Goal: Book appointment/travel/reservation: Book appointment/travel/reservation

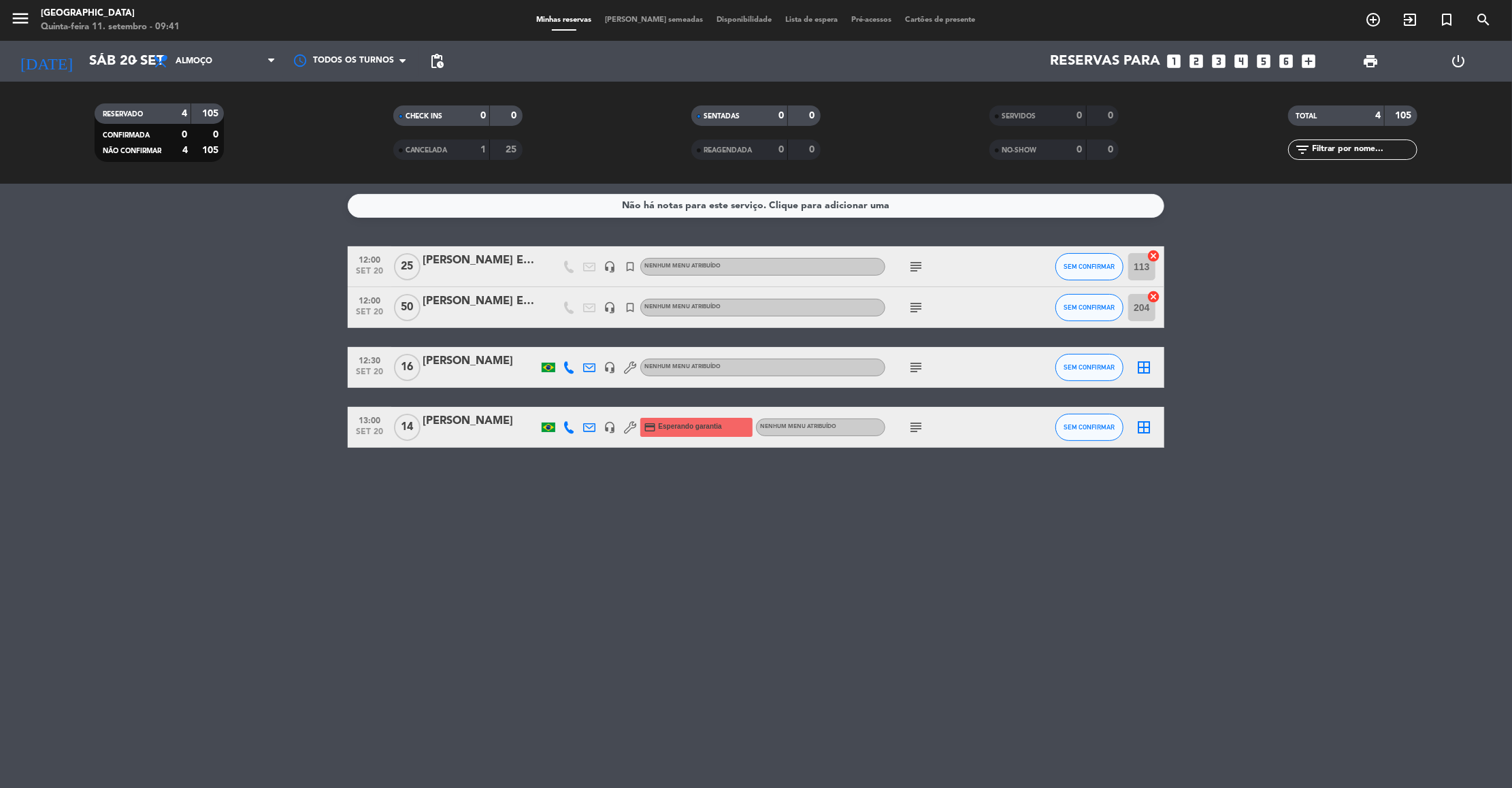
click at [914, 267] on icon "subject" at bounding box center [916, 267] width 16 height 16
click at [913, 308] on icon "subject" at bounding box center [916, 308] width 16 height 16
click at [918, 271] on icon "subject" at bounding box center [916, 267] width 16 height 16
click at [916, 311] on icon "subject" at bounding box center [916, 308] width 16 height 16
click at [915, 368] on icon "subject" at bounding box center [916, 367] width 16 height 16
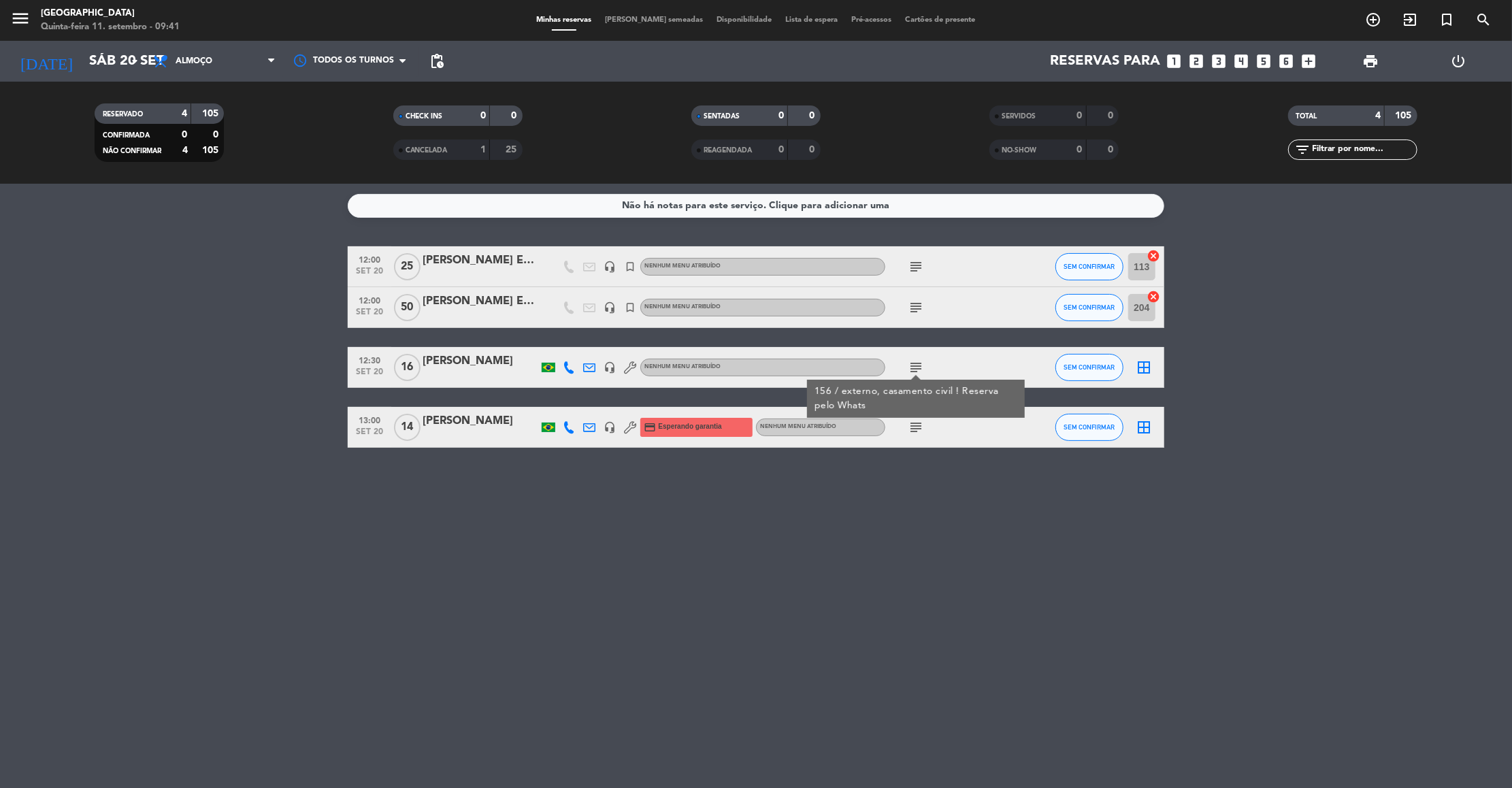
click at [913, 433] on icon "subject" at bounding box center [916, 427] width 16 height 16
click at [919, 370] on icon "subject" at bounding box center [916, 367] width 16 height 16
click at [936, 525] on div "Não há notas para este serviço. Clique para adicionar uma 12:00 [DATE] [PERSON_…" at bounding box center [756, 486] width 1512 height 605
click at [915, 267] on icon "subject" at bounding box center [916, 267] width 16 height 16
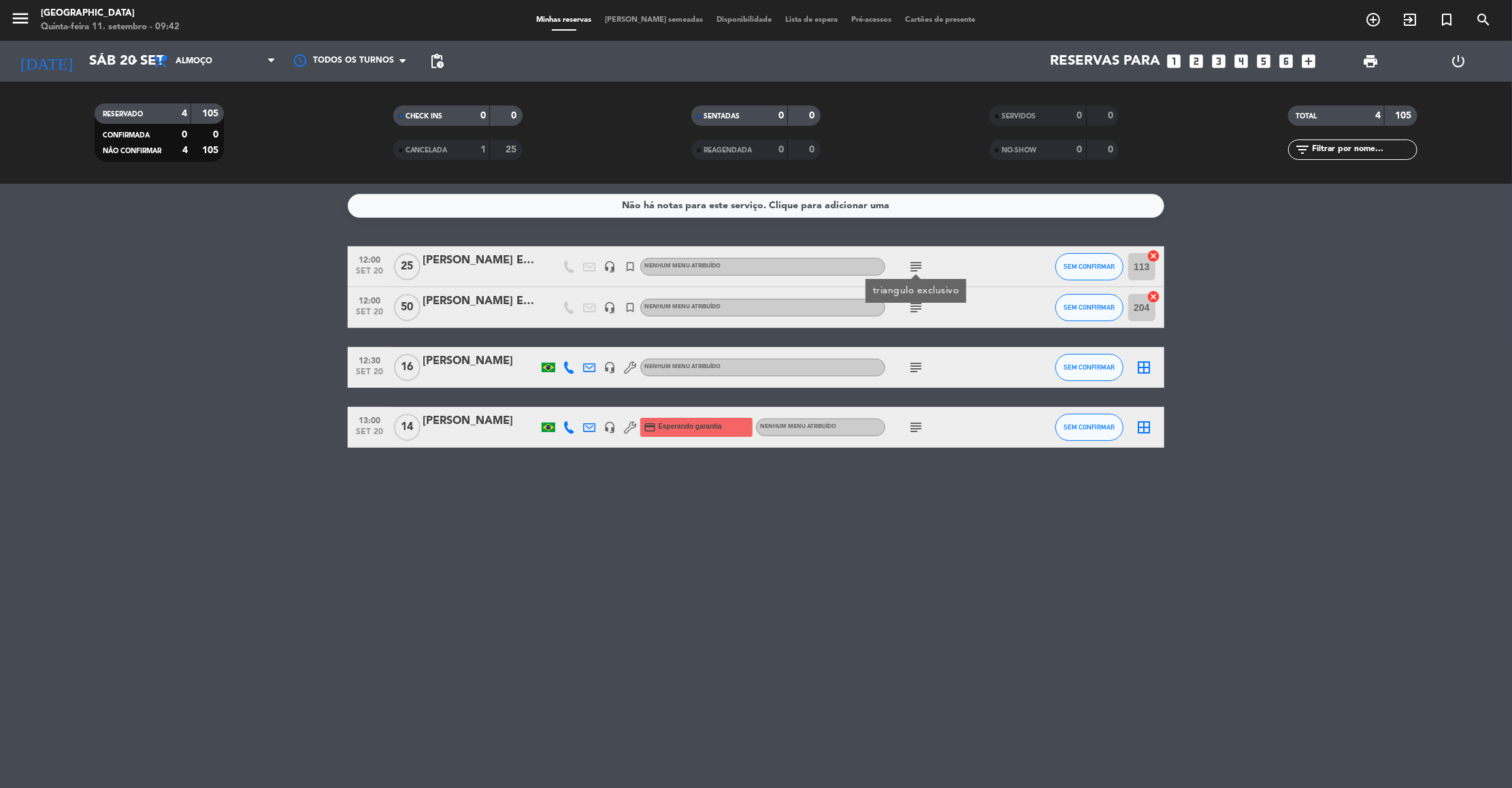
click at [916, 305] on icon "subject" at bounding box center [916, 308] width 16 height 16
click at [910, 366] on icon "subject" at bounding box center [916, 367] width 16 height 16
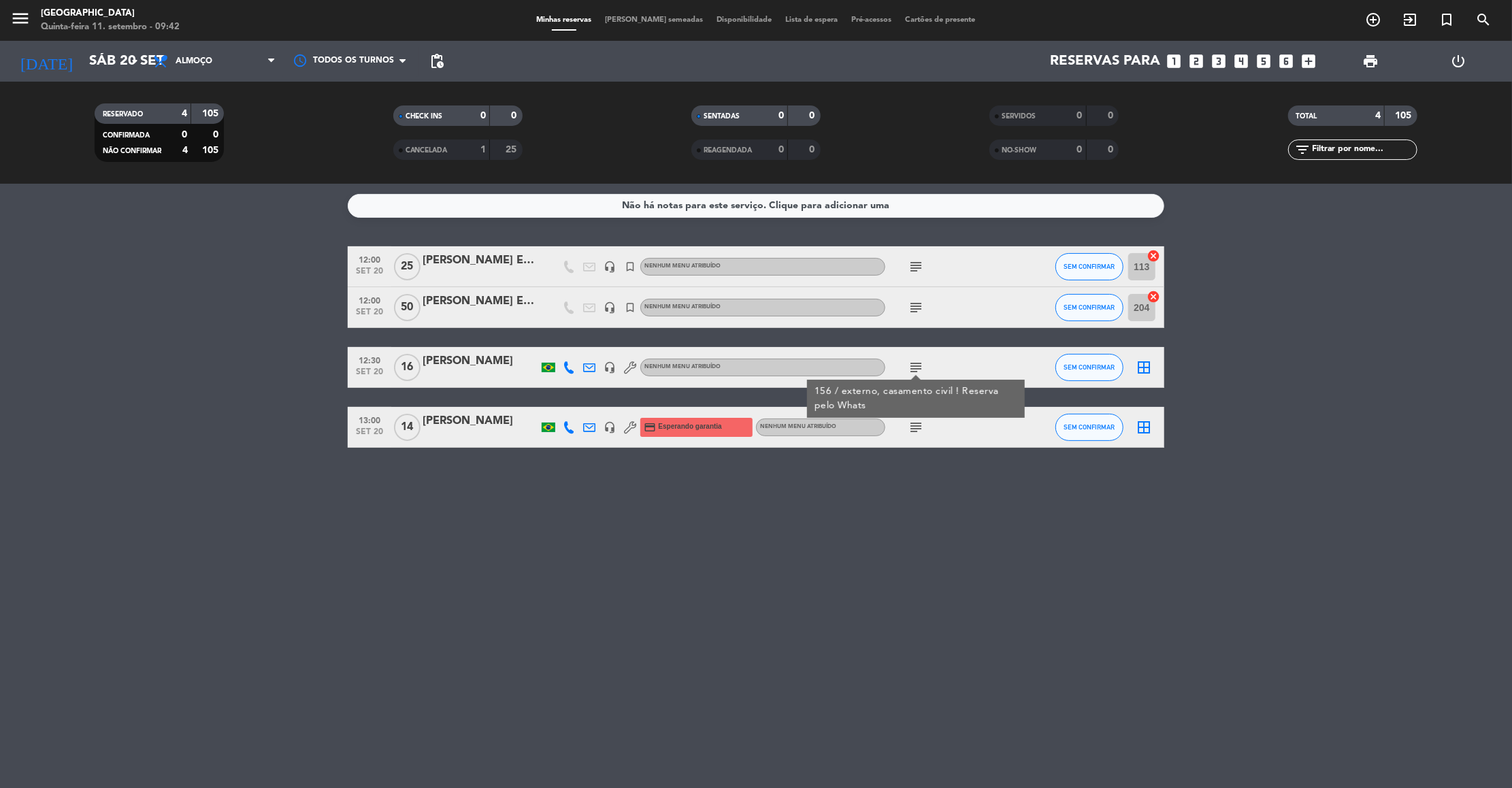
click at [913, 424] on icon "subject" at bounding box center [916, 427] width 16 height 16
click at [920, 361] on icon "subject" at bounding box center [916, 367] width 16 height 16
click at [910, 308] on icon "subject" at bounding box center [916, 308] width 16 height 16
click at [913, 260] on icon "subject" at bounding box center [916, 267] width 16 height 16
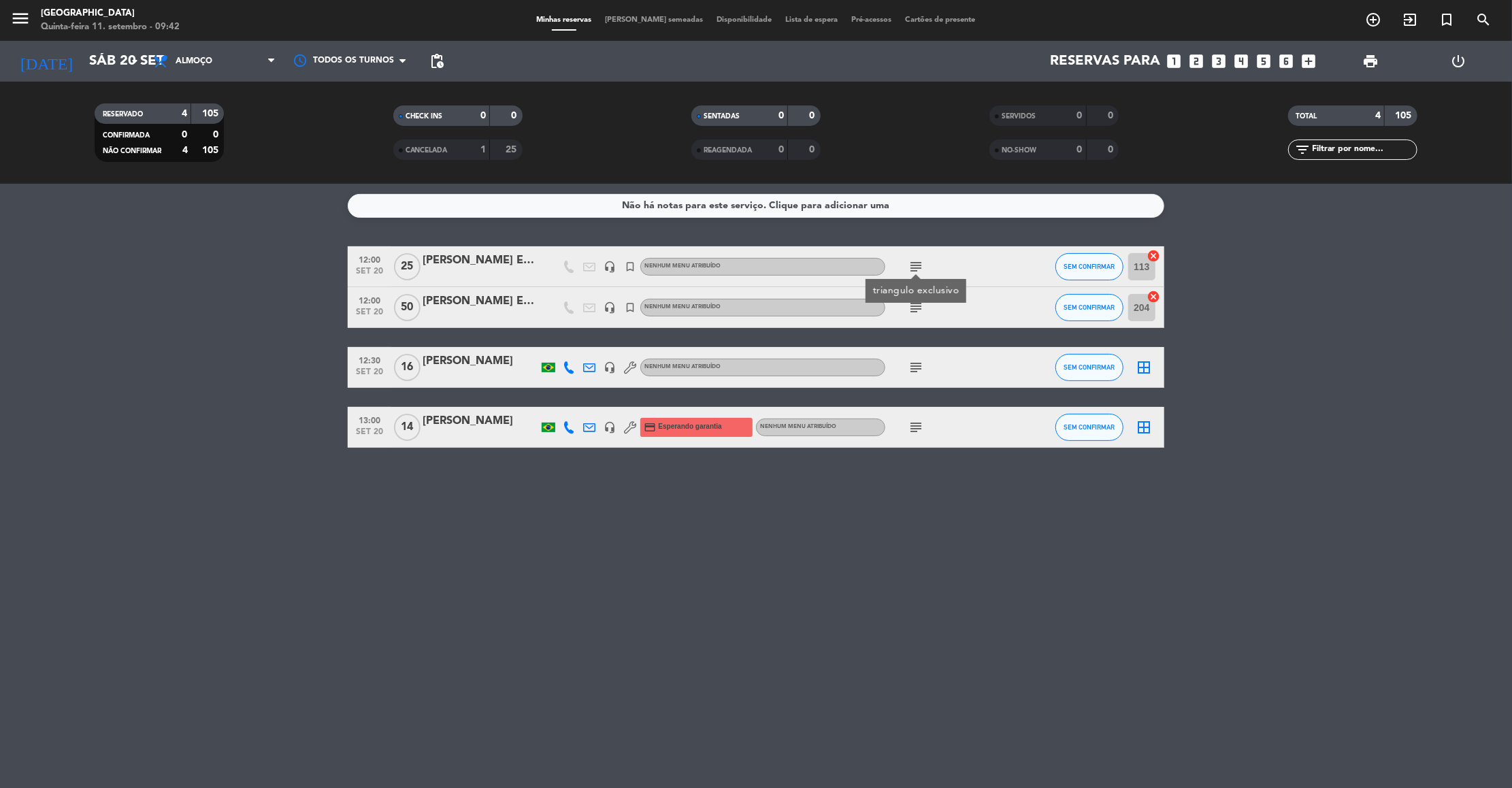
click at [894, 506] on div "Não há notas para este serviço. Clique para adicionar uma 12:00 [DATE] [PERSON_…" at bounding box center [756, 486] width 1512 height 605
click at [920, 305] on icon "subject" at bounding box center [916, 308] width 16 height 16
click at [912, 271] on icon "subject" at bounding box center [916, 267] width 16 height 16
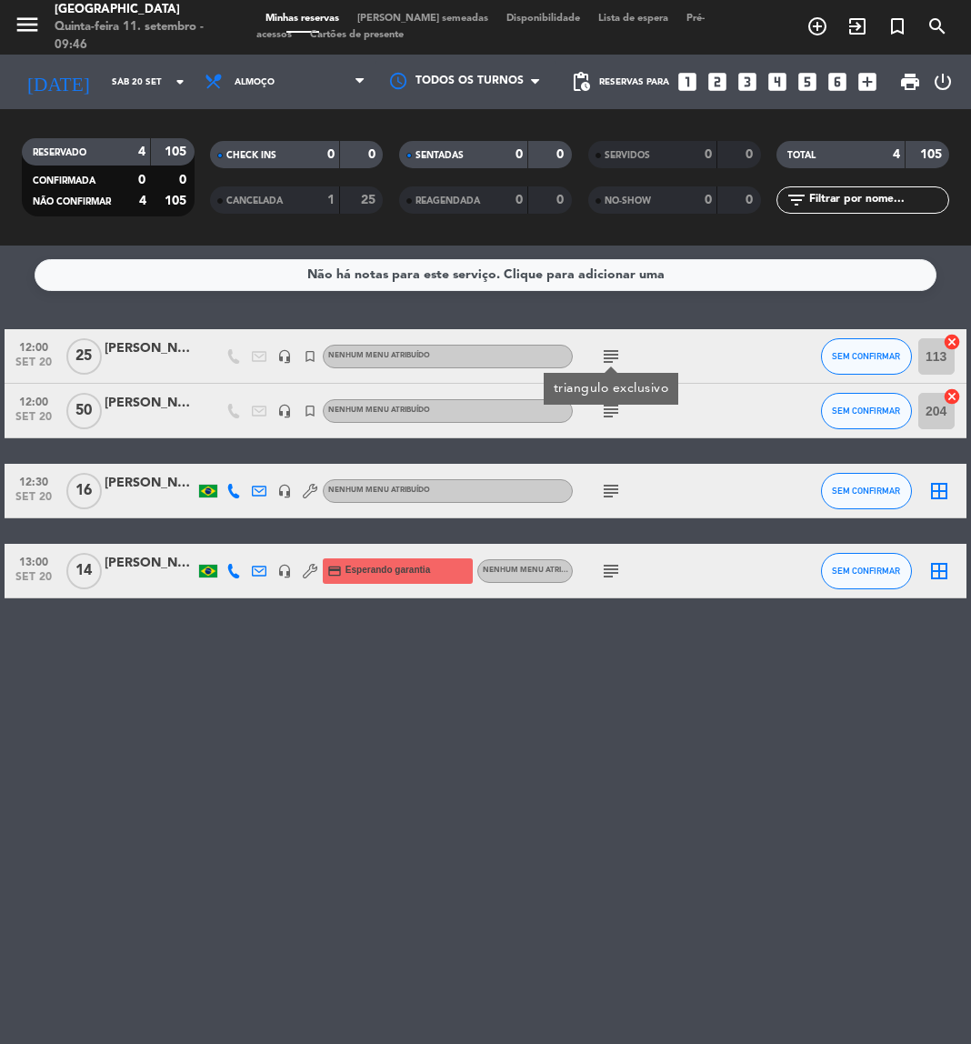
click at [714, 86] on icon "looks_two" at bounding box center [718, 82] width 24 height 24
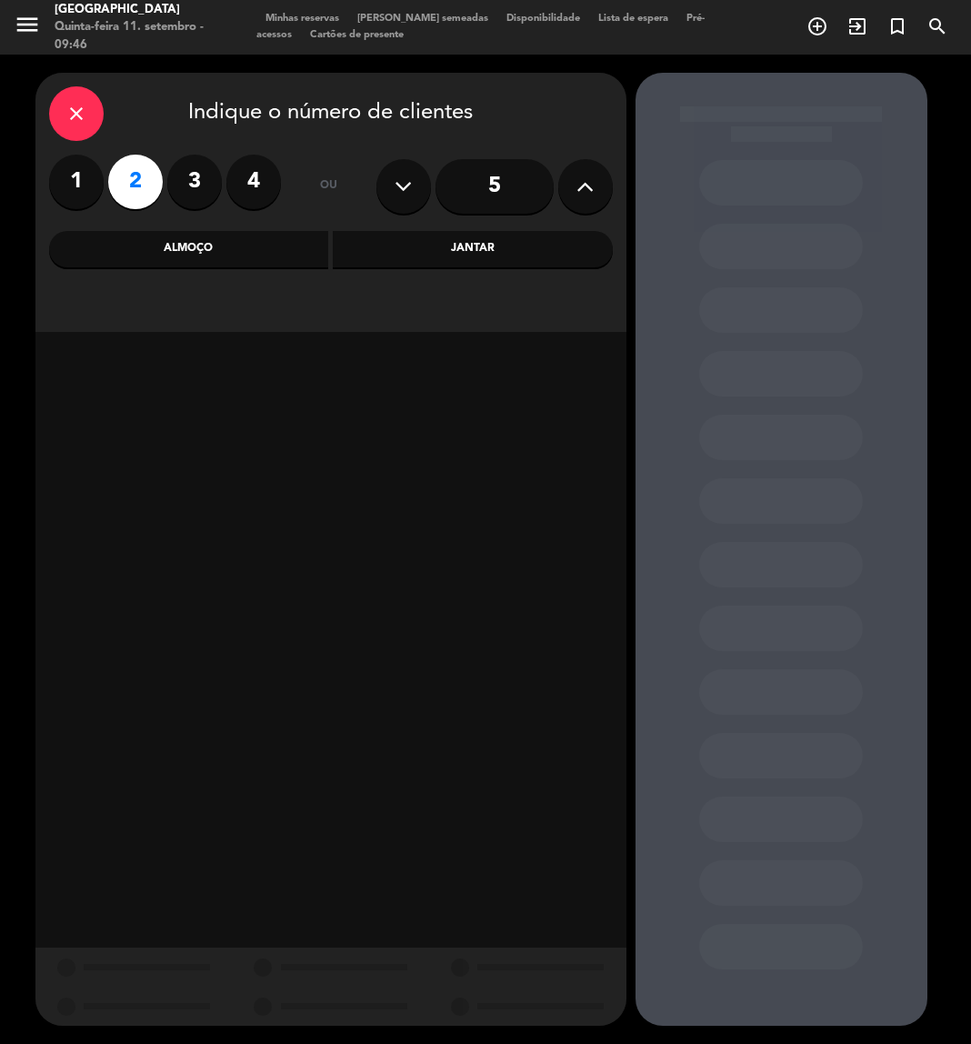
click at [417, 257] on div "Jantar" at bounding box center [473, 249] width 280 height 36
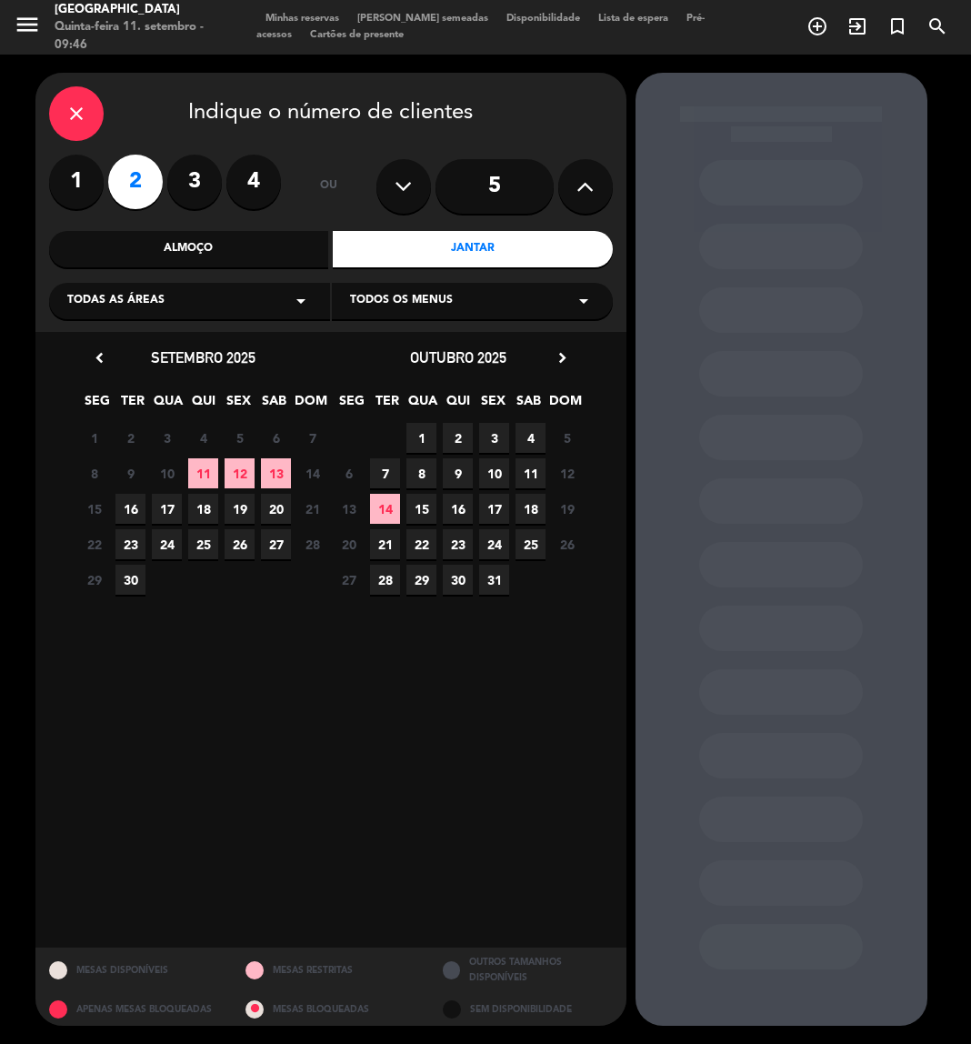
click at [236, 306] on div "Todas as áreas arrow_drop_down" at bounding box center [189, 301] width 281 height 36
click at [86, 401] on div "Salão" at bounding box center [189, 400] width 245 height 18
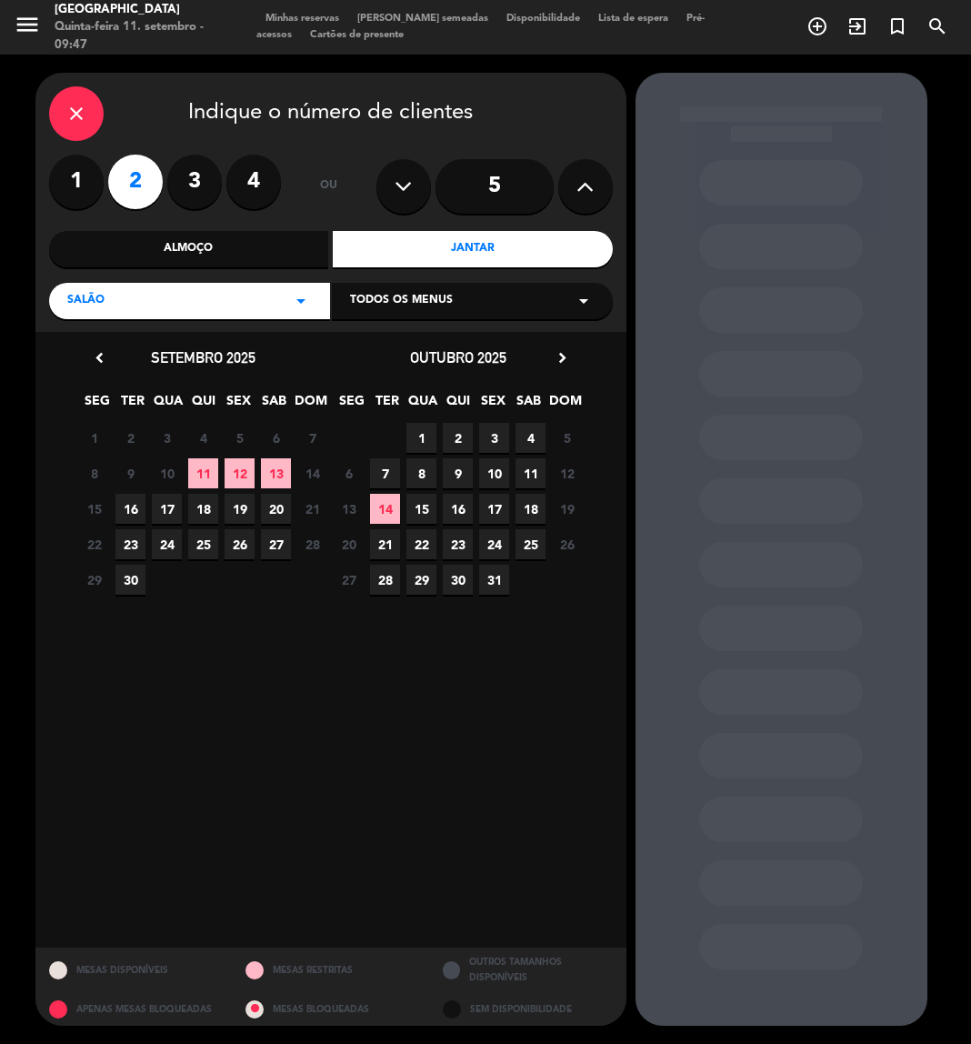
click at [284, 480] on span "13" at bounding box center [276, 473] width 30 height 30
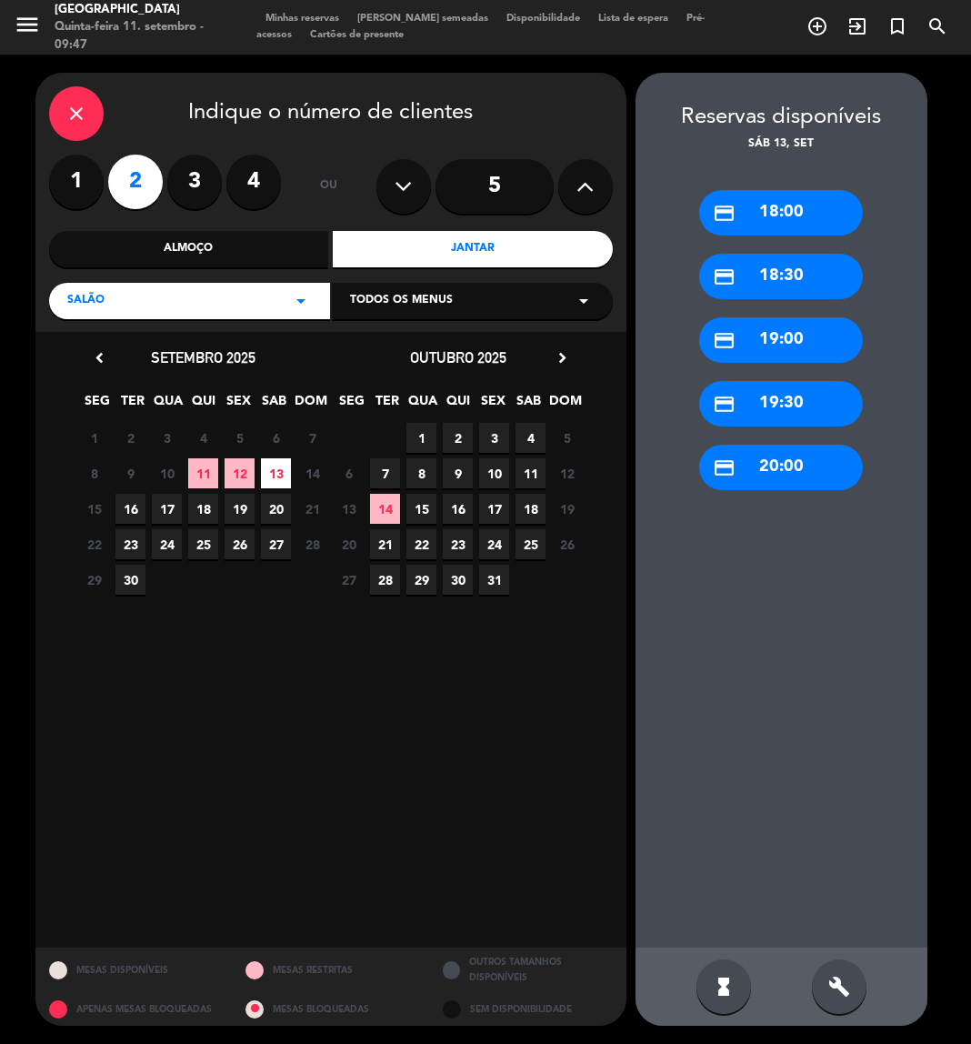
click at [781, 405] on div "credit_card 19:30" at bounding box center [781, 403] width 164 height 45
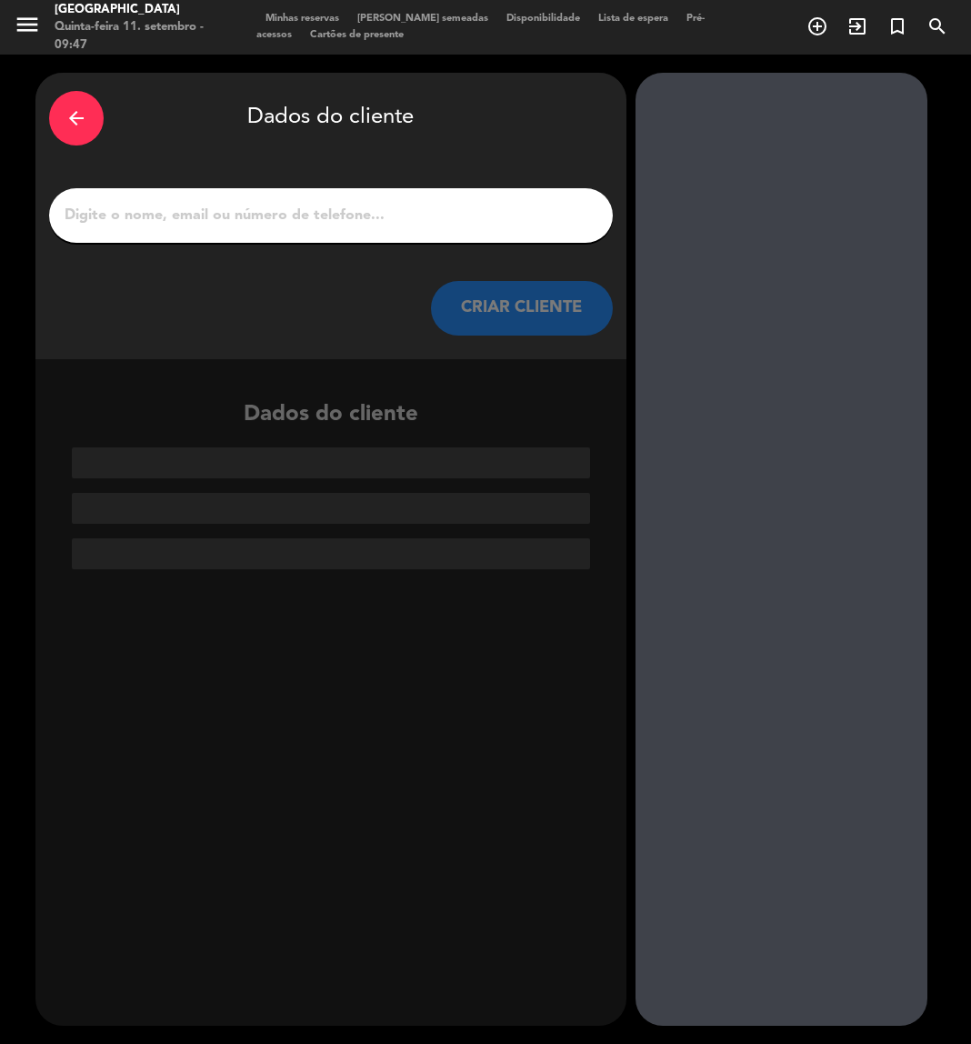
click at [343, 210] on input "1" at bounding box center [331, 215] width 537 height 25
paste input "[PERSON_NAME]"
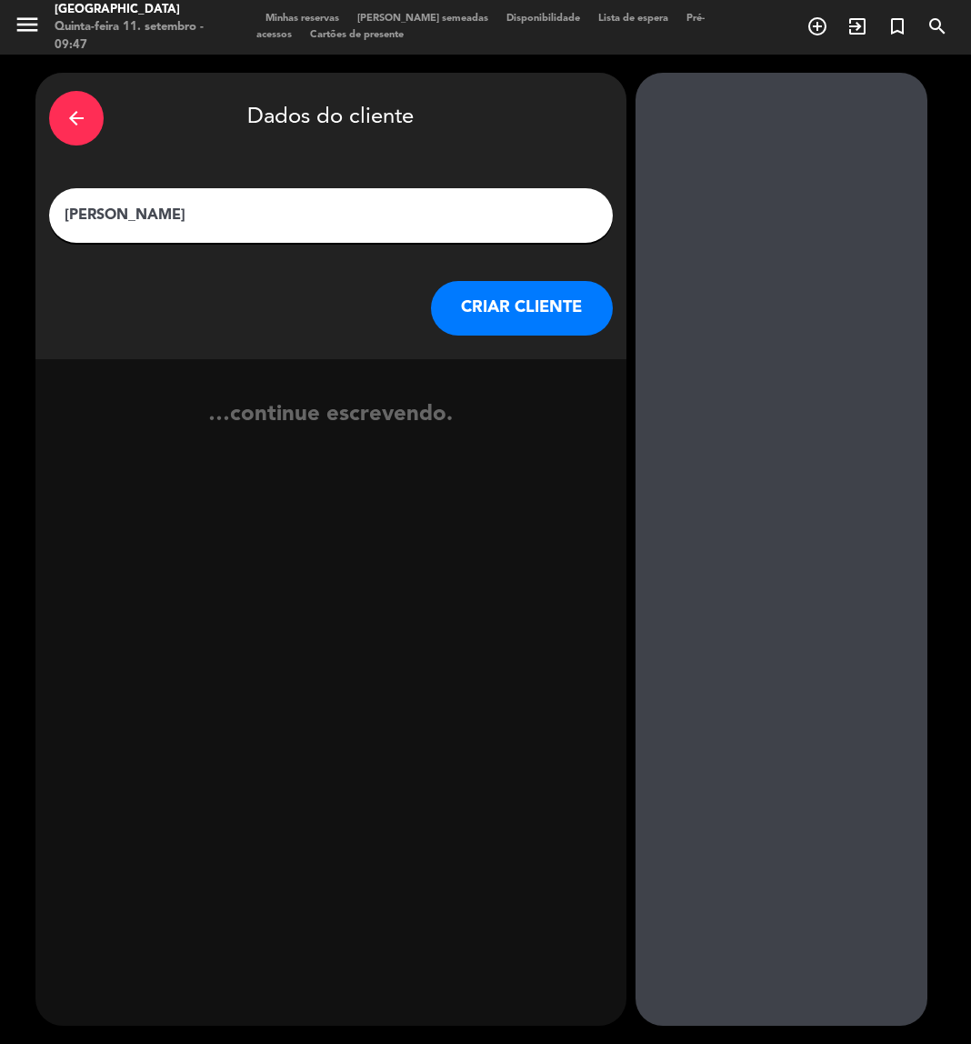
type input "[PERSON_NAME]"
click at [498, 316] on button "CRIAR CLIENTE" at bounding box center [522, 308] width 182 height 55
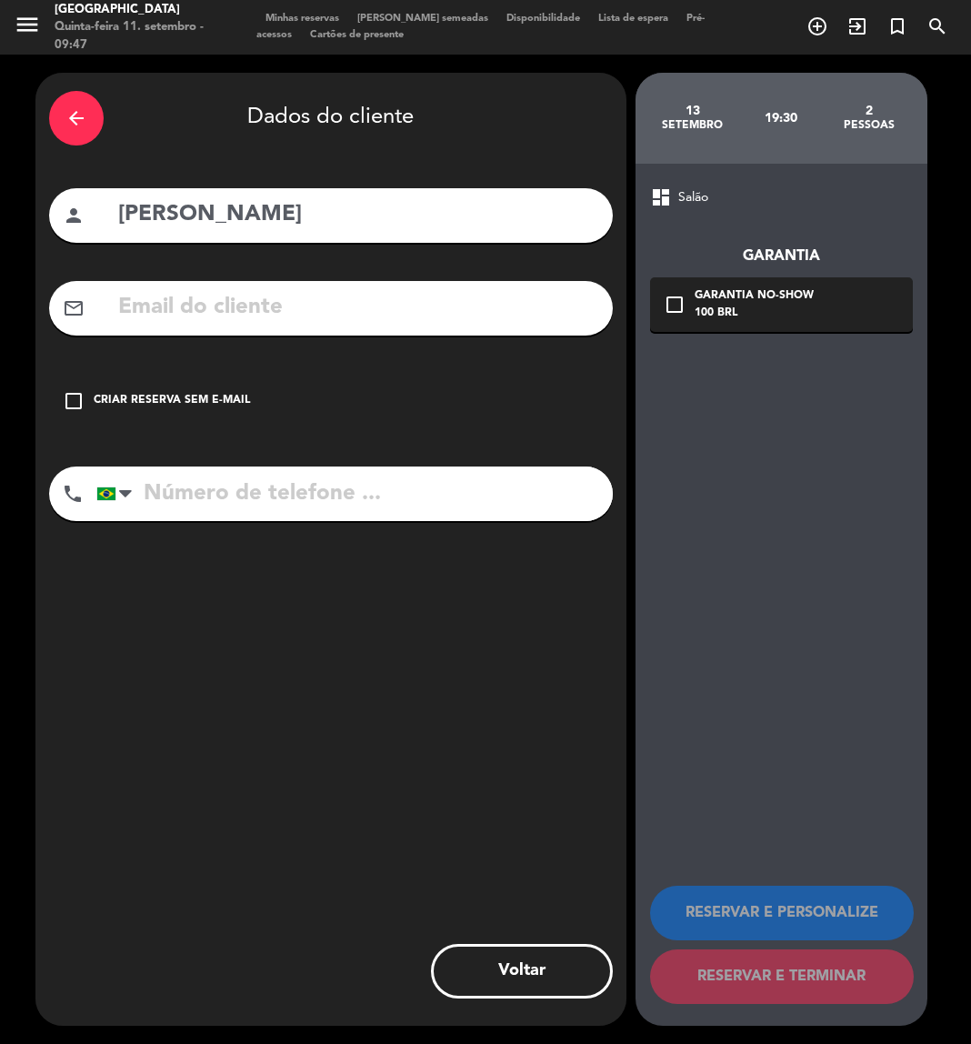
click at [332, 502] on input "tel" at bounding box center [354, 494] width 517 height 55
paste input "1197623-5244"
type input "1197623-5244"
click at [270, 300] on input "text" at bounding box center [357, 307] width 483 height 37
paste input "[EMAIL_ADDRESS][DOMAIN_NAME]"
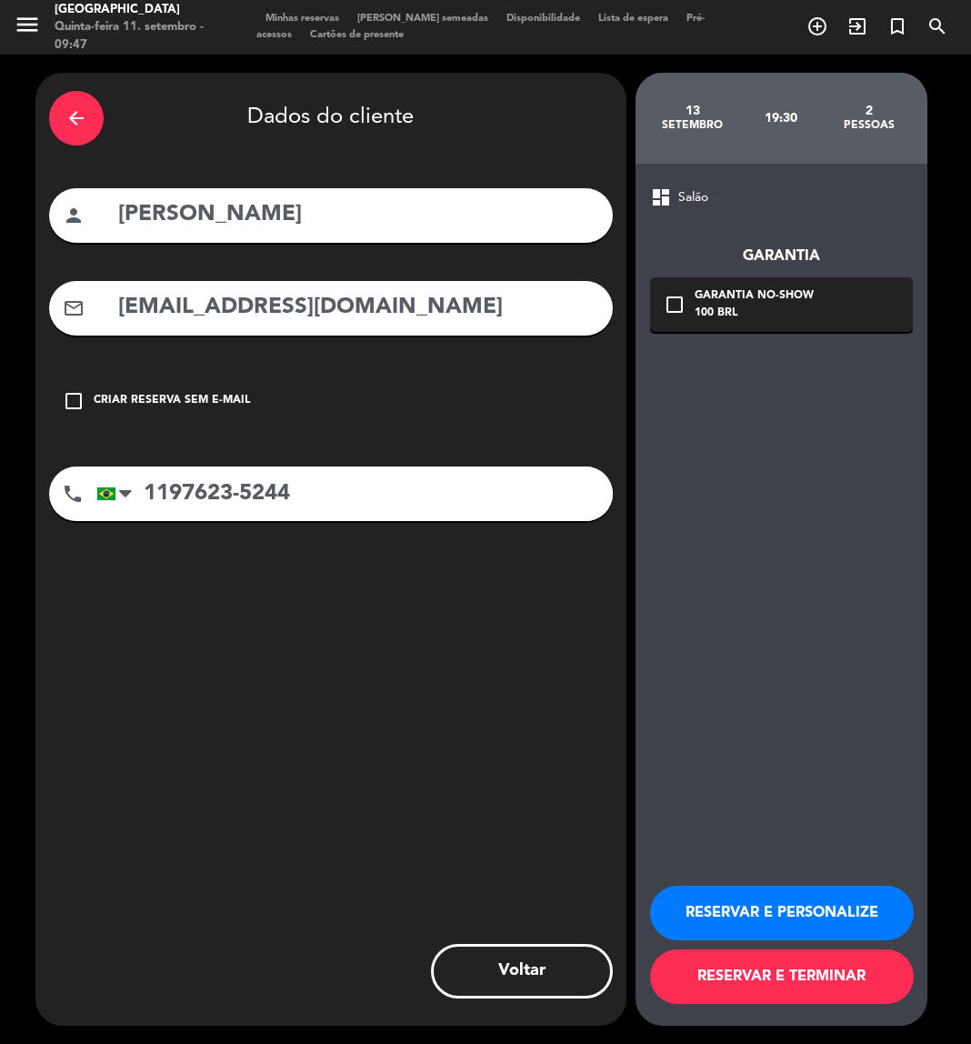
type input "[EMAIL_ADDRESS][DOMAIN_NAME]"
click at [728, 895] on button "RESERVAR E PERSONALIZE" at bounding box center [782, 913] width 264 height 55
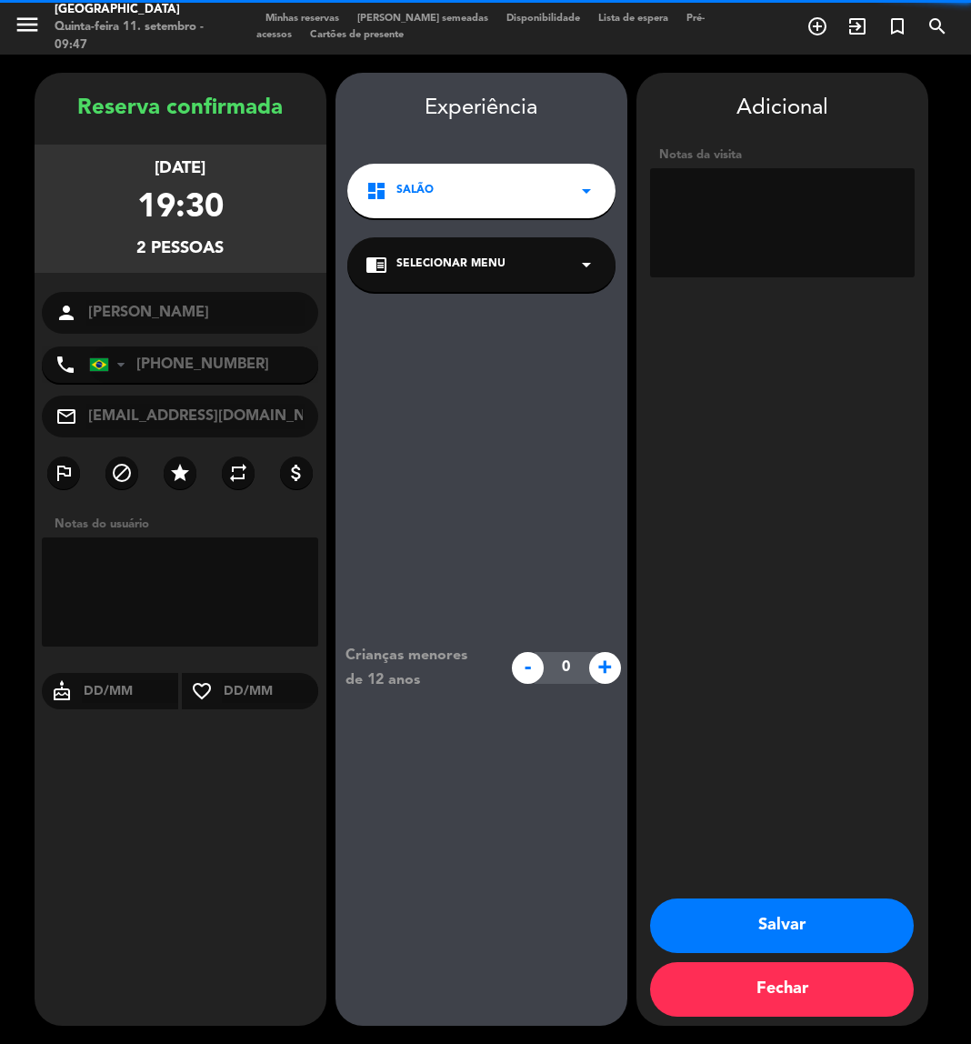
click at [721, 202] on textarea at bounding box center [782, 222] width 265 height 109
type textarea "interno / w"
click at [767, 923] on button "Salvar" at bounding box center [782, 926] width 264 height 55
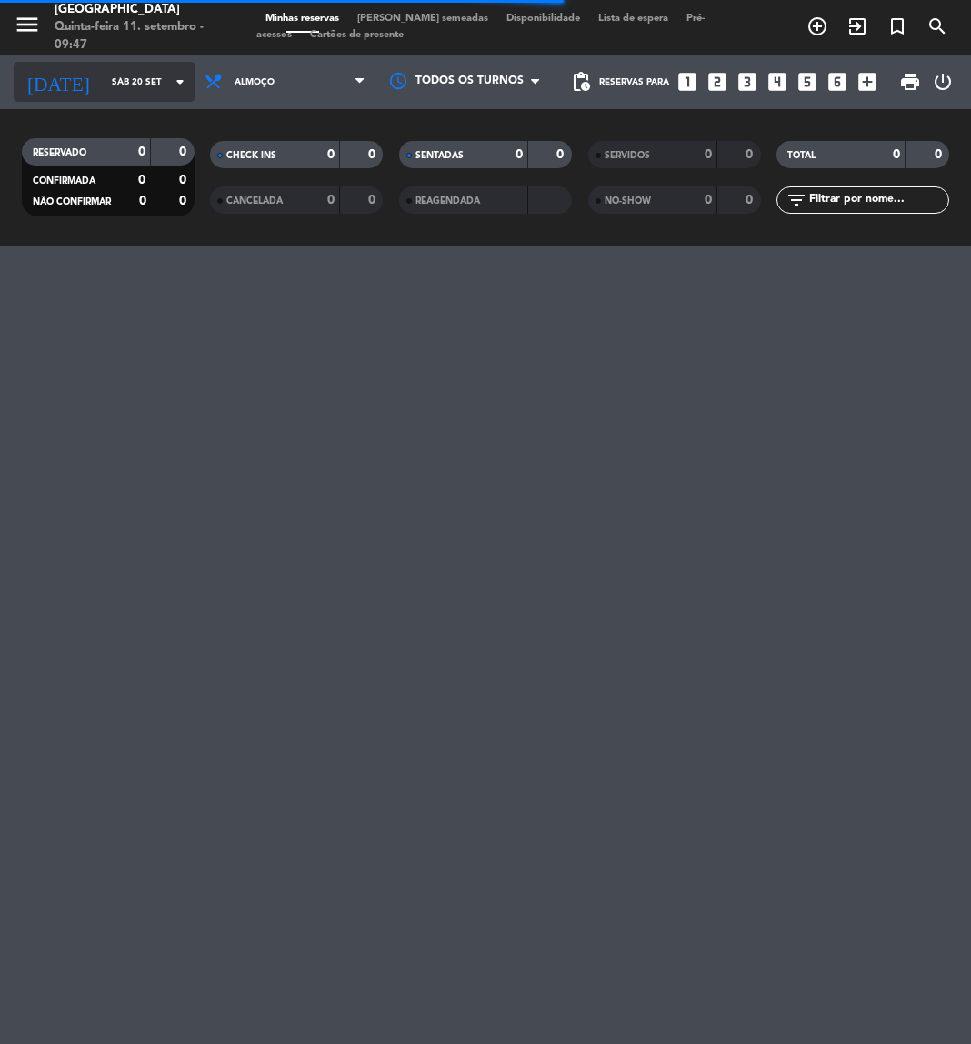
click at [152, 90] on input "Sáb 20 set" at bounding box center [164, 82] width 123 height 28
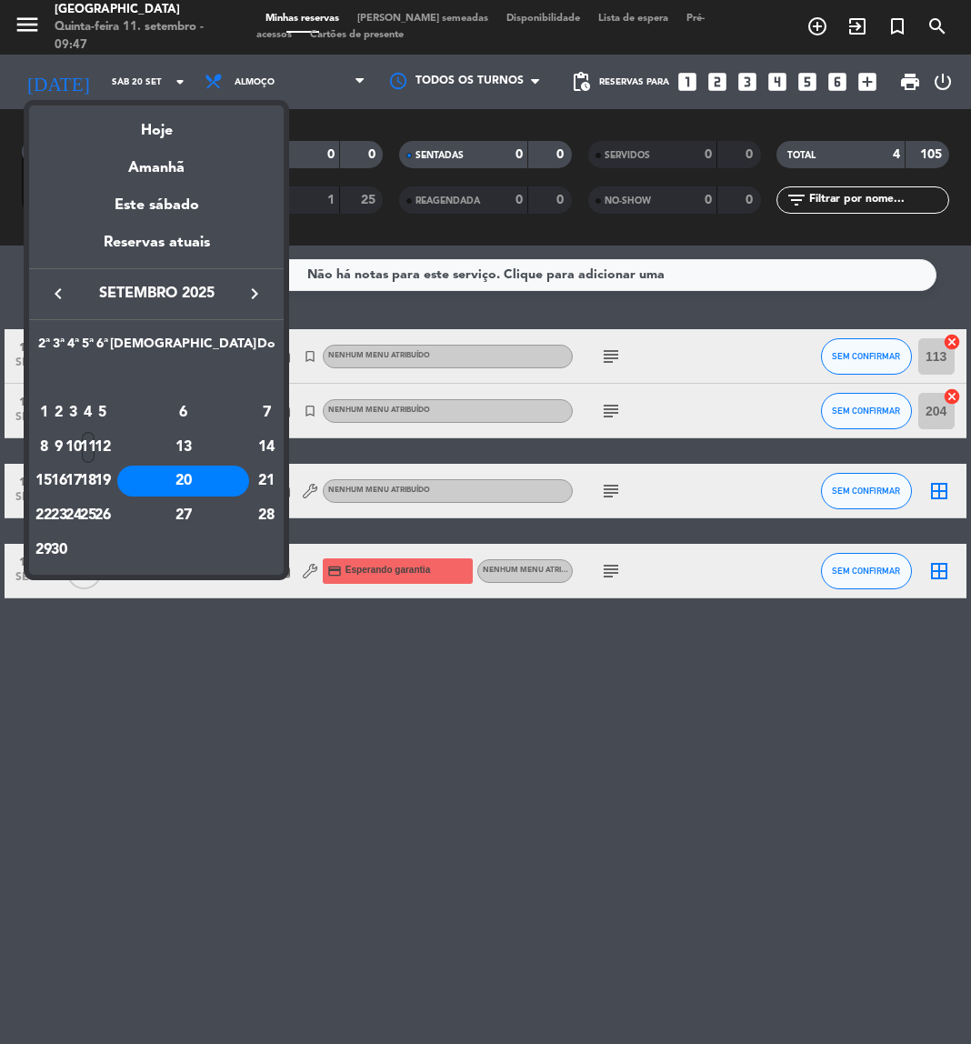
click at [95, 444] on div "11" at bounding box center [89, 447] width 14 height 31
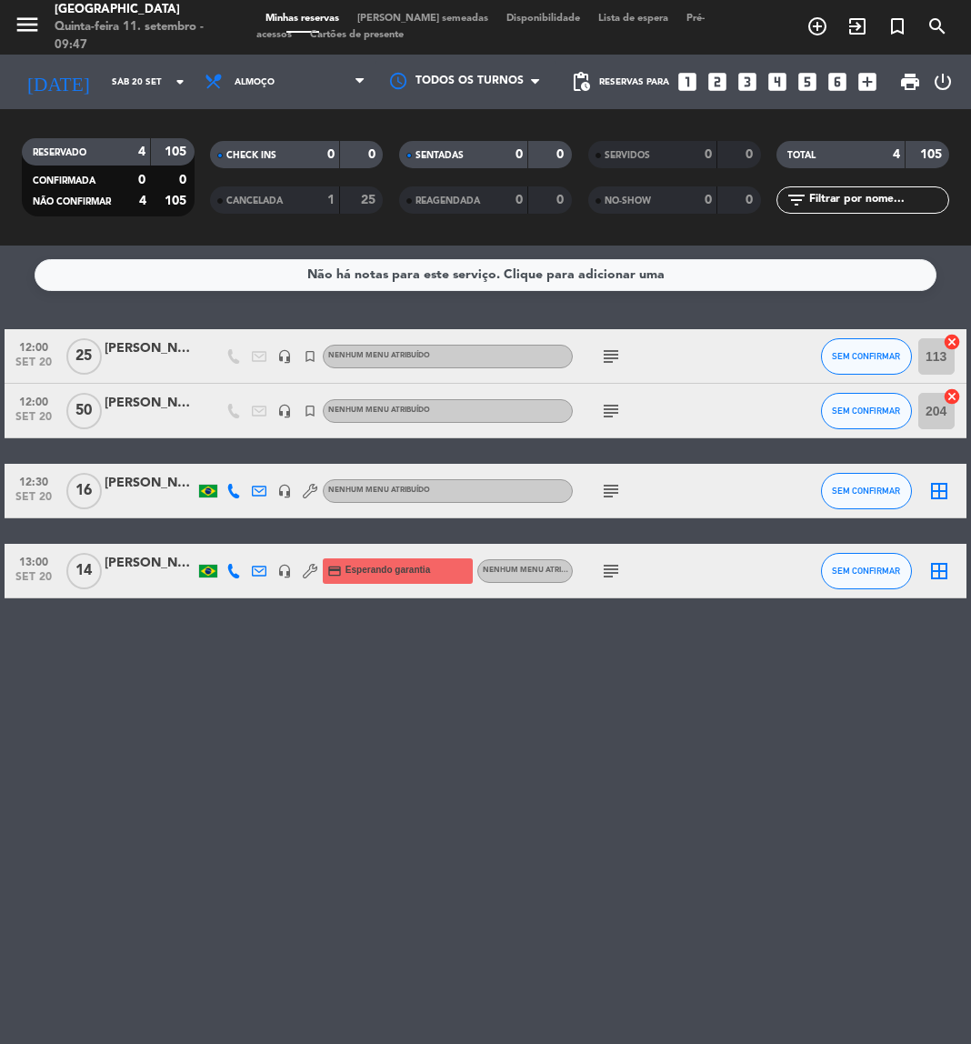
type input "Qui 11 set"
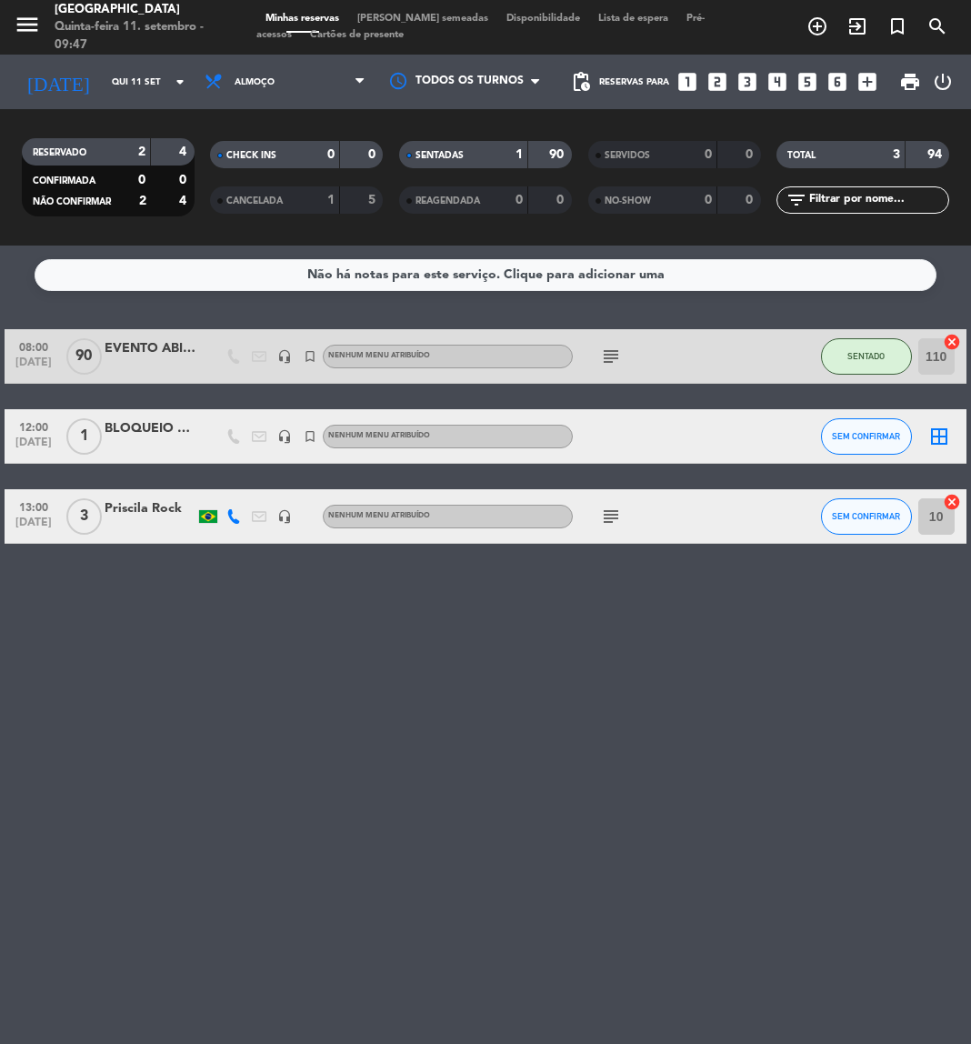
click at [134, 514] on div "Priscila Rock" at bounding box center [150, 508] width 91 height 21
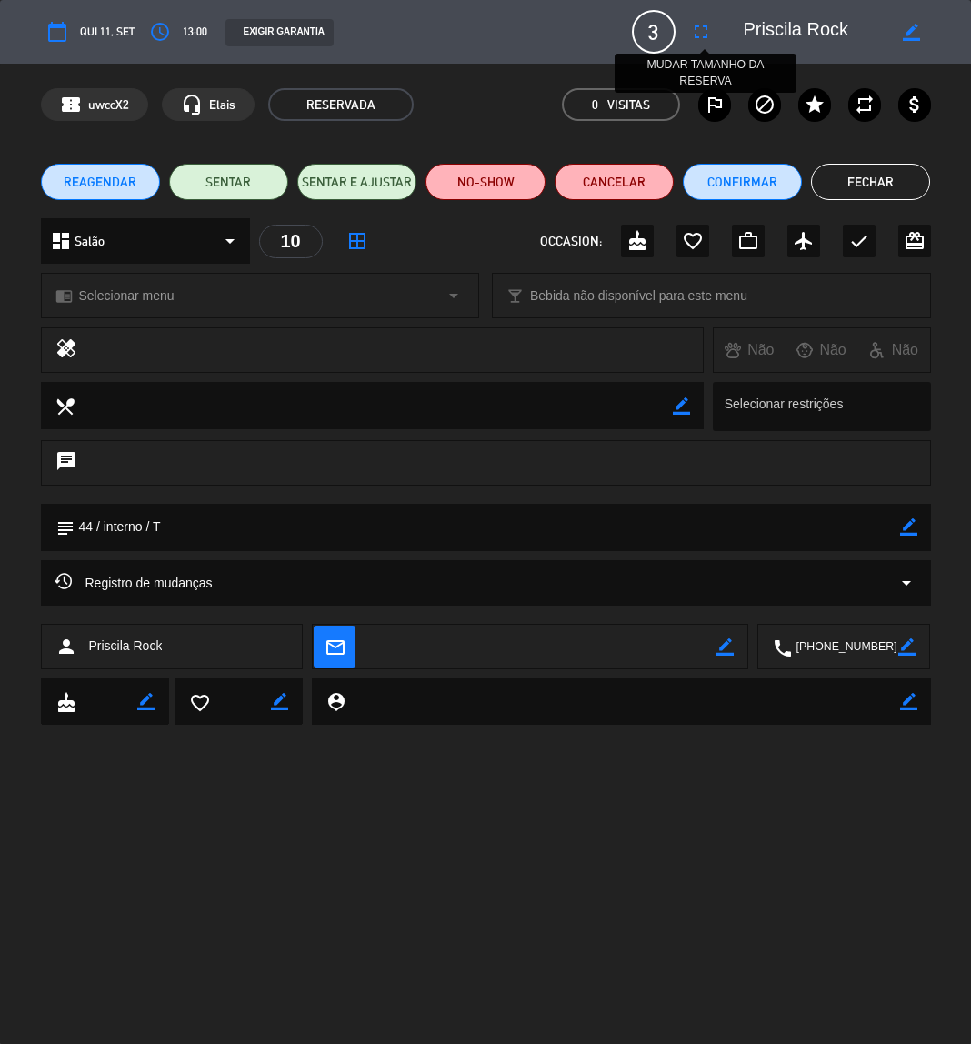
click at [695, 38] on icon "fullscreen" at bounding box center [701, 32] width 22 height 22
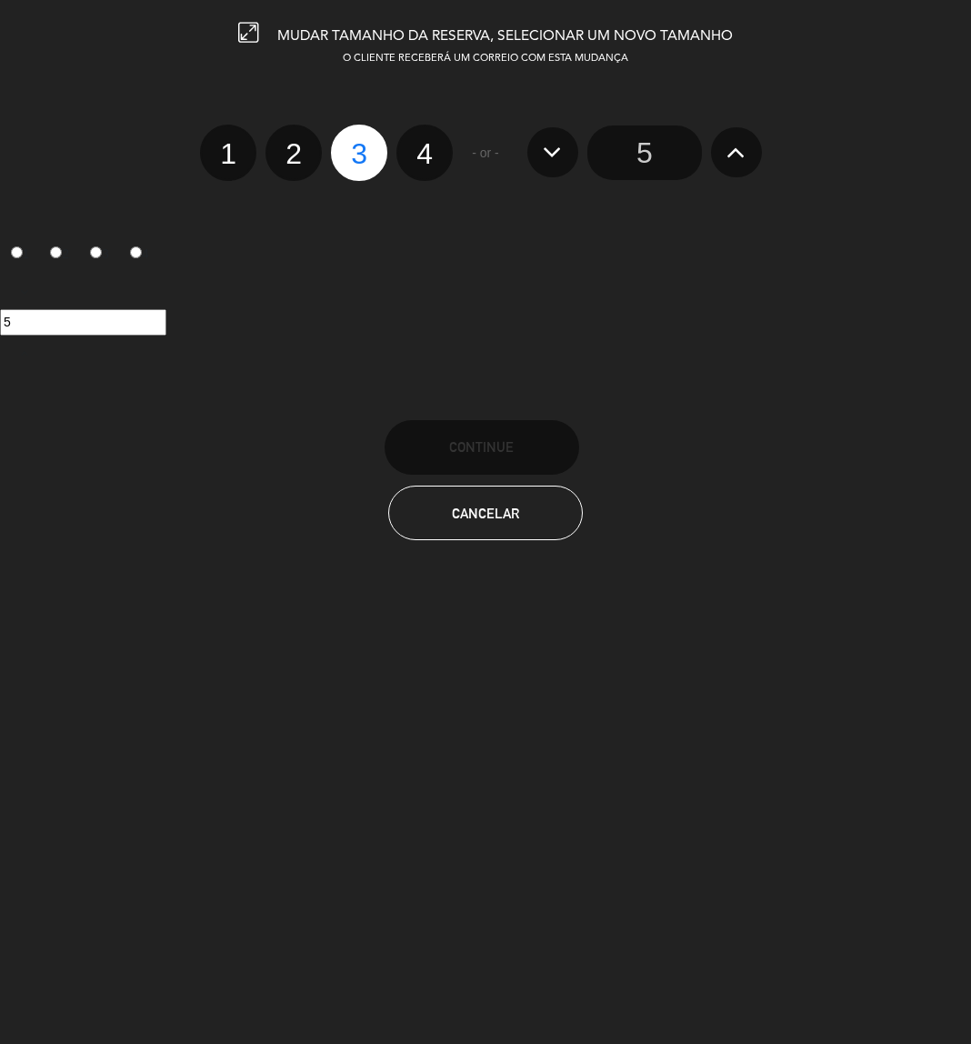
click at [423, 166] on label "4" at bounding box center [425, 153] width 56 height 56
click at [423, 144] on input "4" at bounding box center [423, 138] width 12 height 12
radio input "true"
radio input "false"
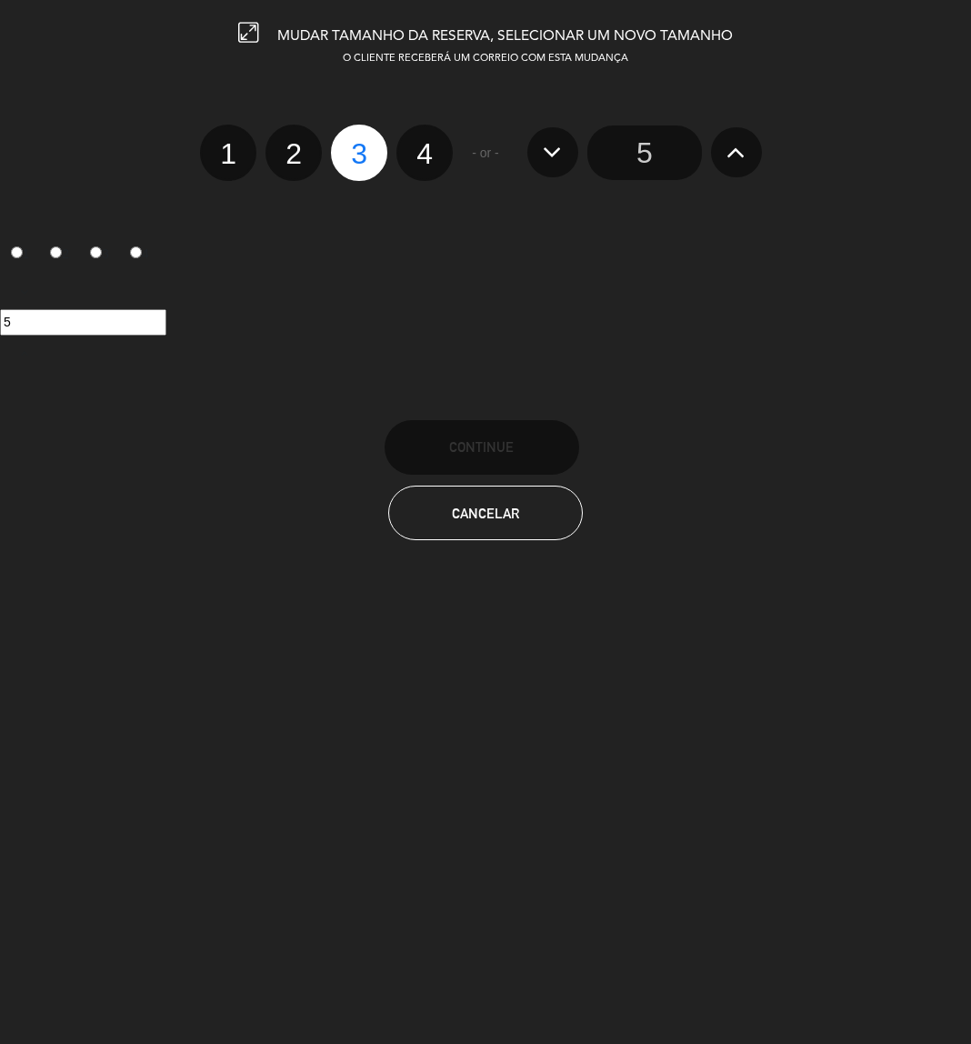
radio input "false"
radio input "true"
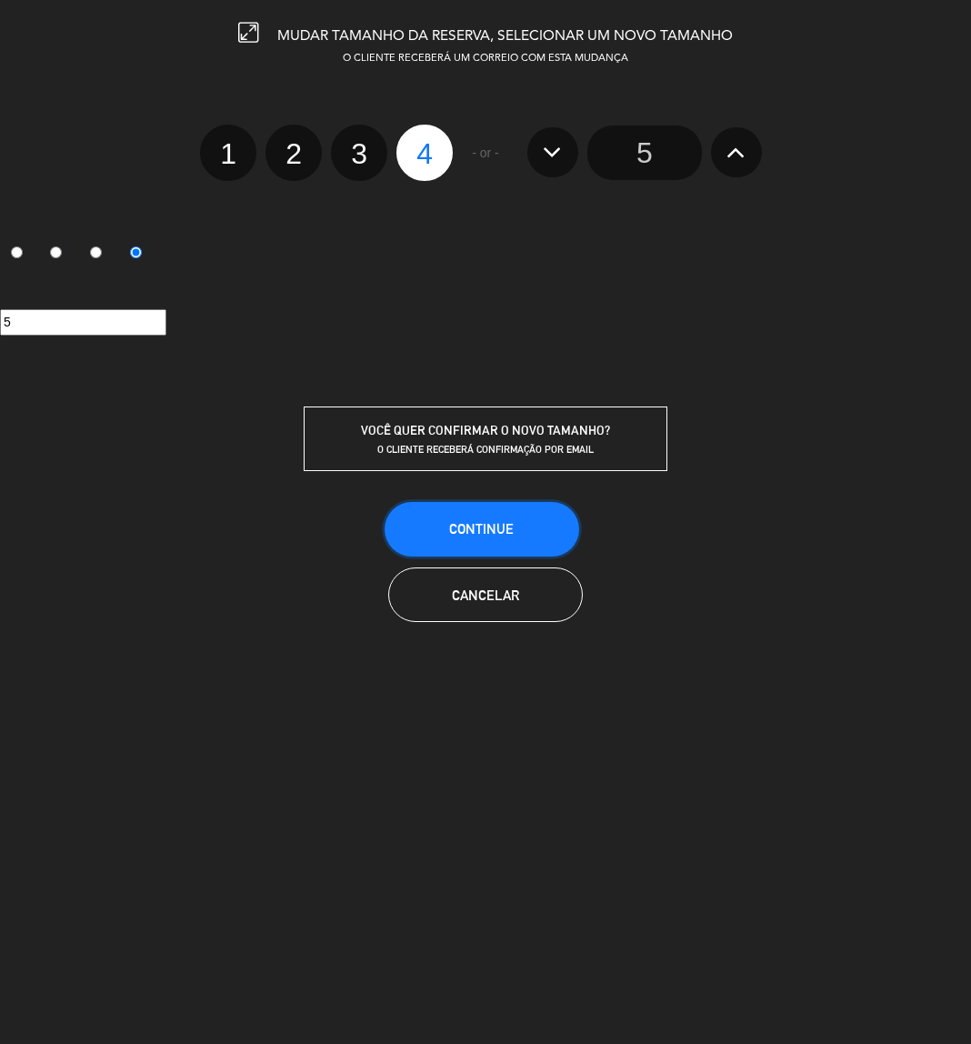
click at [490, 517] on button "CONTINUE" at bounding box center [482, 529] width 195 height 55
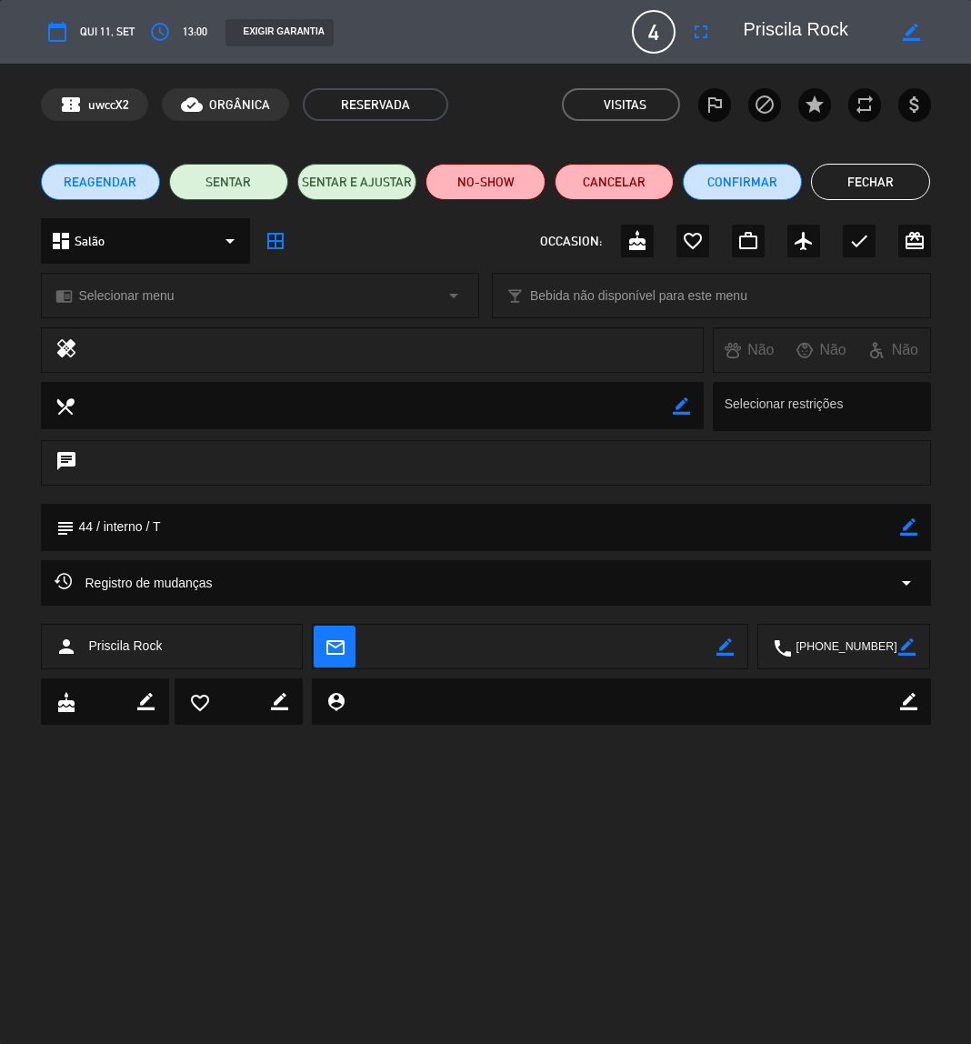
click at [903, 183] on button "Fechar" at bounding box center [870, 182] width 119 height 36
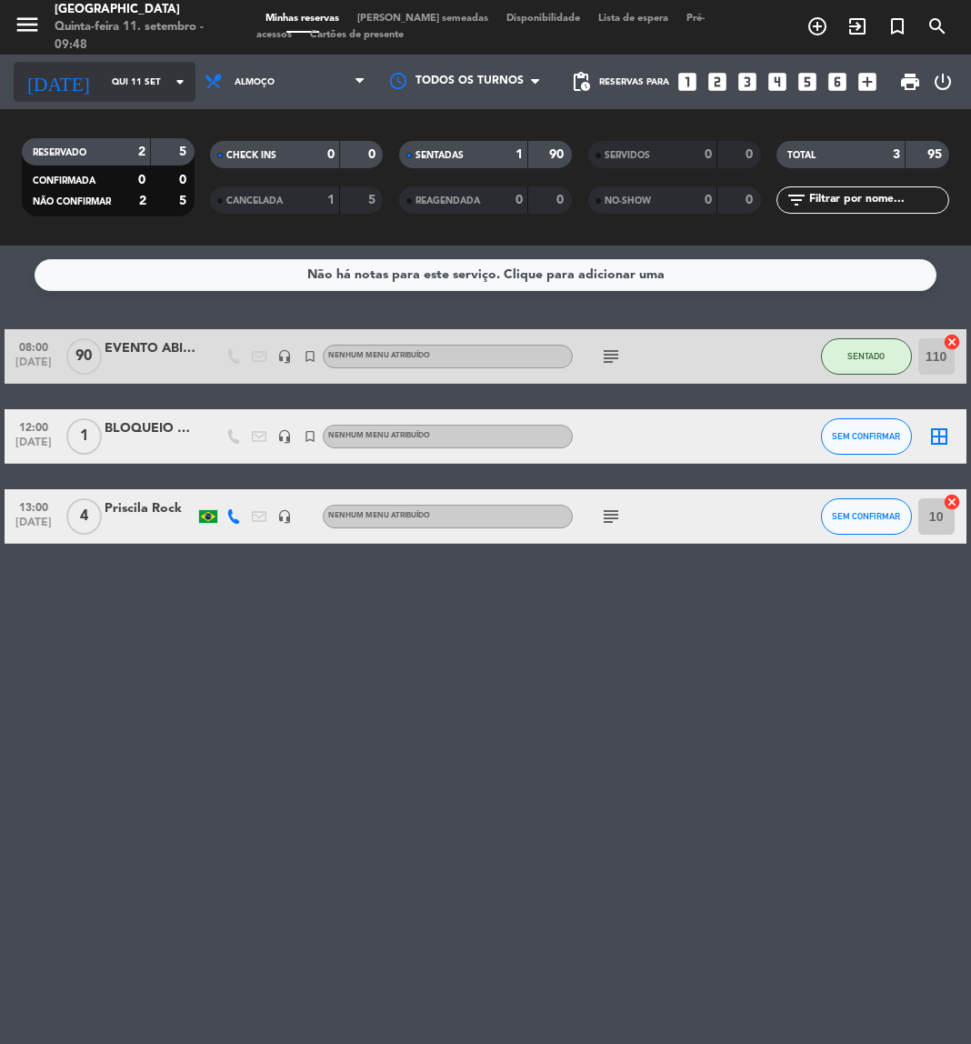
click at [103, 89] on input "Qui 11 set" at bounding box center [164, 82] width 123 height 28
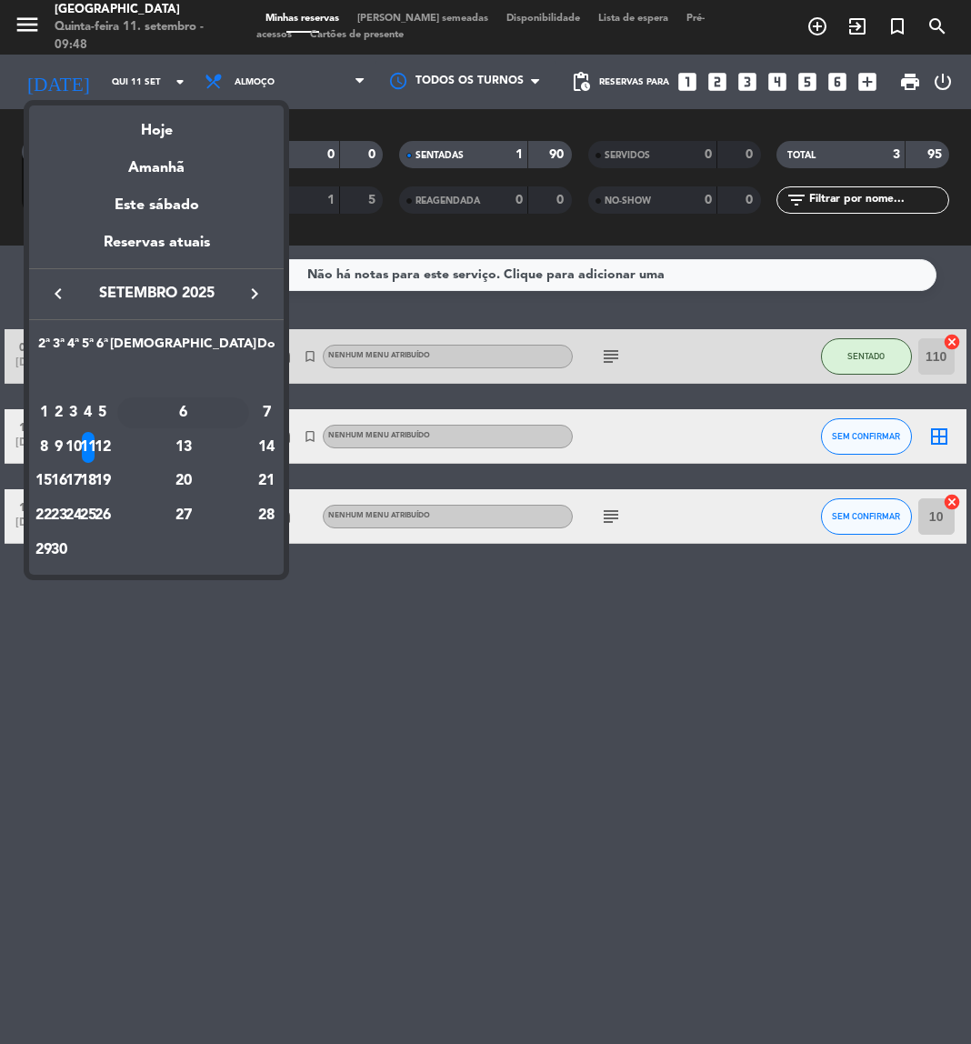
click at [225, 425] on div "6" at bounding box center [183, 412] width 132 height 31
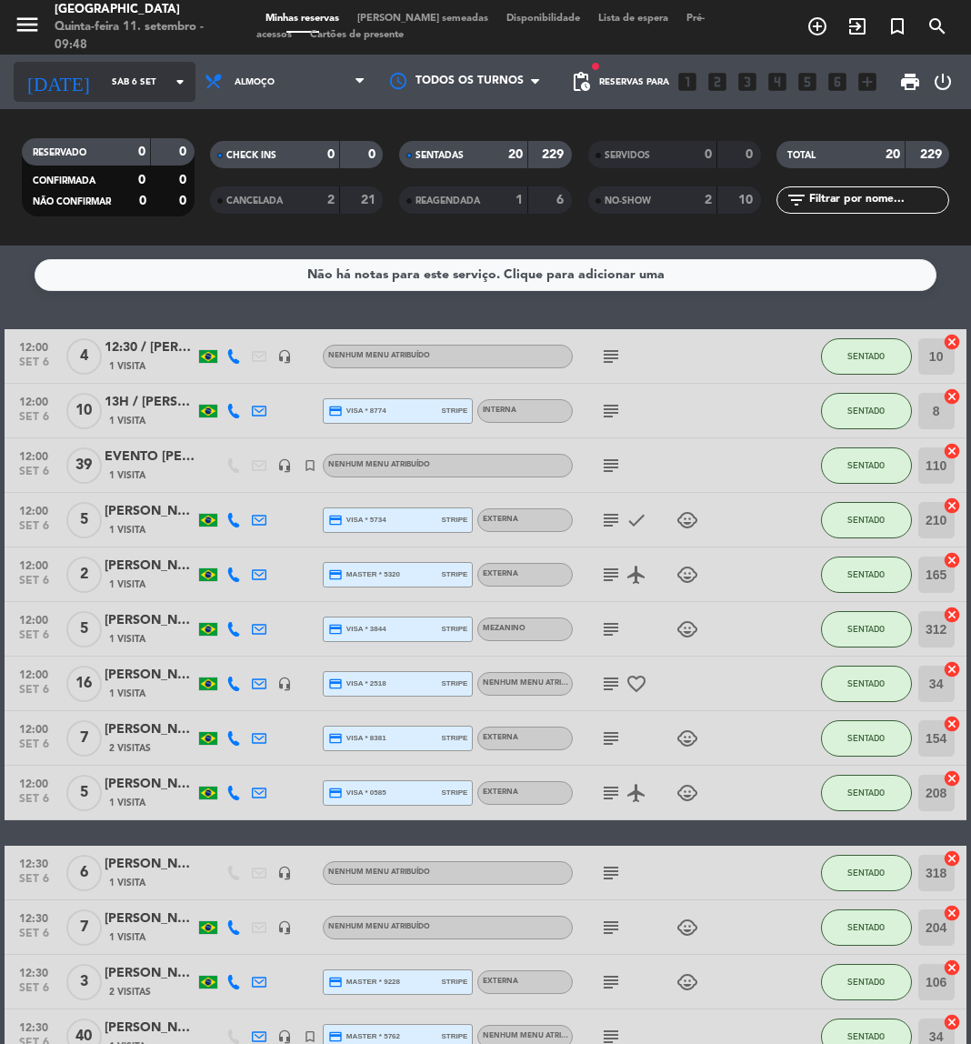
click at [172, 76] on icon "arrow_drop_down" at bounding box center [180, 82] width 22 height 22
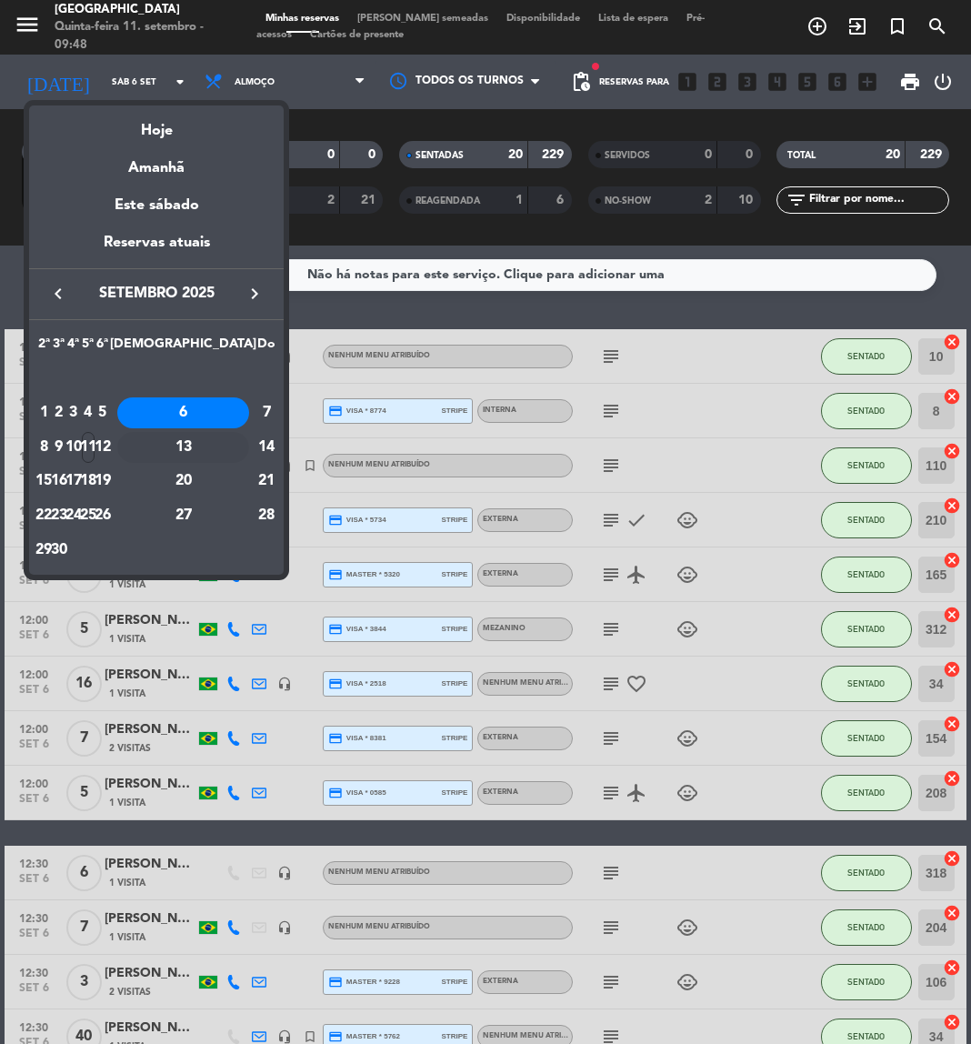
click at [237, 450] on div "13" at bounding box center [183, 447] width 132 height 31
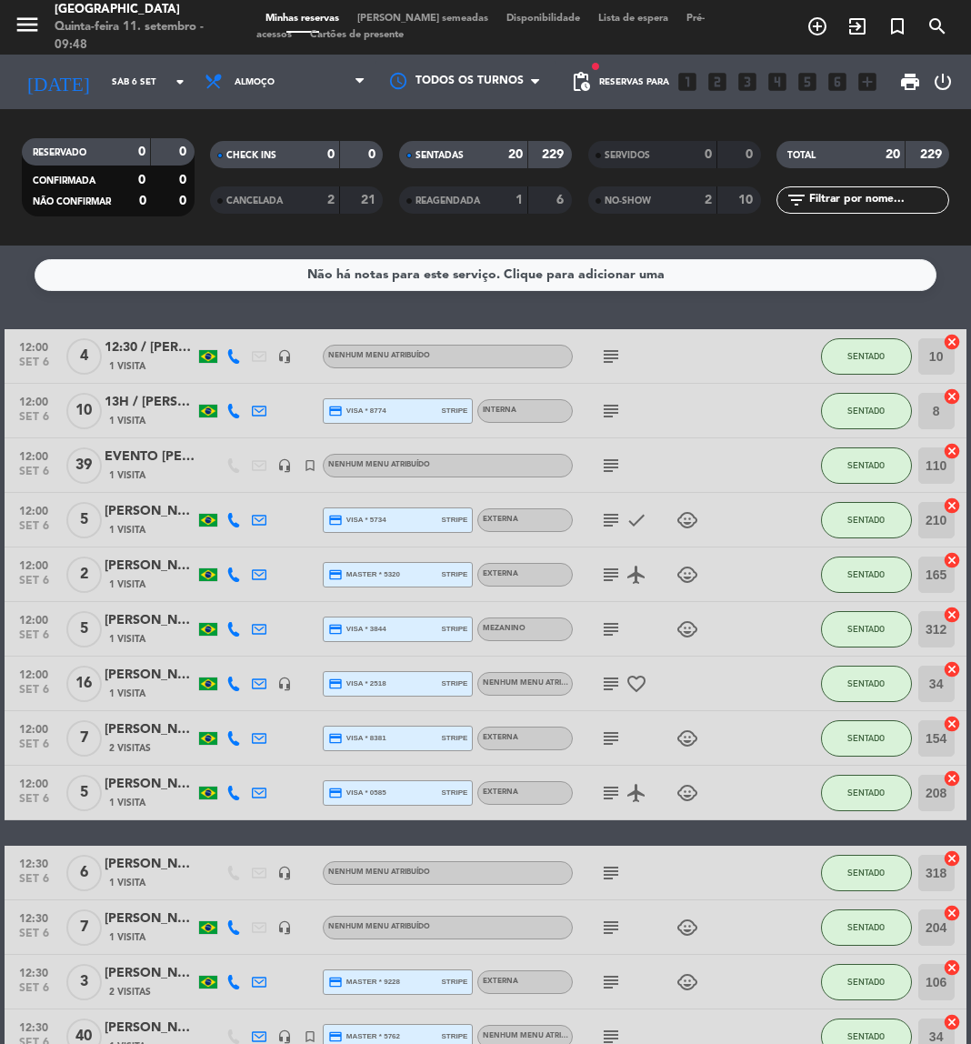
type input "Sáb 13 set"
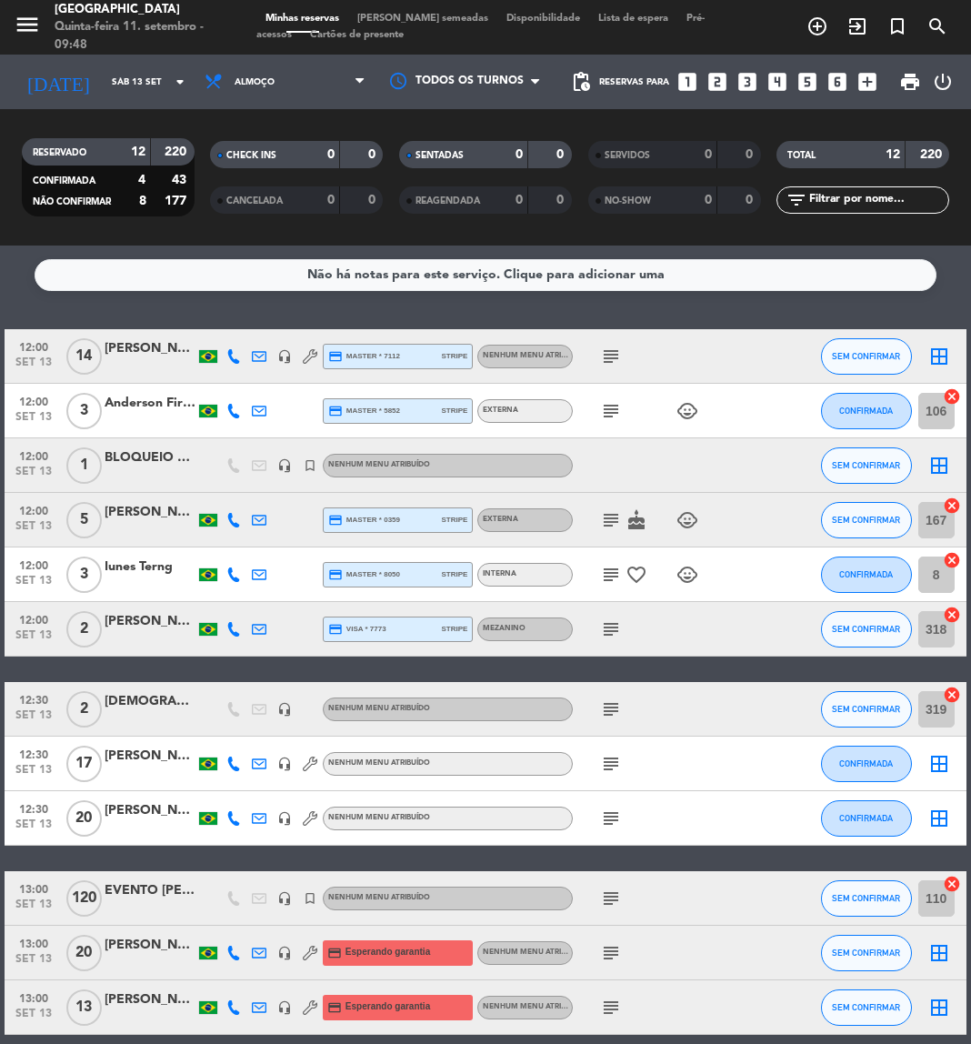
click at [284, 75] on span "Almoço" at bounding box center [285, 82] width 179 height 40
click at [277, 205] on div "menu [GEOGRAPHIC_DATA] Quinta-feira 11. setembro - 09:48 Minhas reservas Mesas …" at bounding box center [485, 123] width 971 height 246
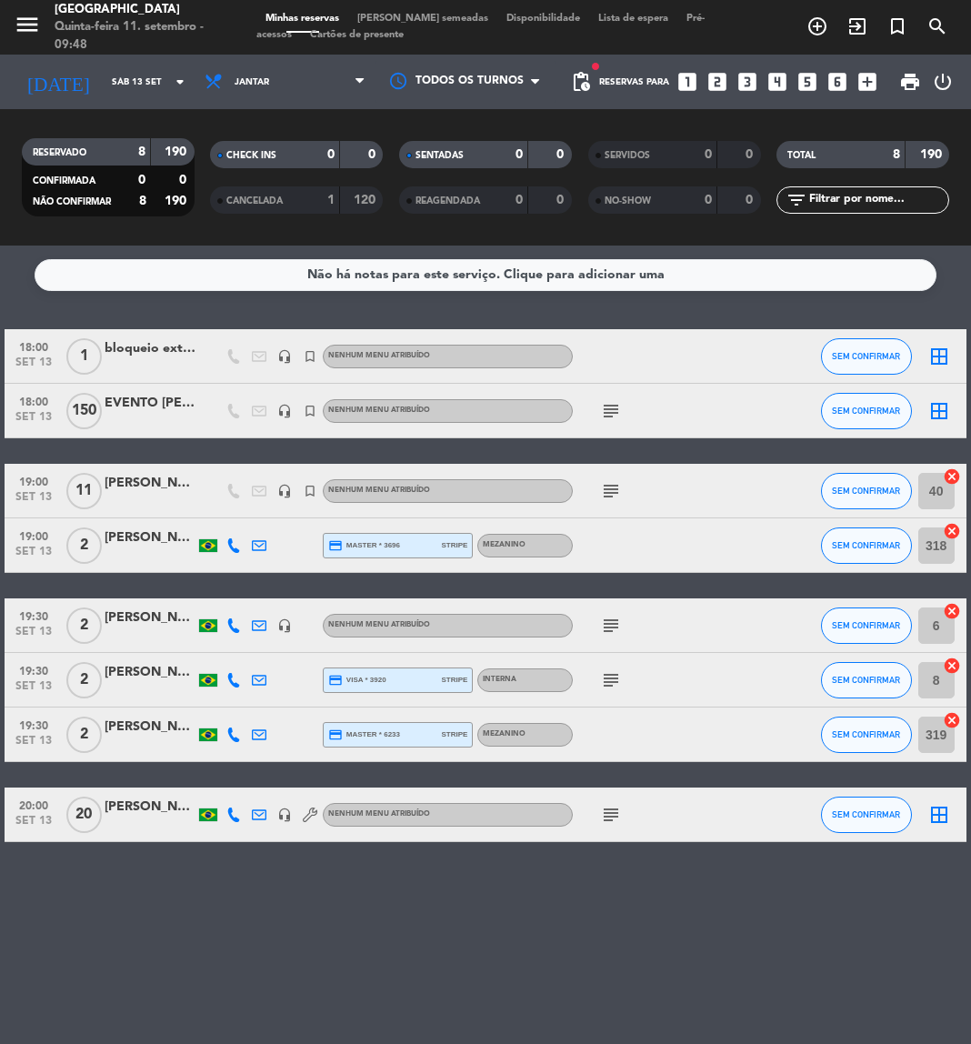
click at [851, 196] on input "text" at bounding box center [878, 200] width 141 height 20
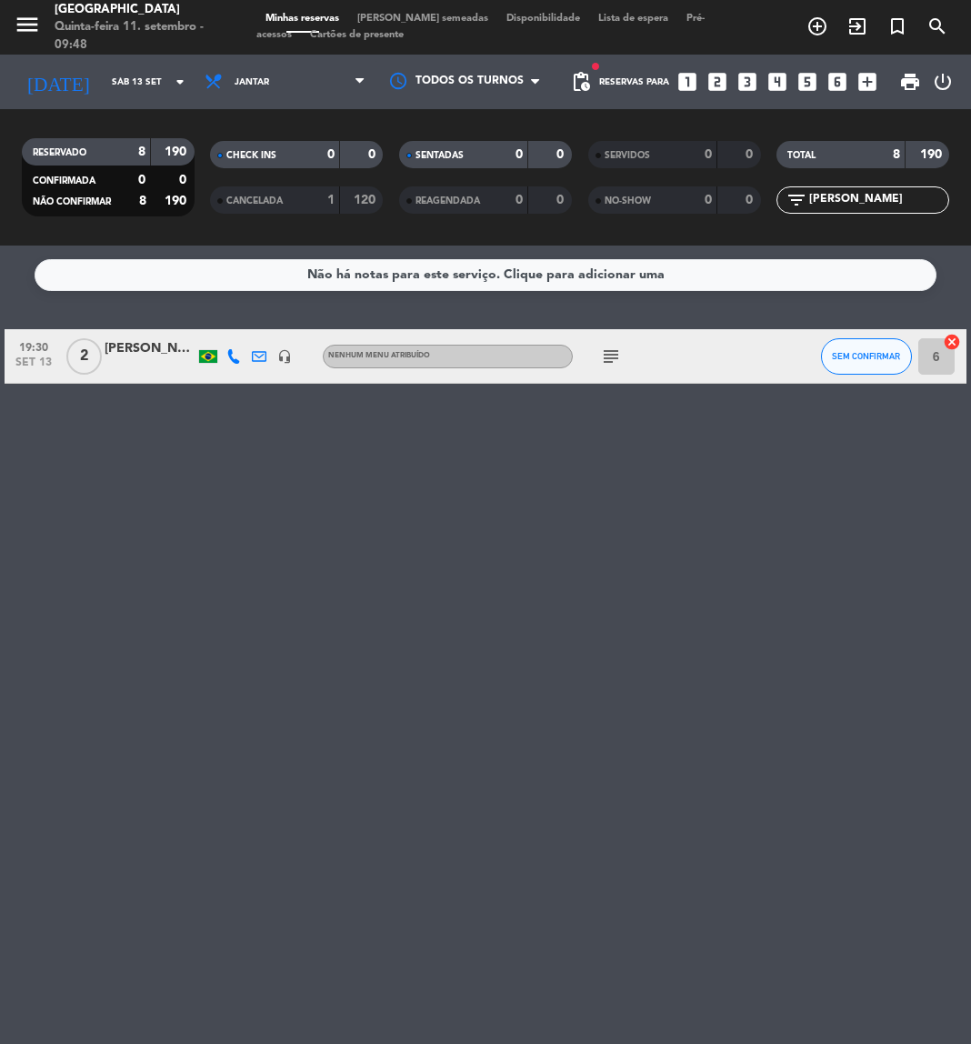
type input "[PERSON_NAME]"
click at [614, 362] on icon "subject" at bounding box center [611, 357] width 22 height 22
click at [859, 197] on input "[PERSON_NAME]" at bounding box center [878, 200] width 141 height 20
click at [617, 359] on icon "subject" at bounding box center [611, 357] width 22 height 22
click at [103, 79] on input "Sáb 13 set" at bounding box center [164, 82] width 123 height 28
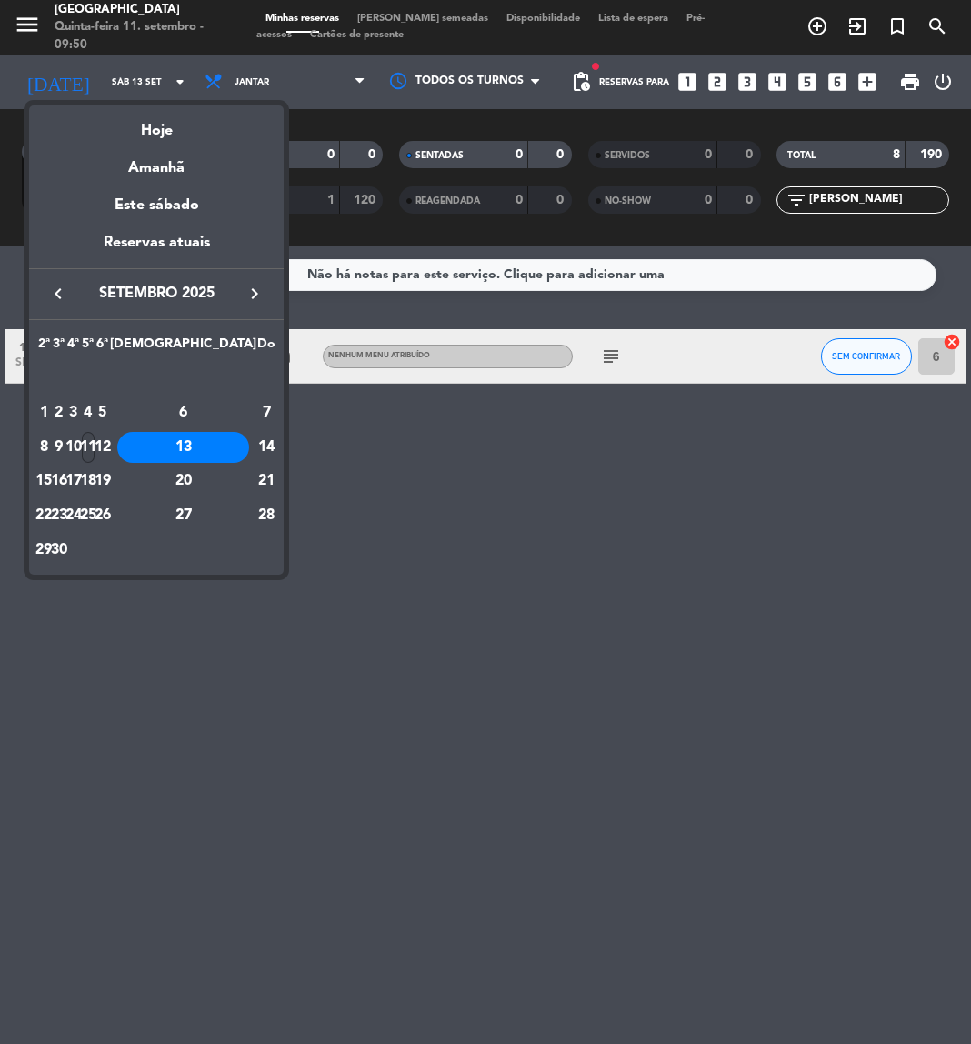
click at [95, 439] on div "11" at bounding box center [89, 447] width 14 height 31
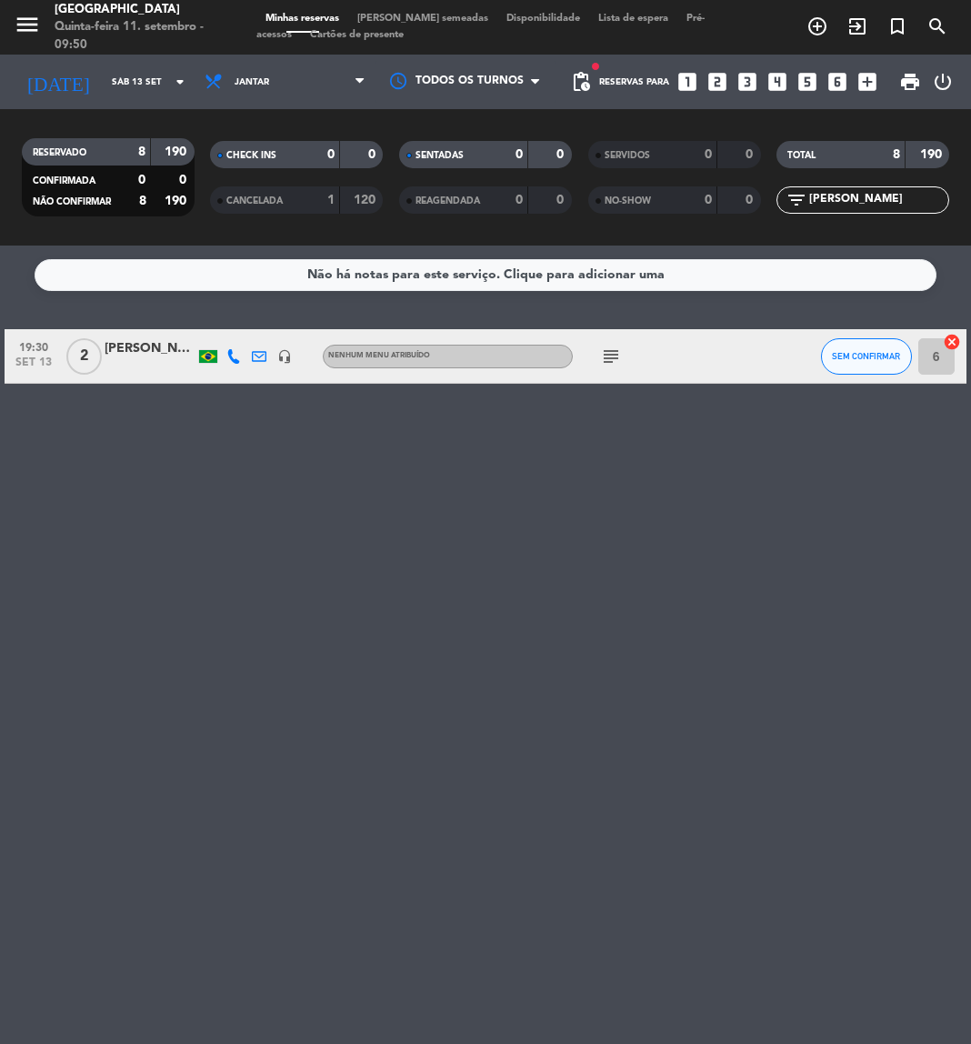
type input "Qui 11 set"
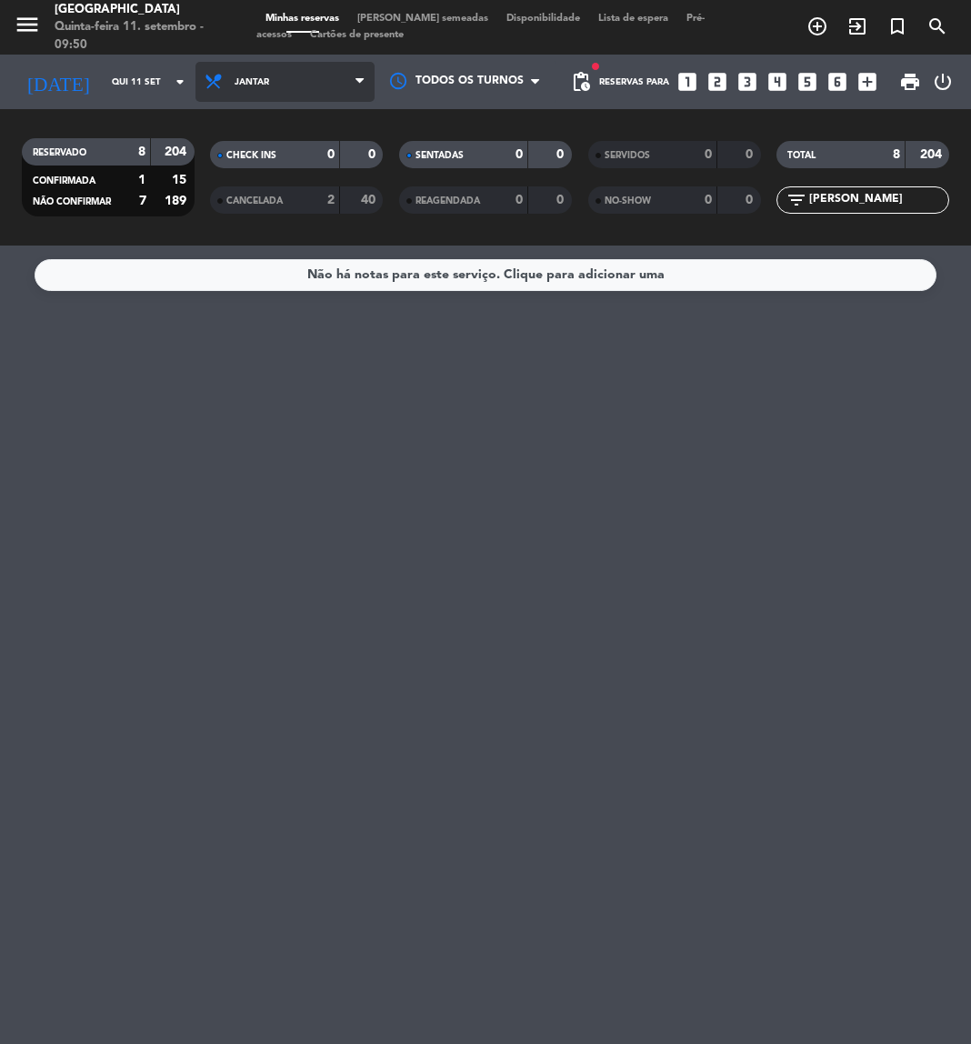
click at [307, 87] on span "Jantar" at bounding box center [285, 82] width 179 height 40
drag, startPoint x: 864, startPoint y: 203, endPoint x: 753, endPoint y: 187, distance: 112.0
click at [753, 187] on div "RESERVADO 8 204 CONFIRMADA 1 15 NÃO CONFIRMAR 7 189 CHECK INS 0 0 CANCELADA 2 4…" at bounding box center [485, 177] width 971 height 100
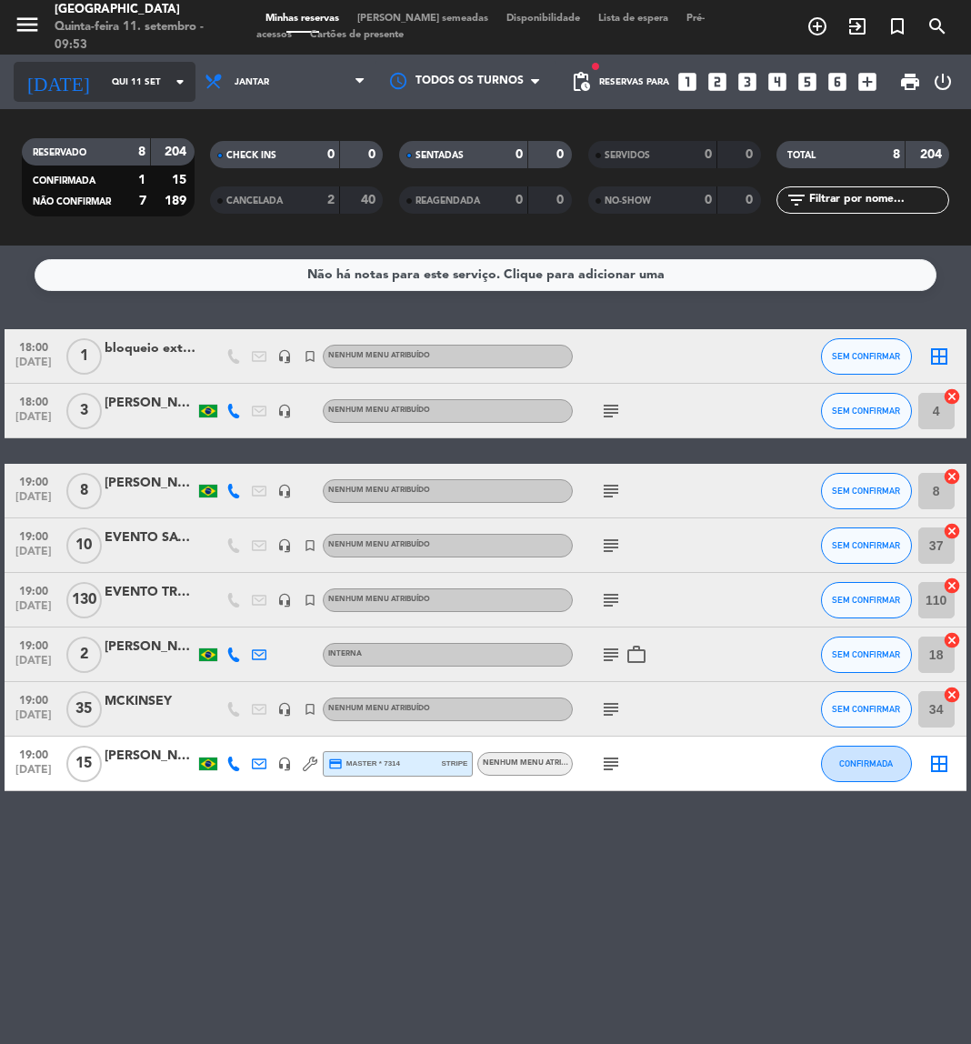
click at [105, 84] on input "Qui 11 set" at bounding box center [164, 82] width 123 height 28
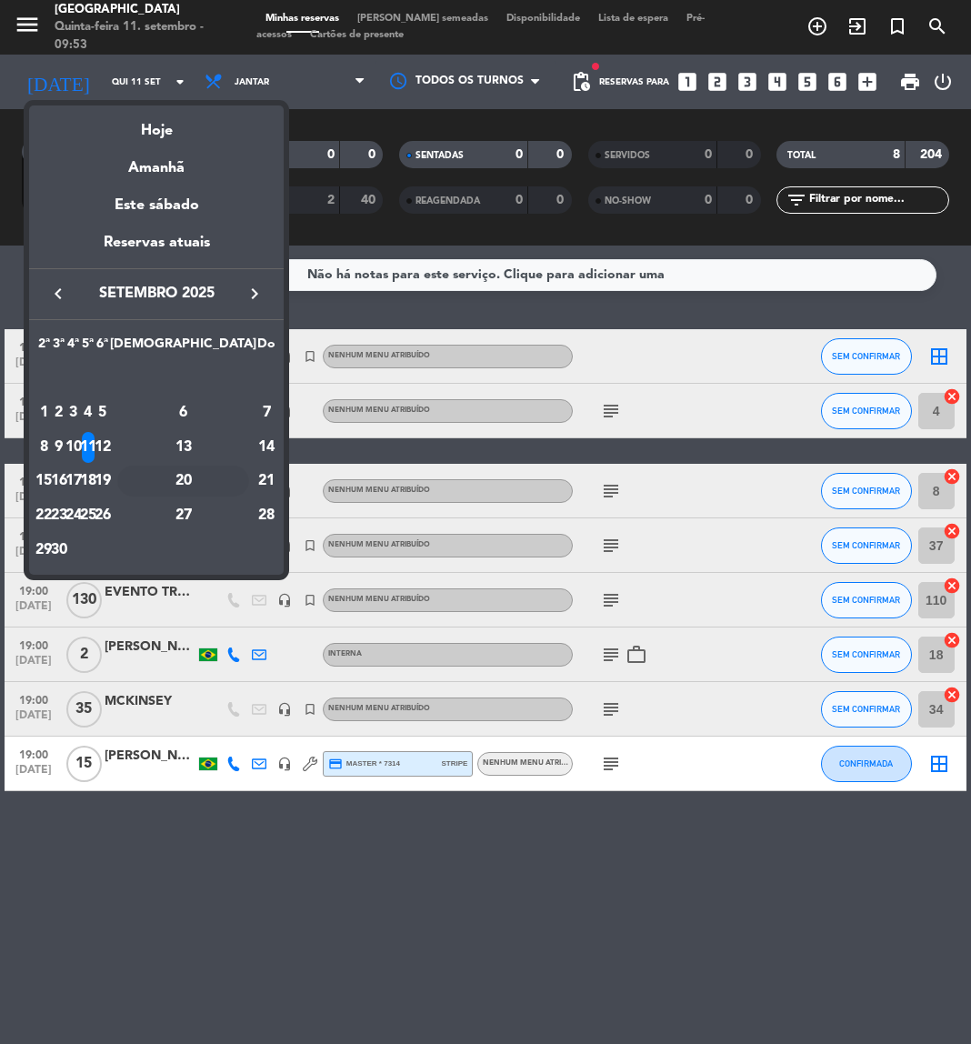
click at [215, 487] on div "20" at bounding box center [183, 481] width 132 height 31
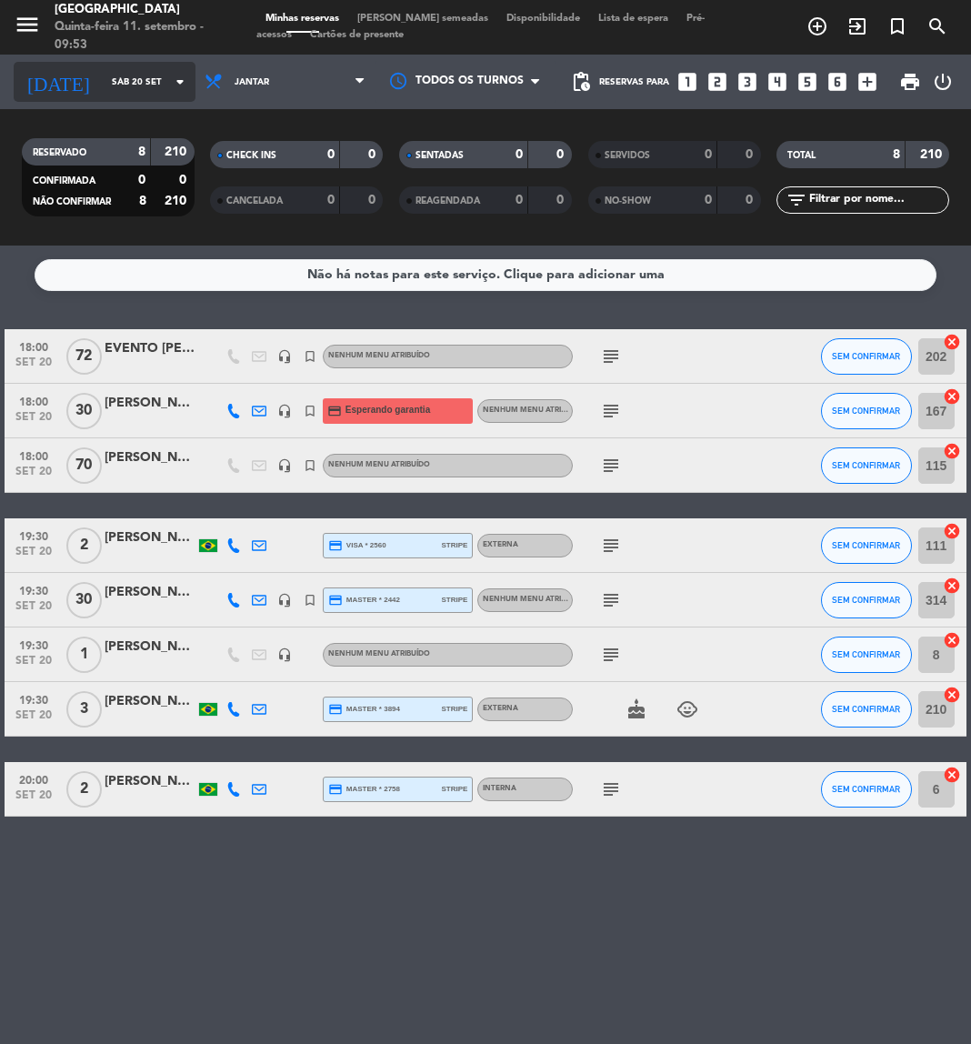
click at [116, 84] on input "Sáb 20 set" at bounding box center [164, 82] width 123 height 28
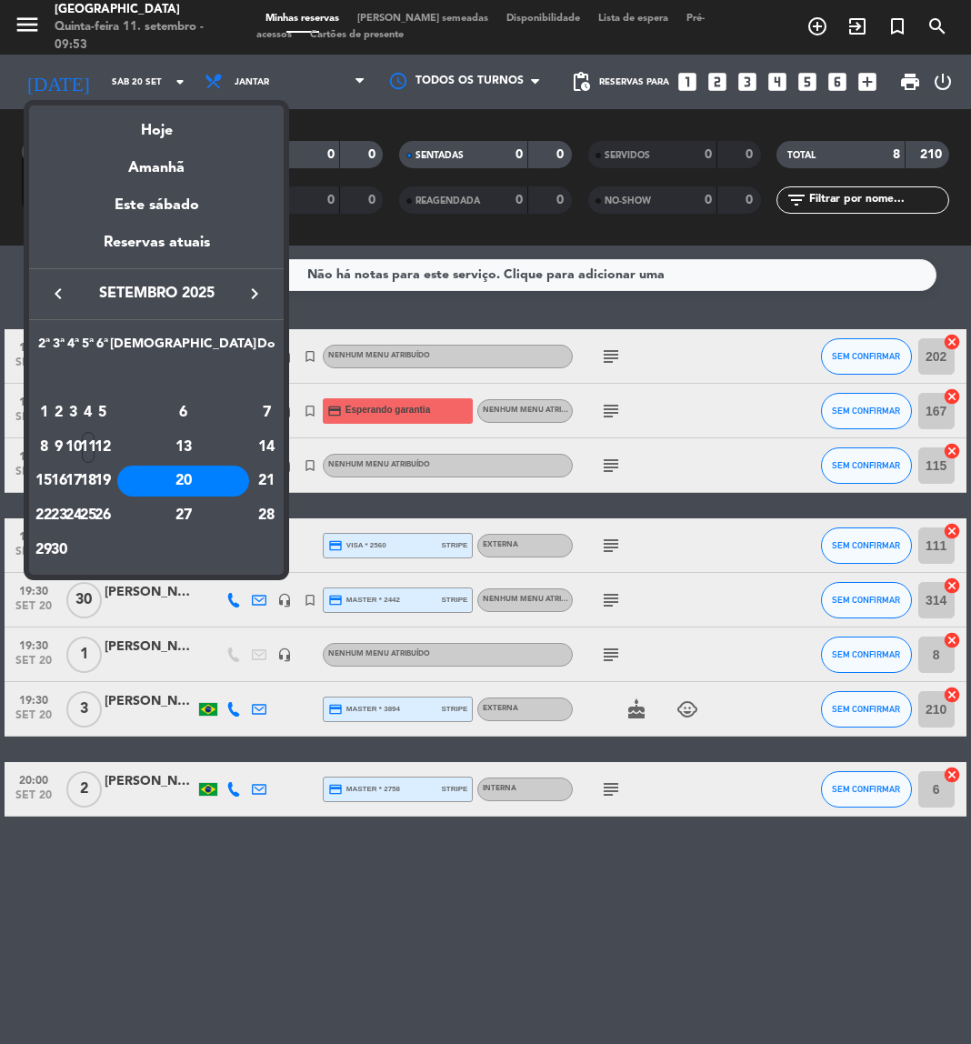
click at [296, 84] on div at bounding box center [485, 522] width 971 height 1044
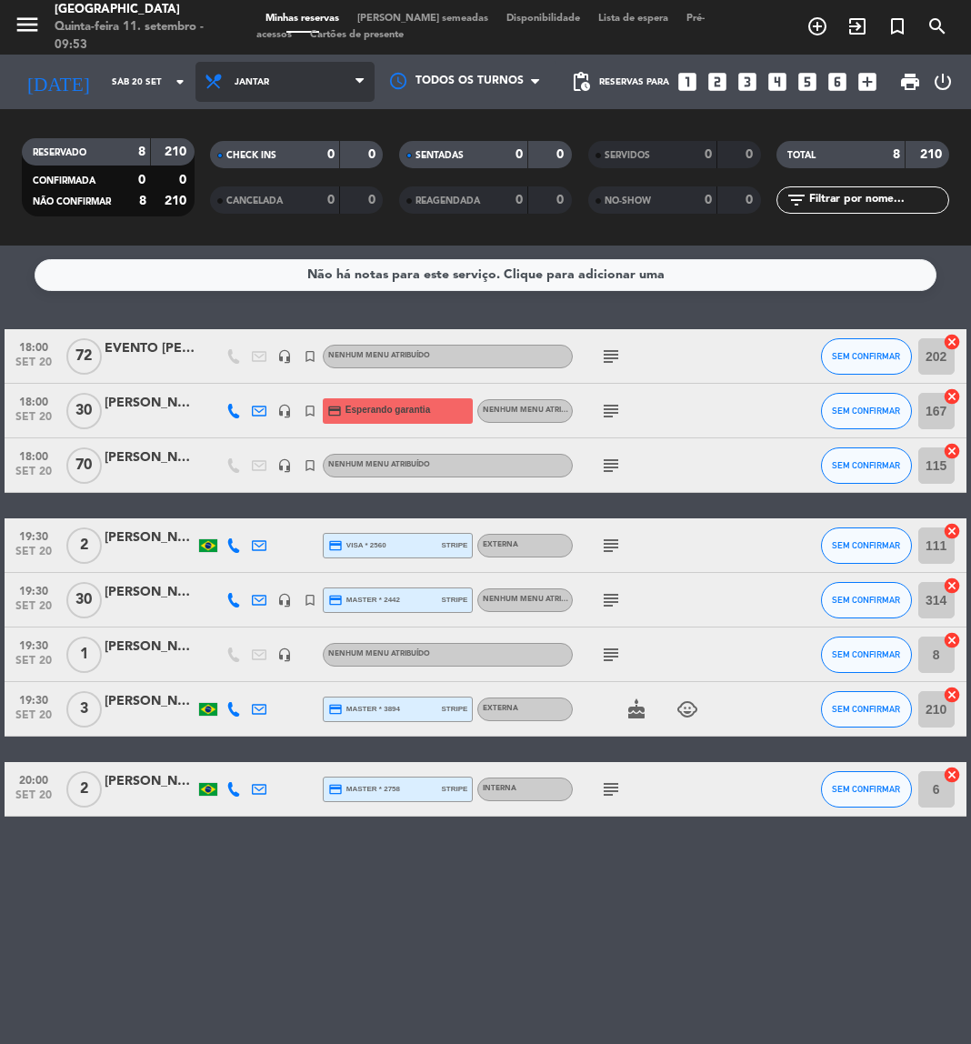
click at [296, 84] on span "Jantar" at bounding box center [285, 82] width 179 height 40
click at [711, 449] on div "subject" at bounding box center [649, 465] width 153 height 54
click at [605, 355] on icon "subject" at bounding box center [611, 357] width 22 height 22
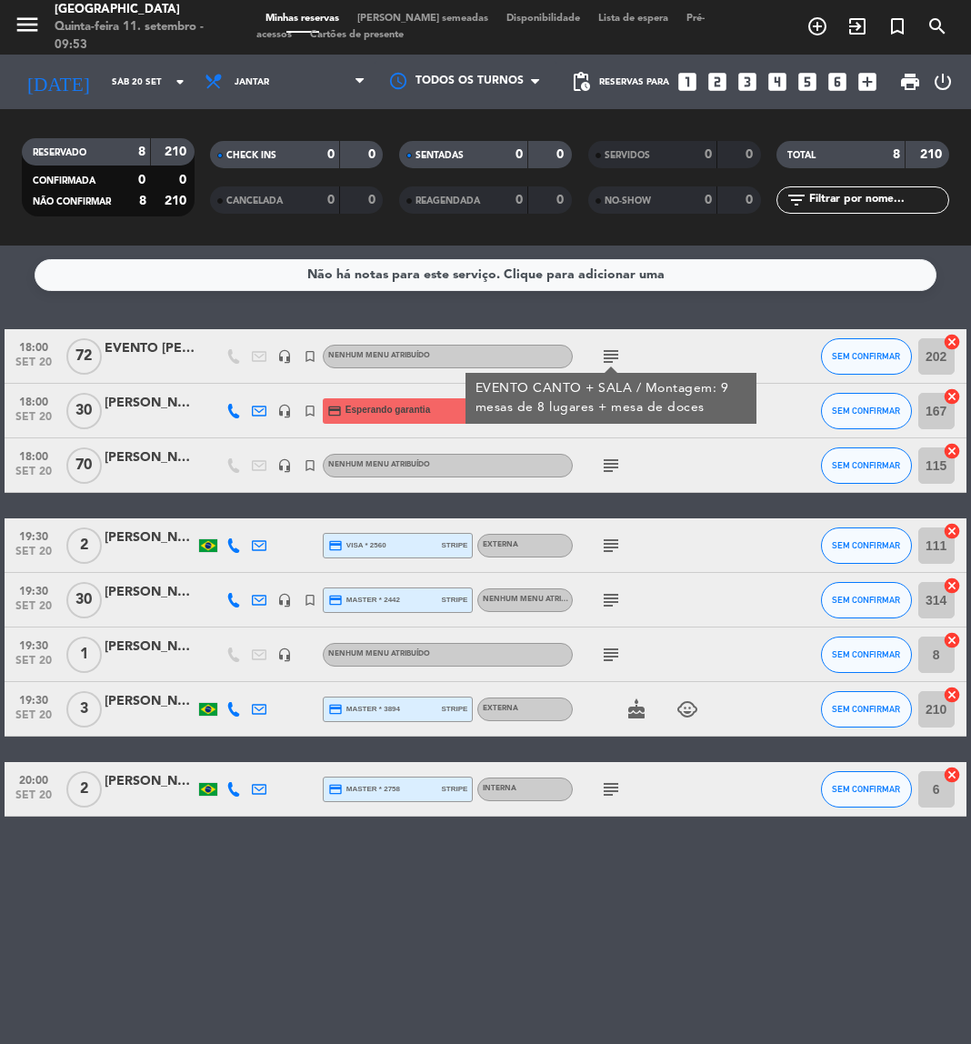
click at [618, 407] on div "EVENTO CANTO + SALA / Montagem: 9 mesas de 8 lugares + mesa de doces" at bounding box center [612, 398] width 272 height 38
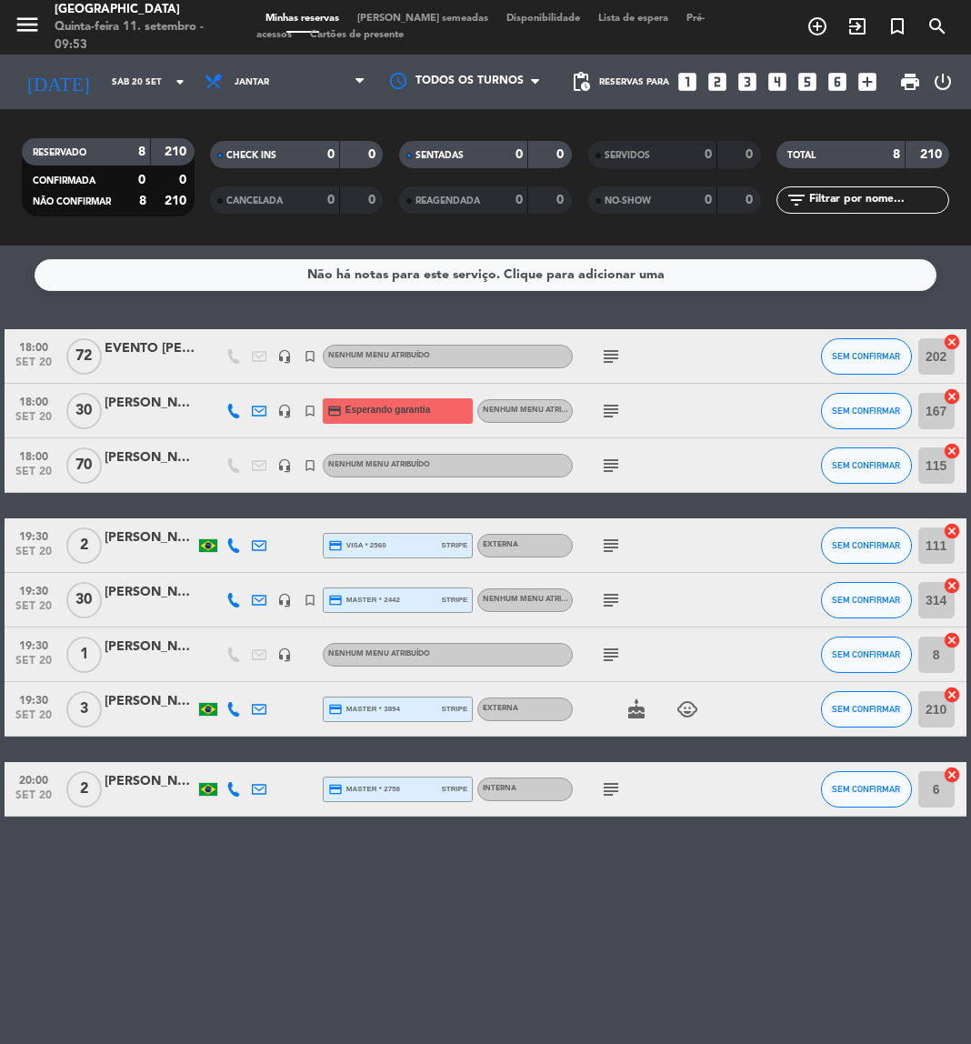
click at [618, 407] on icon "subject" at bounding box center [611, 411] width 22 height 22
click at [605, 470] on icon "subject" at bounding box center [611, 466] width 22 height 22
click at [606, 539] on icon "subject" at bounding box center [611, 546] width 22 height 22
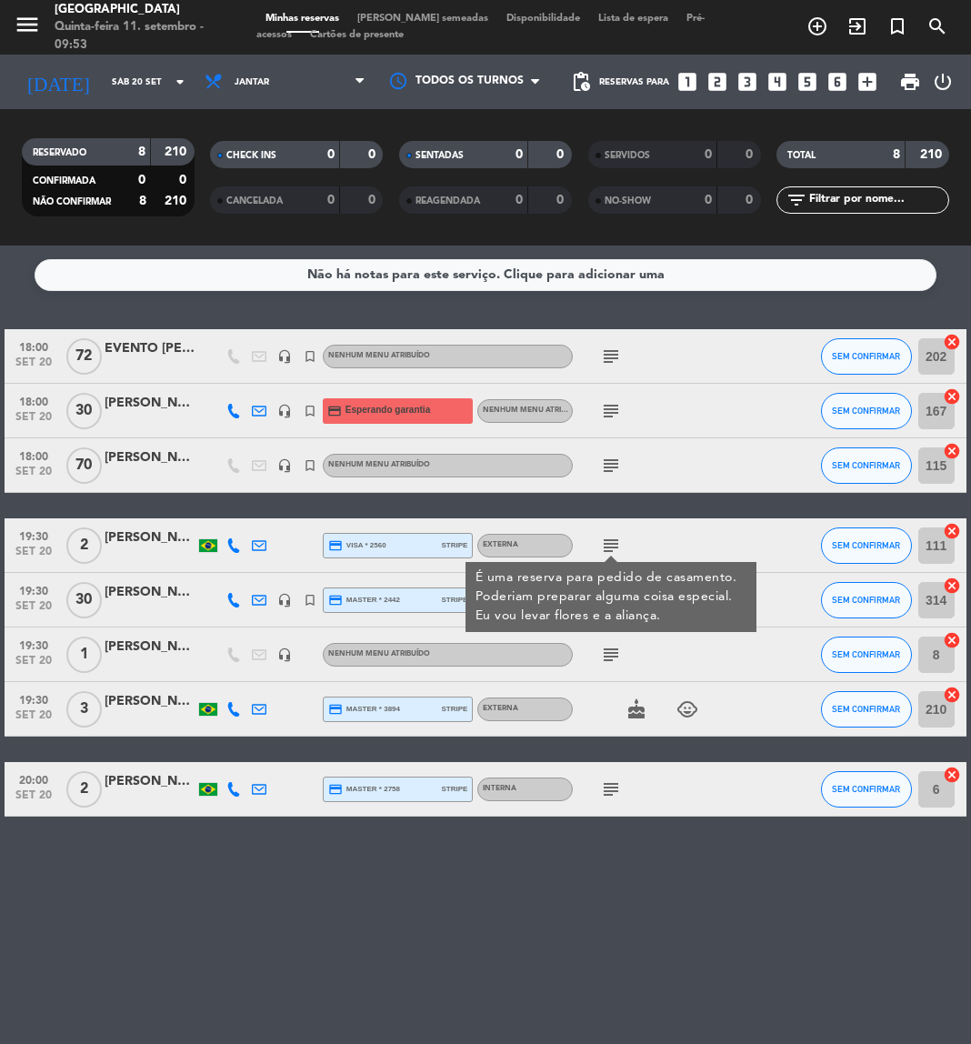
click at [617, 598] on div "É uma reserva para pedido de casamento. Poderiam preparar alguma coisa especial…" at bounding box center [612, 596] width 272 height 57
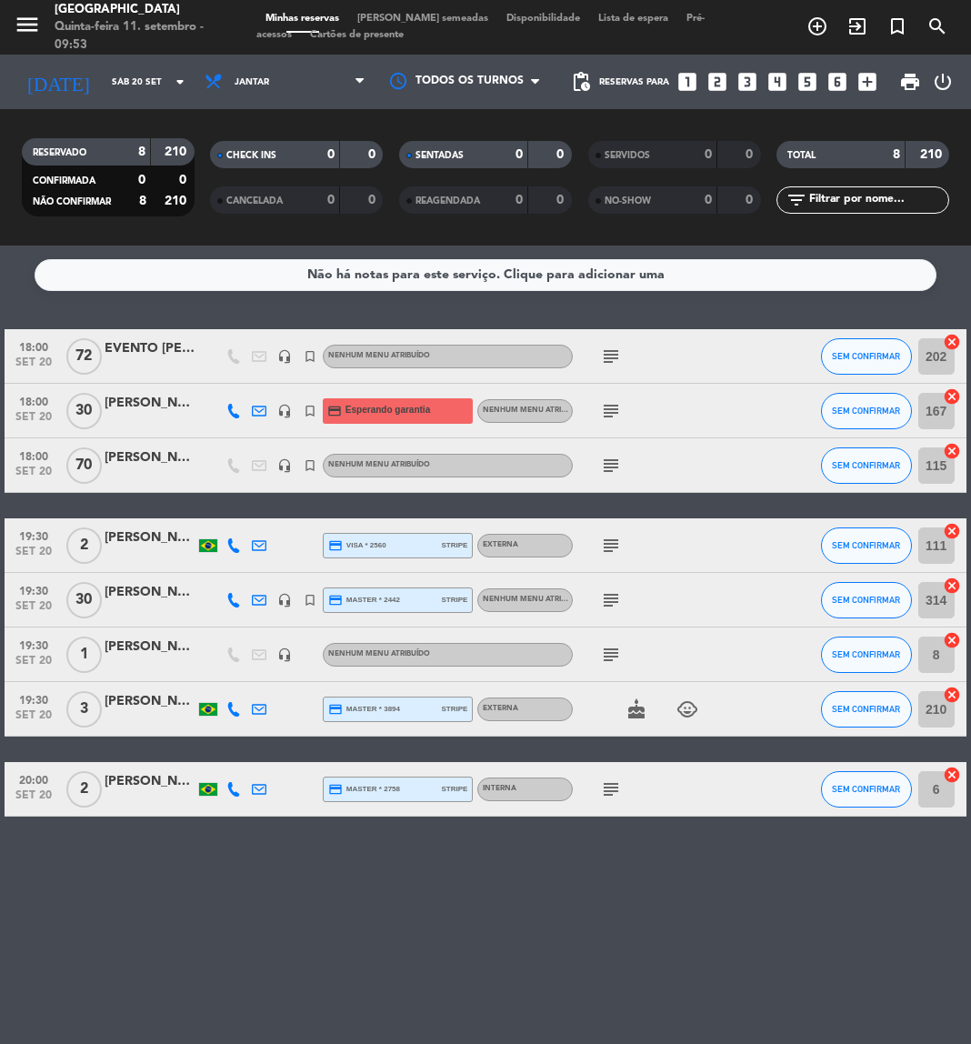
click at [617, 598] on icon "subject" at bounding box center [611, 600] width 22 height 22
click at [610, 666] on div "subject" at bounding box center [649, 655] width 153 height 54
click at [610, 662] on icon "subject" at bounding box center [611, 655] width 22 height 22
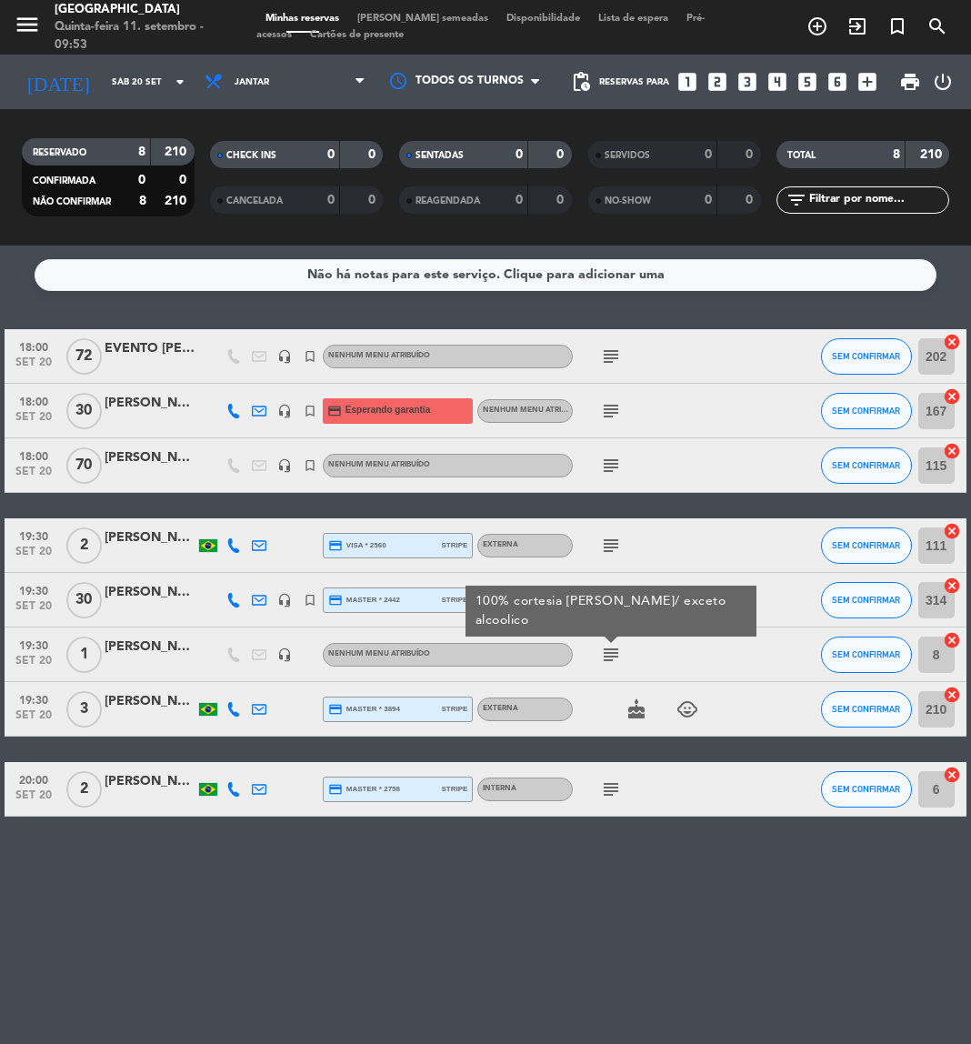
click at [606, 783] on icon "subject" at bounding box center [611, 790] width 22 height 22
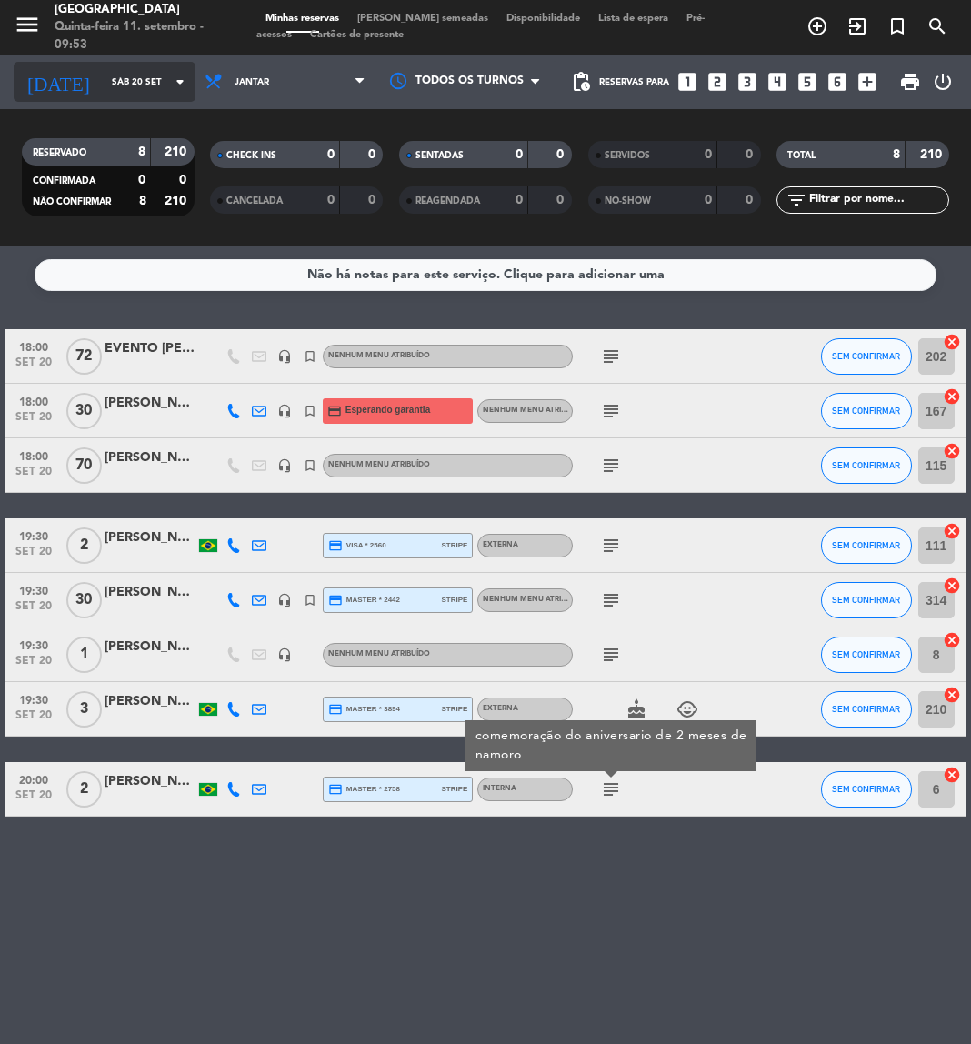
click at [142, 83] on input "Sáb 20 set" at bounding box center [164, 82] width 123 height 28
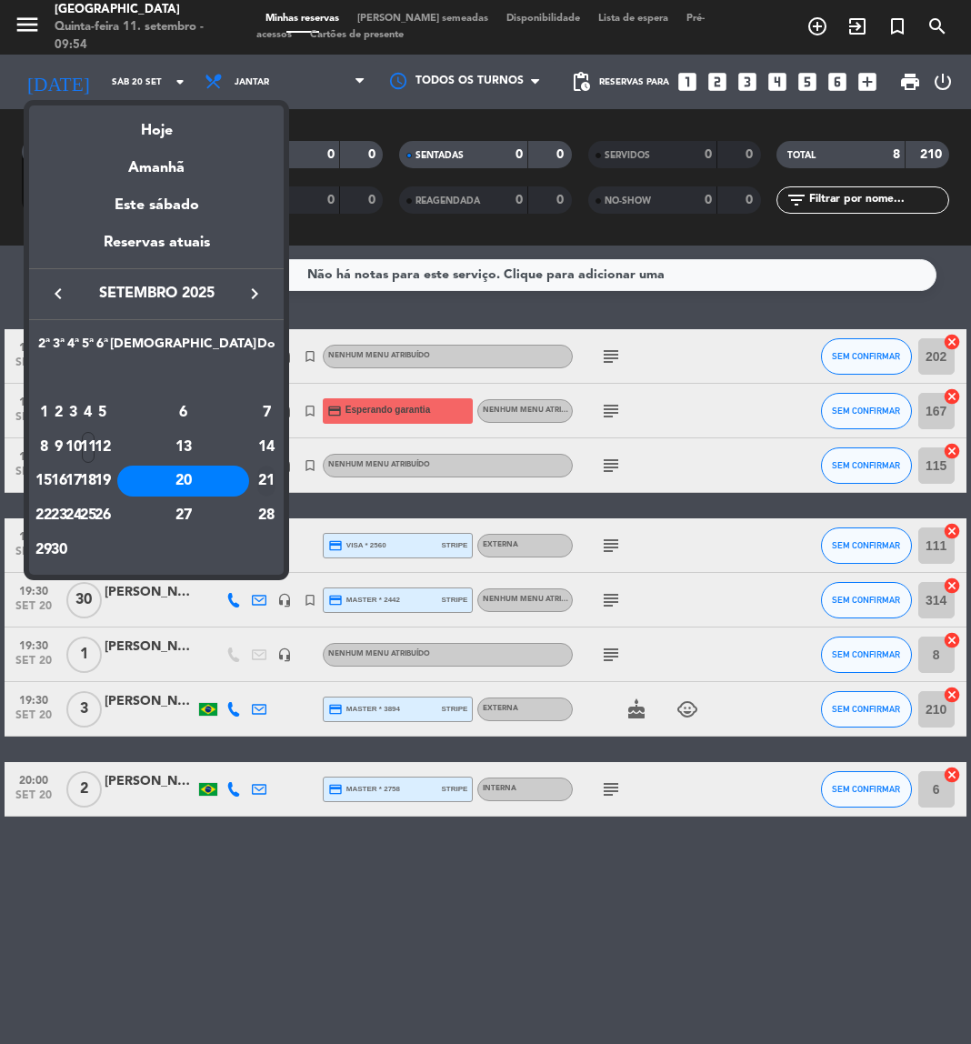
click at [257, 481] on div "21" at bounding box center [266, 481] width 18 height 31
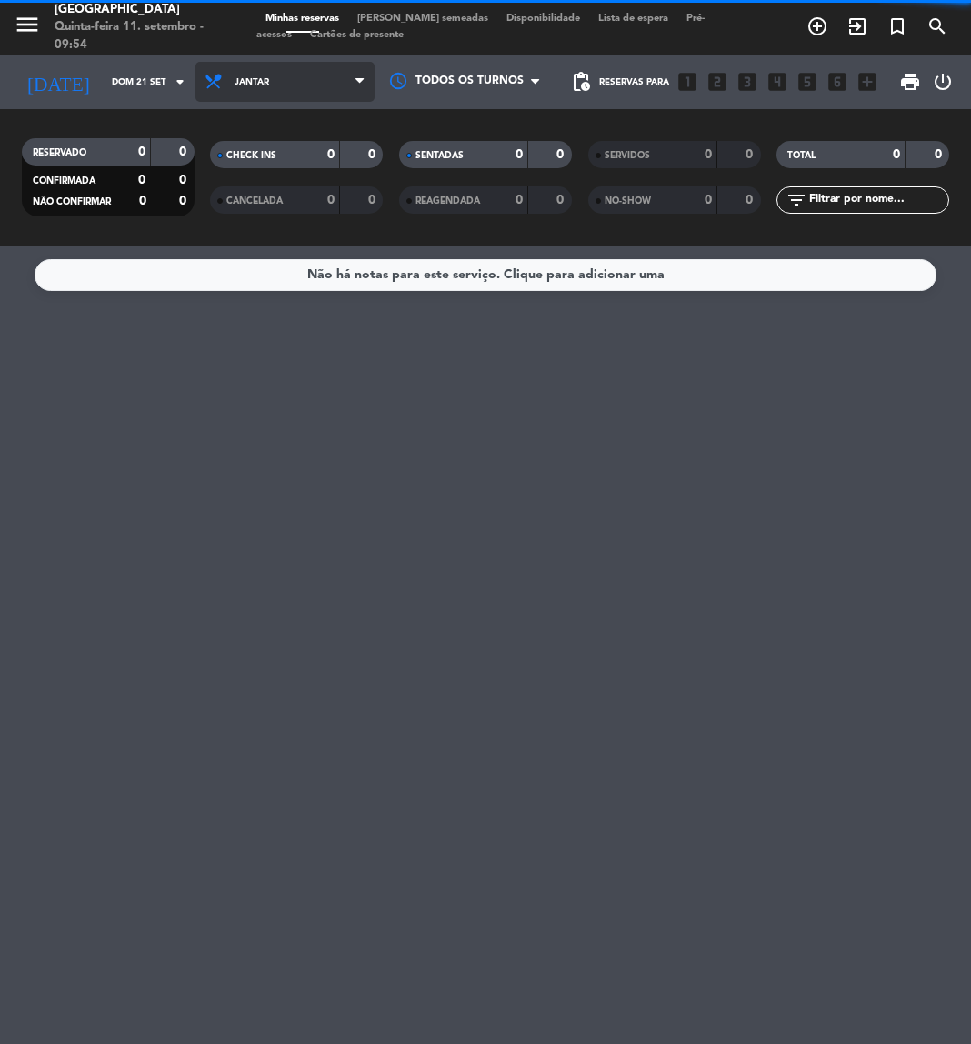
click at [283, 79] on span "Jantar" at bounding box center [285, 82] width 179 height 40
click at [261, 155] on div "menu [GEOGRAPHIC_DATA]-feira 11. setembro - 09:54 Minhas reservas Mesas semeada…" at bounding box center [485, 123] width 971 height 246
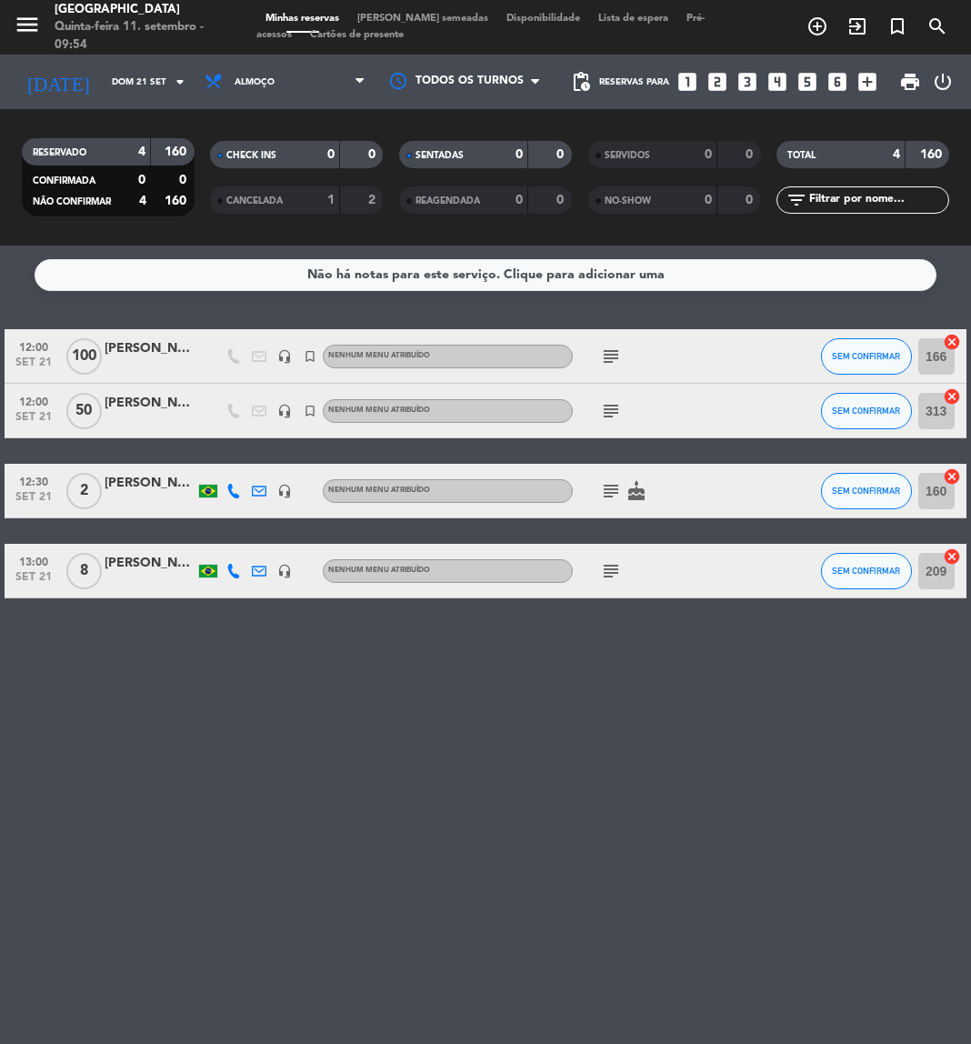
click at [618, 347] on icon "subject" at bounding box center [611, 357] width 22 height 22
click at [608, 408] on icon "subject" at bounding box center [611, 411] width 22 height 22
click at [601, 503] on div "subject cake" at bounding box center [649, 491] width 153 height 54
click at [608, 497] on icon "subject" at bounding box center [611, 491] width 22 height 22
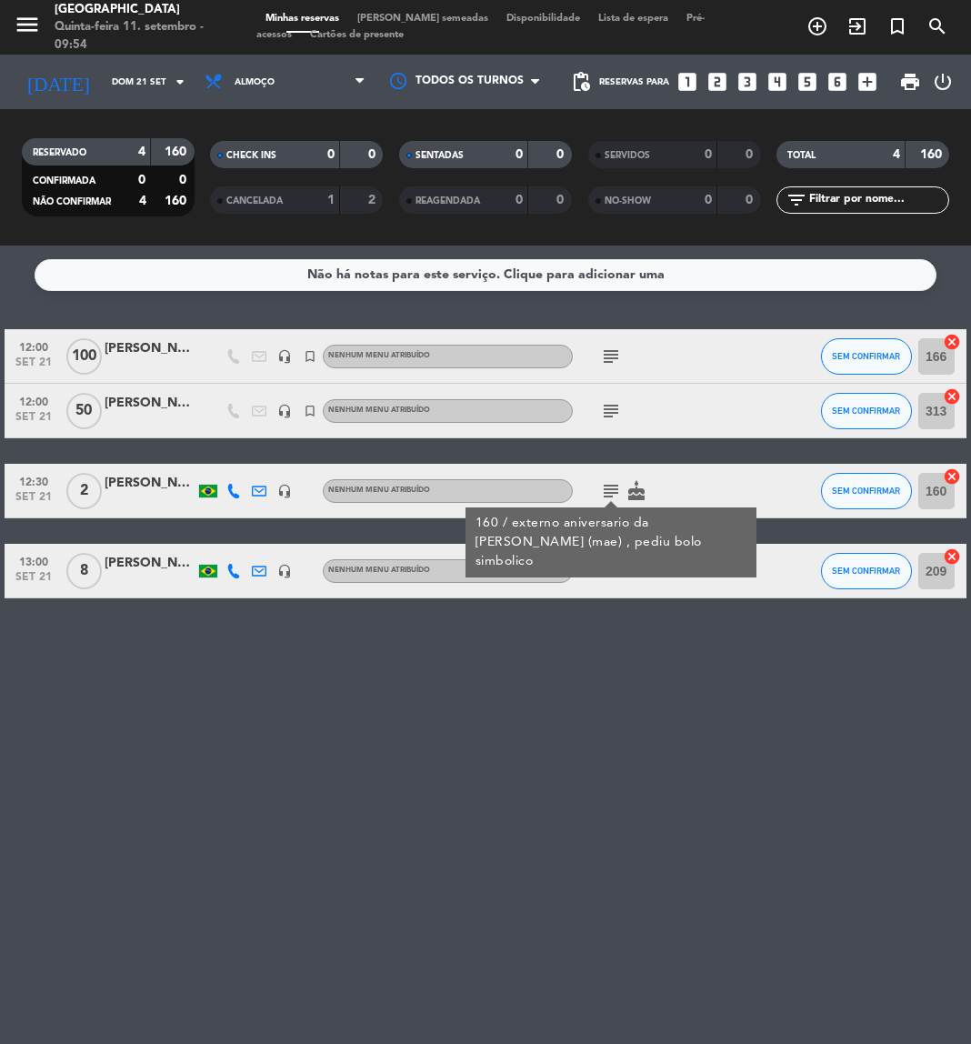
click at [607, 585] on div "subject" at bounding box center [649, 571] width 153 height 54
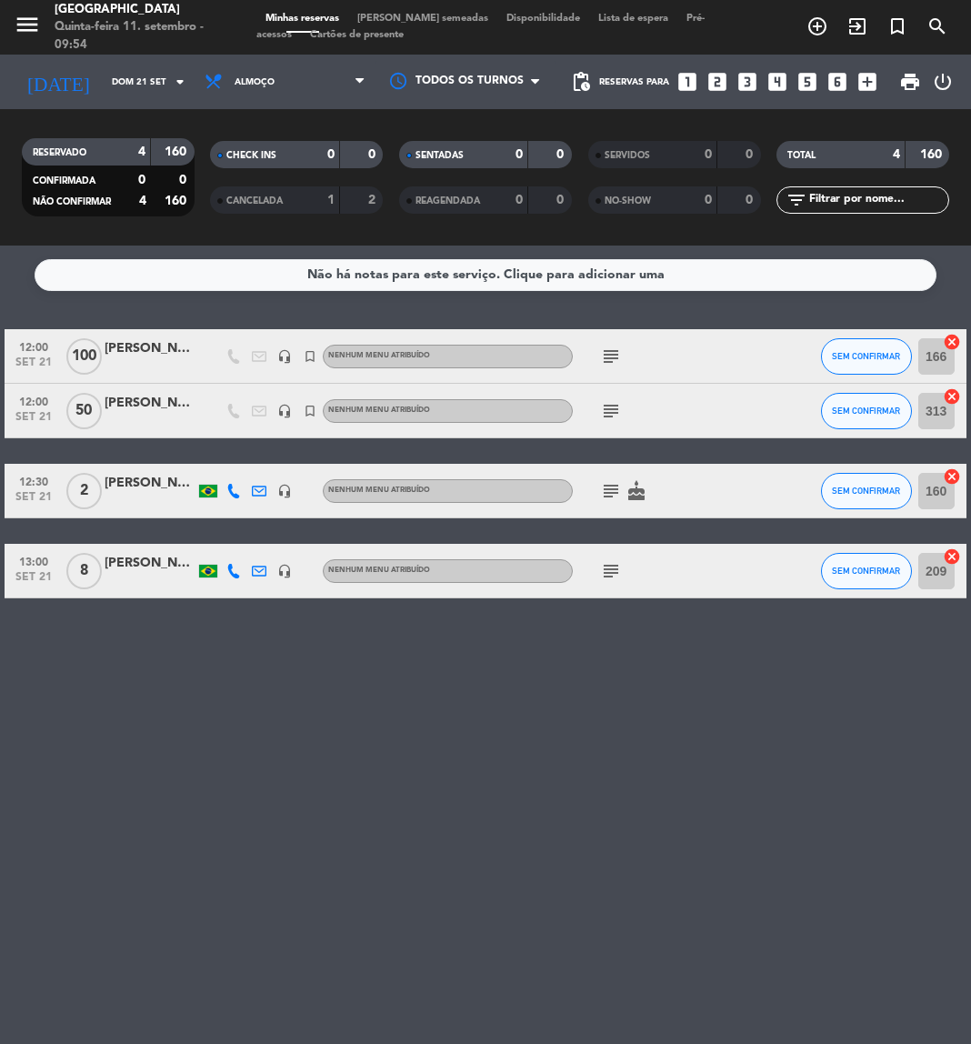
click at [614, 575] on icon "subject" at bounding box center [611, 571] width 22 height 22
click at [165, 103] on div "[DATE] [PERSON_NAME][DATE] arrow_drop_down" at bounding box center [105, 82] width 182 height 55
click at [147, 83] on input "Dom 21 set" at bounding box center [164, 82] width 123 height 28
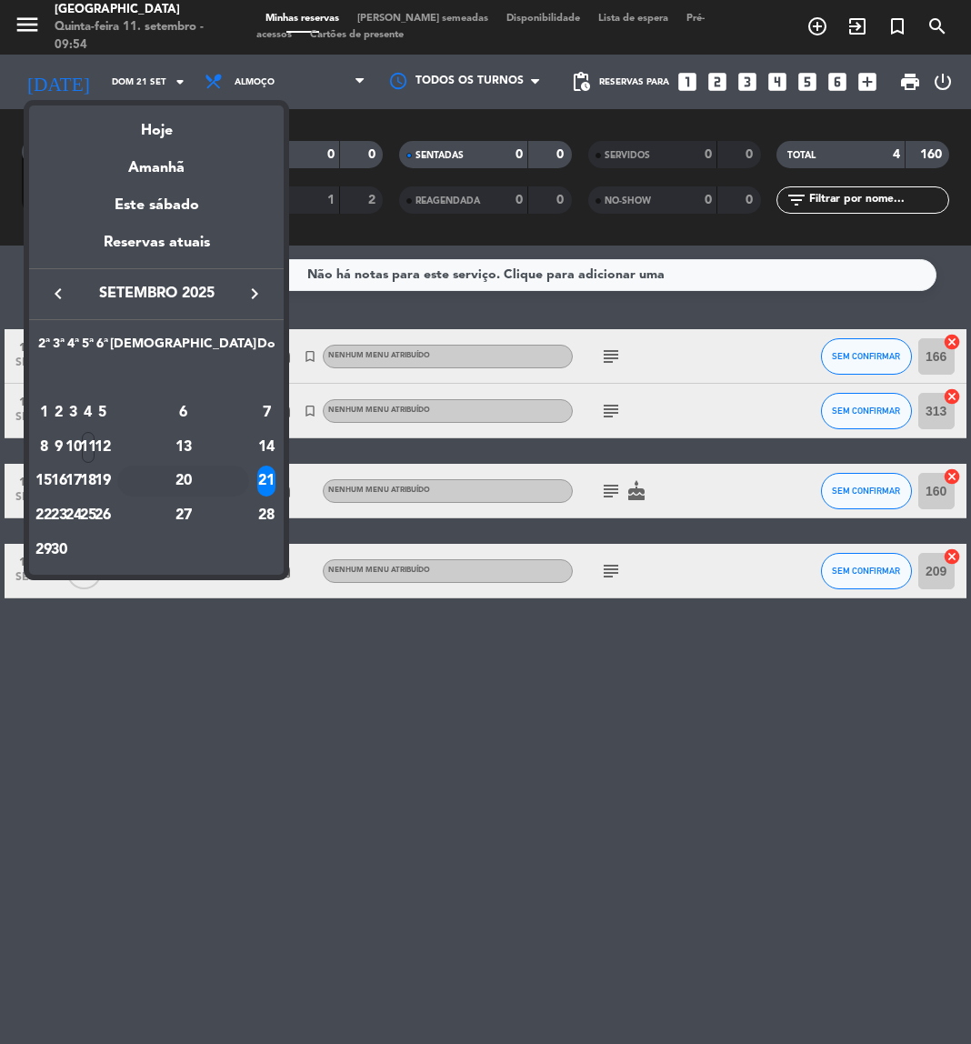
click at [226, 477] on div "20" at bounding box center [183, 481] width 132 height 31
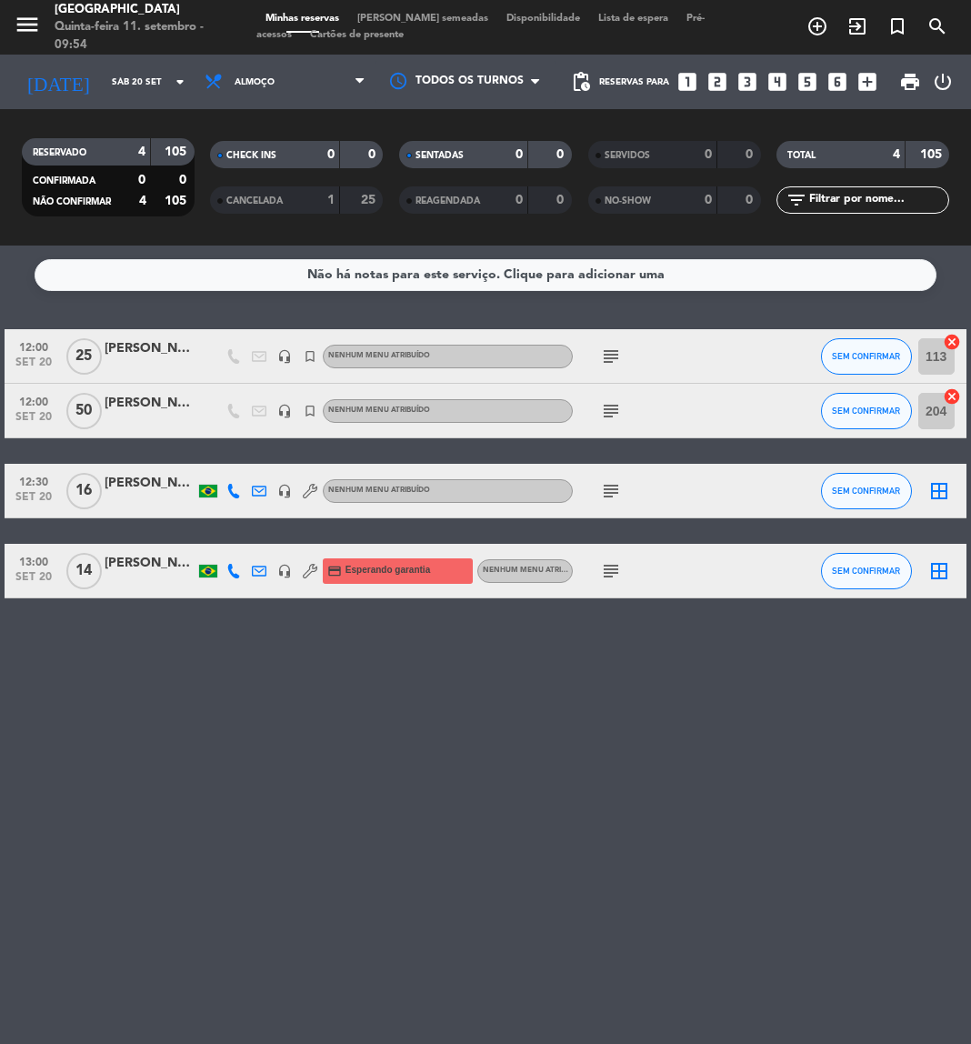
click at [614, 355] on icon "subject" at bounding box center [611, 357] width 22 height 22
click at [617, 411] on icon "subject" at bounding box center [611, 411] width 22 height 22
click at [614, 486] on icon "subject" at bounding box center [611, 491] width 22 height 22
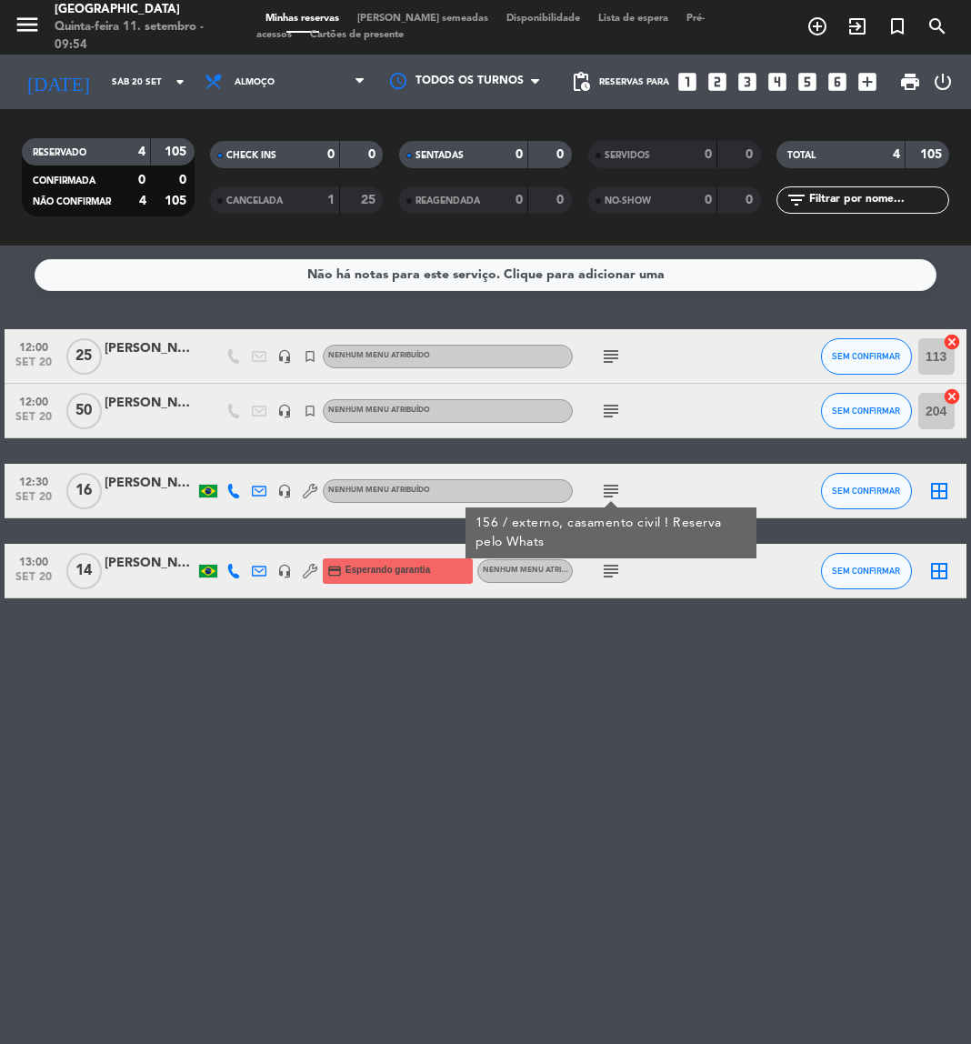
click at [601, 573] on icon "subject" at bounding box center [611, 571] width 22 height 22
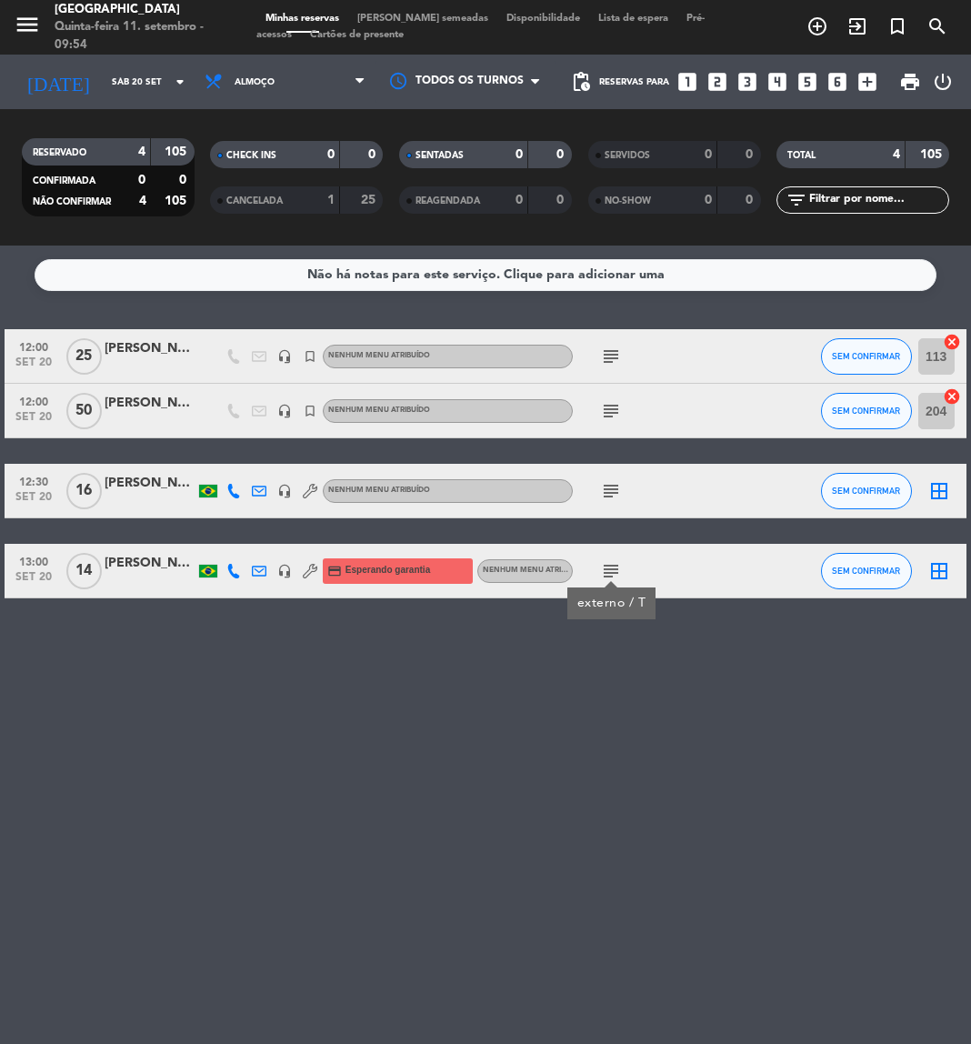
click at [612, 400] on icon "subject" at bounding box center [611, 411] width 22 height 22
click at [614, 346] on icon "subject" at bounding box center [611, 357] width 22 height 22
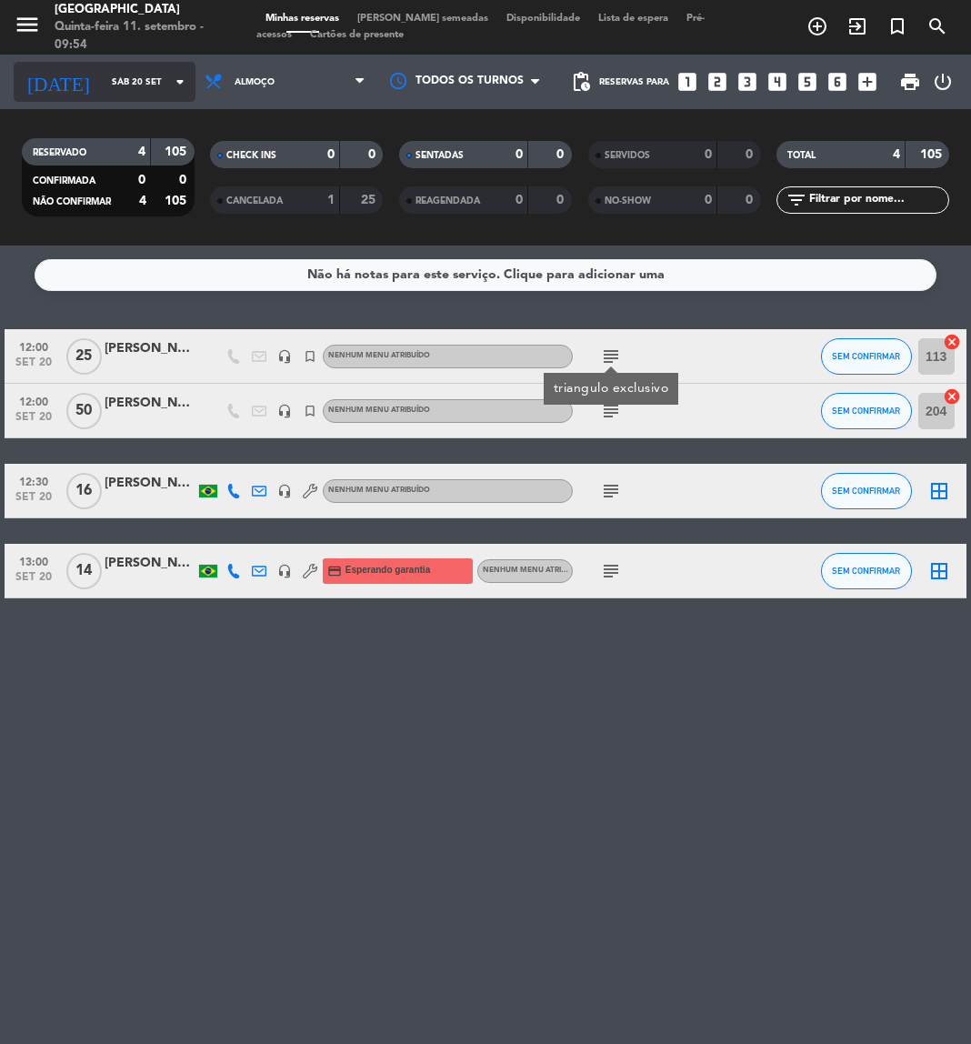
click at [152, 89] on input "Sáb 20 set" at bounding box center [164, 82] width 123 height 28
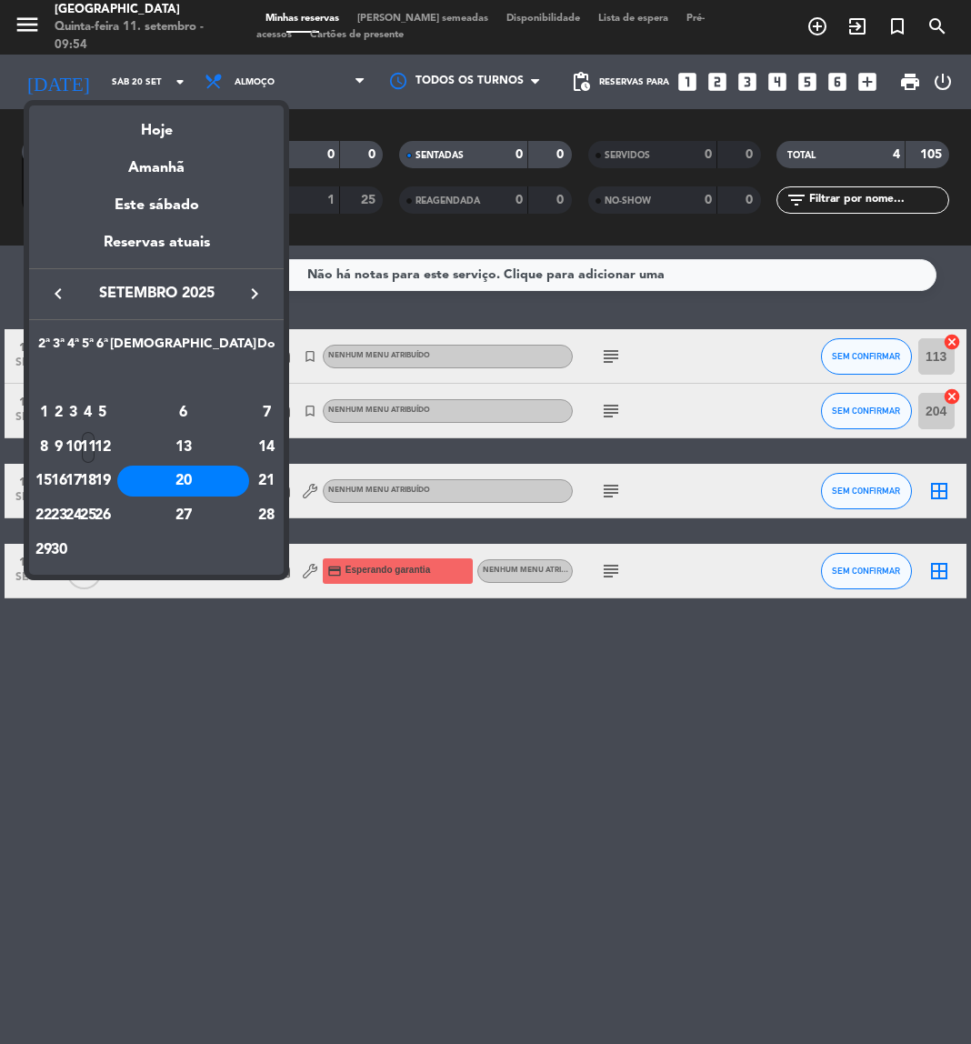
click at [95, 432] on div "11" at bounding box center [89, 447] width 14 height 31
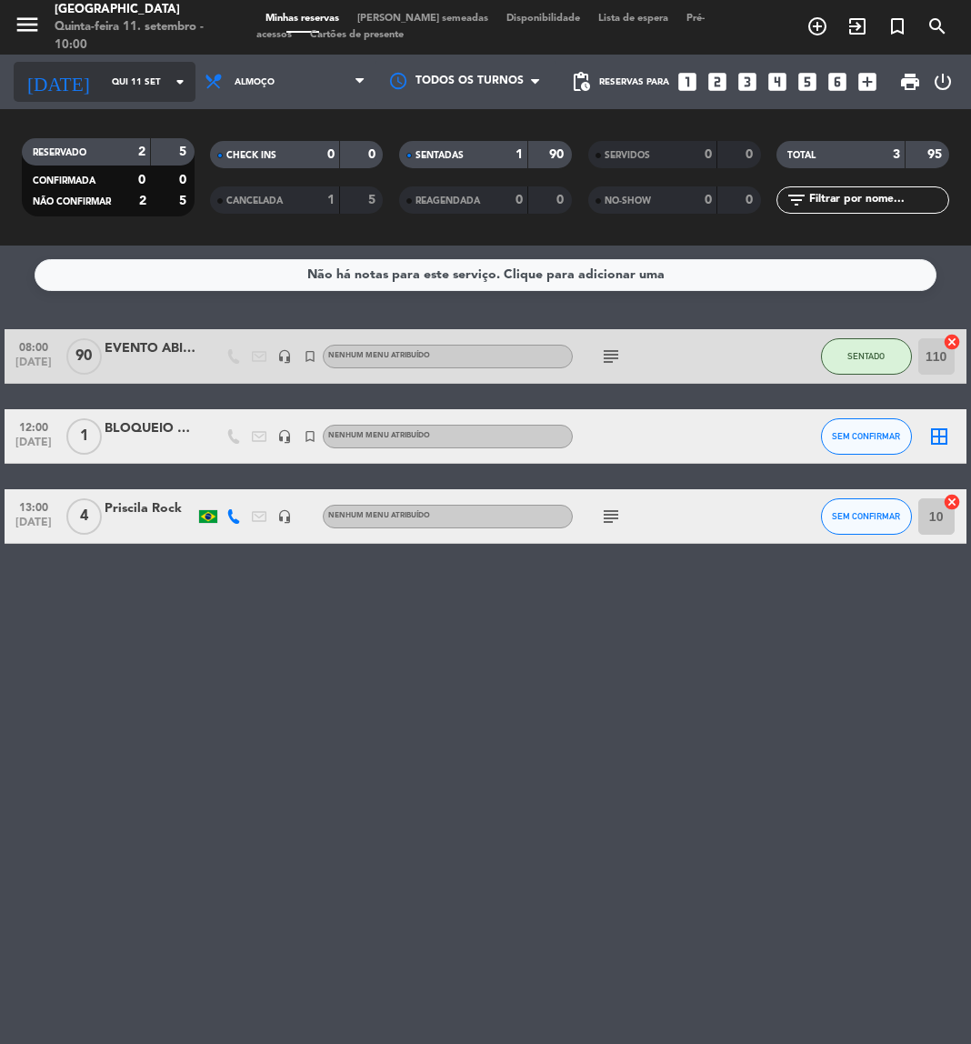
click at [125, 86] on input "Qui 11 set" at bounding box center [164, 82] width 123 height 28
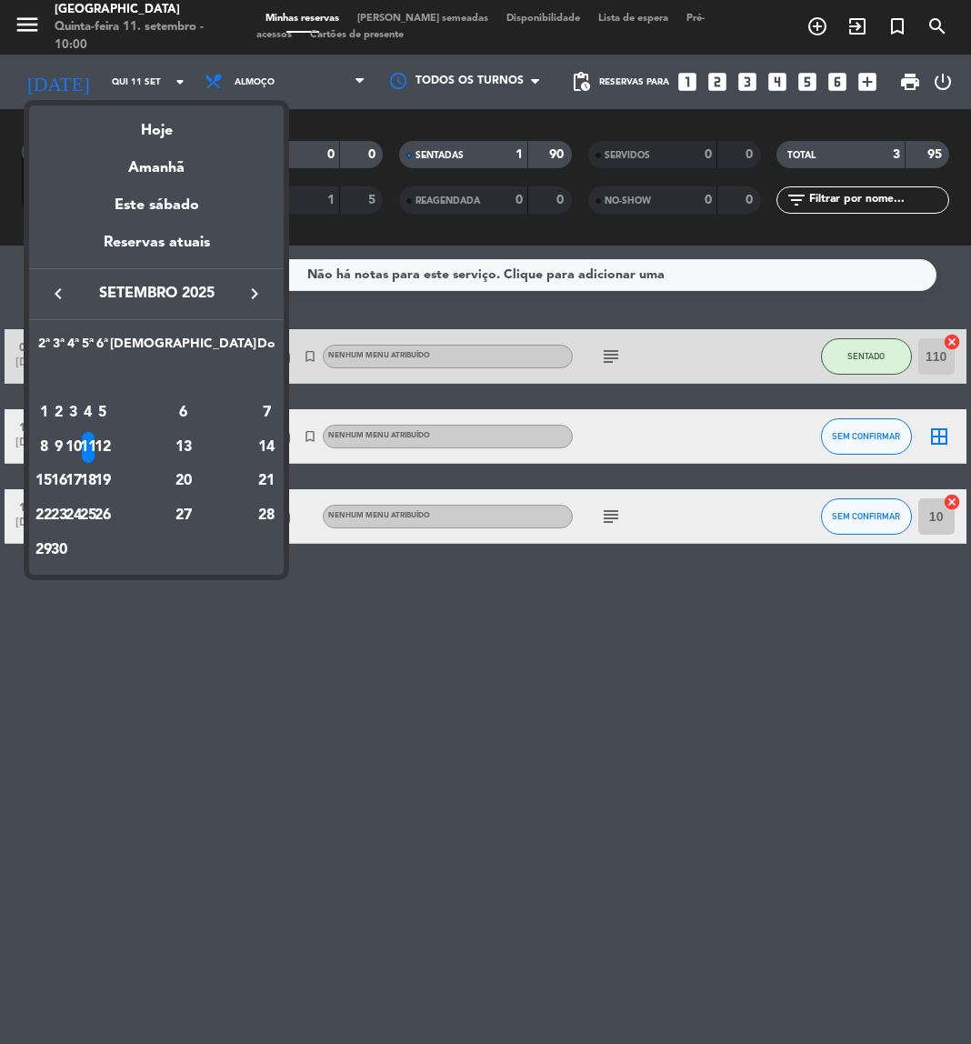
click at [256, 297] on icon "keyboard_arrow_right" at bounding box center [255, 294] width 22 height 22
click at [65, 480] on div "14" at bounding box center [59, 481] width 14 height 31
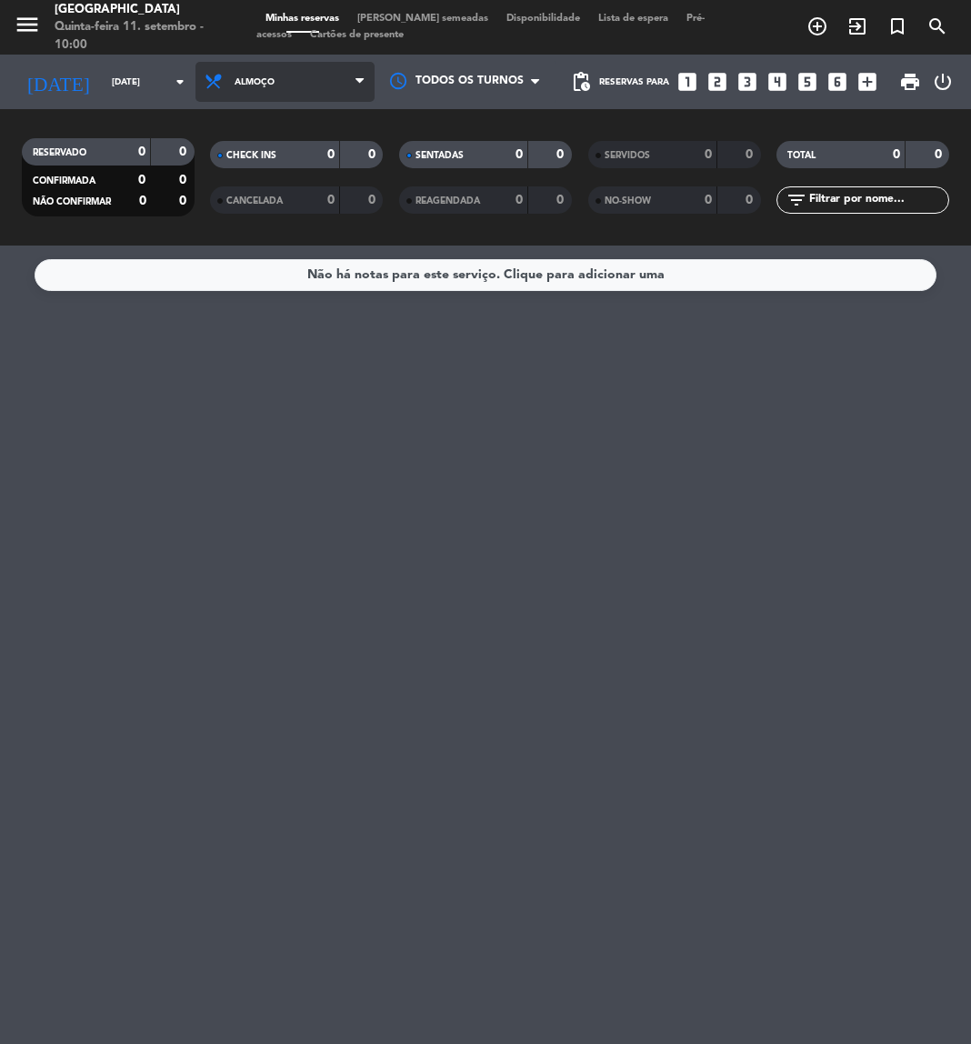
click at [262, 84] on span "Almoço" at bounding box center [255, 82] width 40 height 10
click at [263, 206] on div "menu [GEOGRAPHIC_DATA] Quinta-feira 11. setembro - 10:00 Minhas reservas Mesas …" at bounding box center [485, 123] width 971 height 246
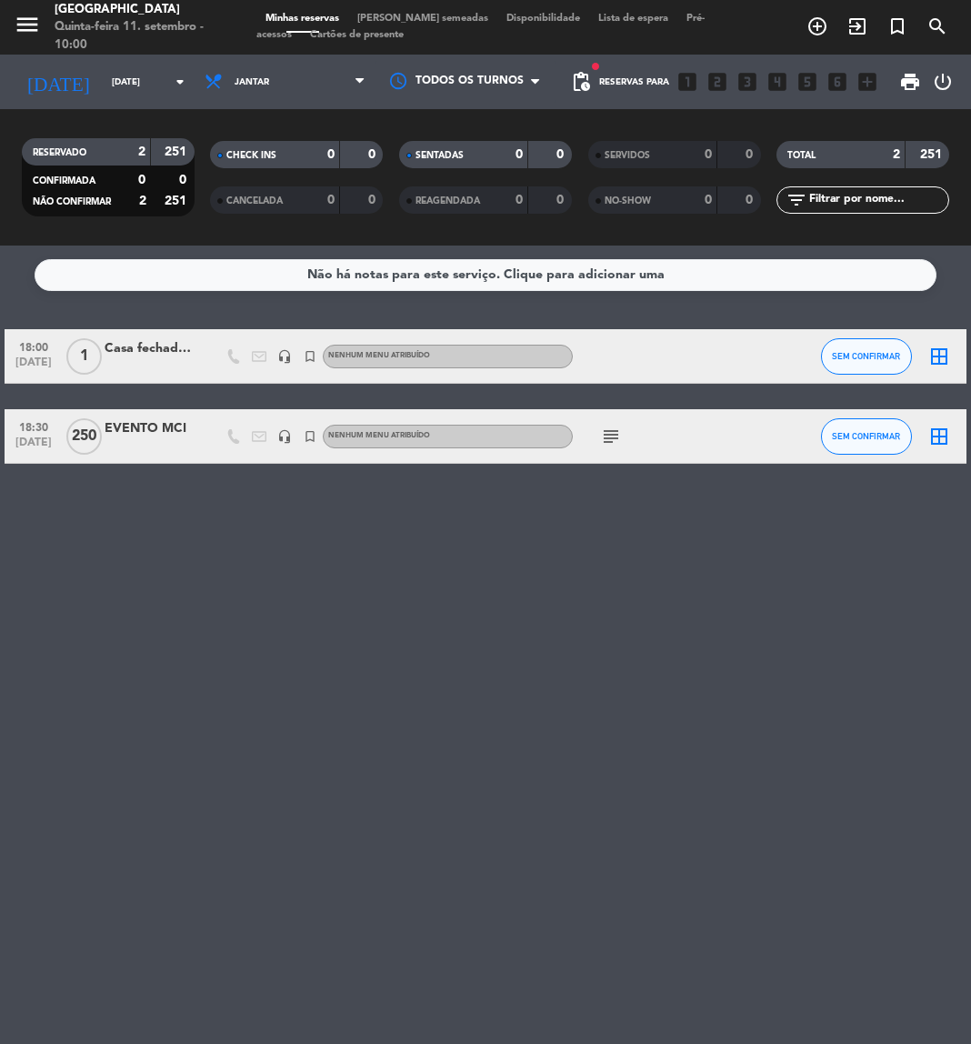
click at [608, 437] on icon "subject" at bounding box center [611, 437] width 22 height 22
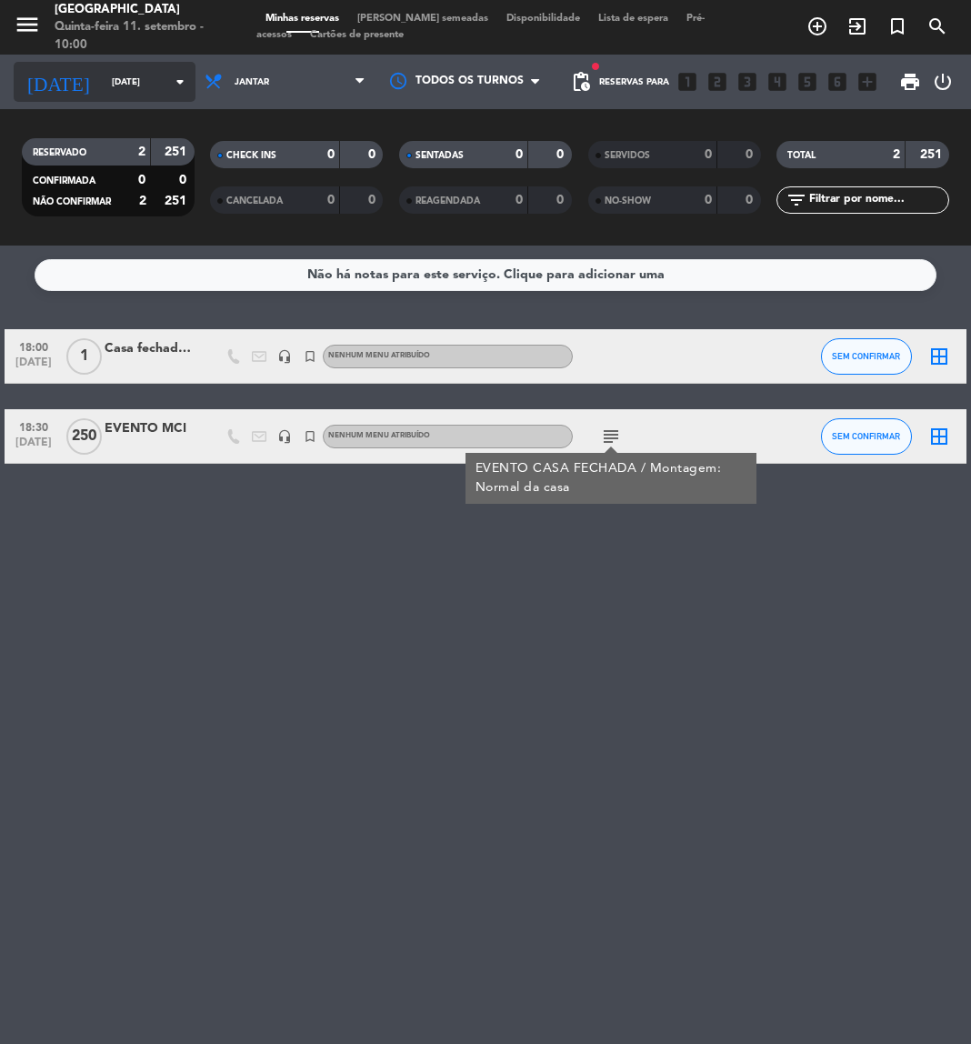
click at [144, 78] on input "[DATE]" at bounding box center [164, 82] width 123 height 28
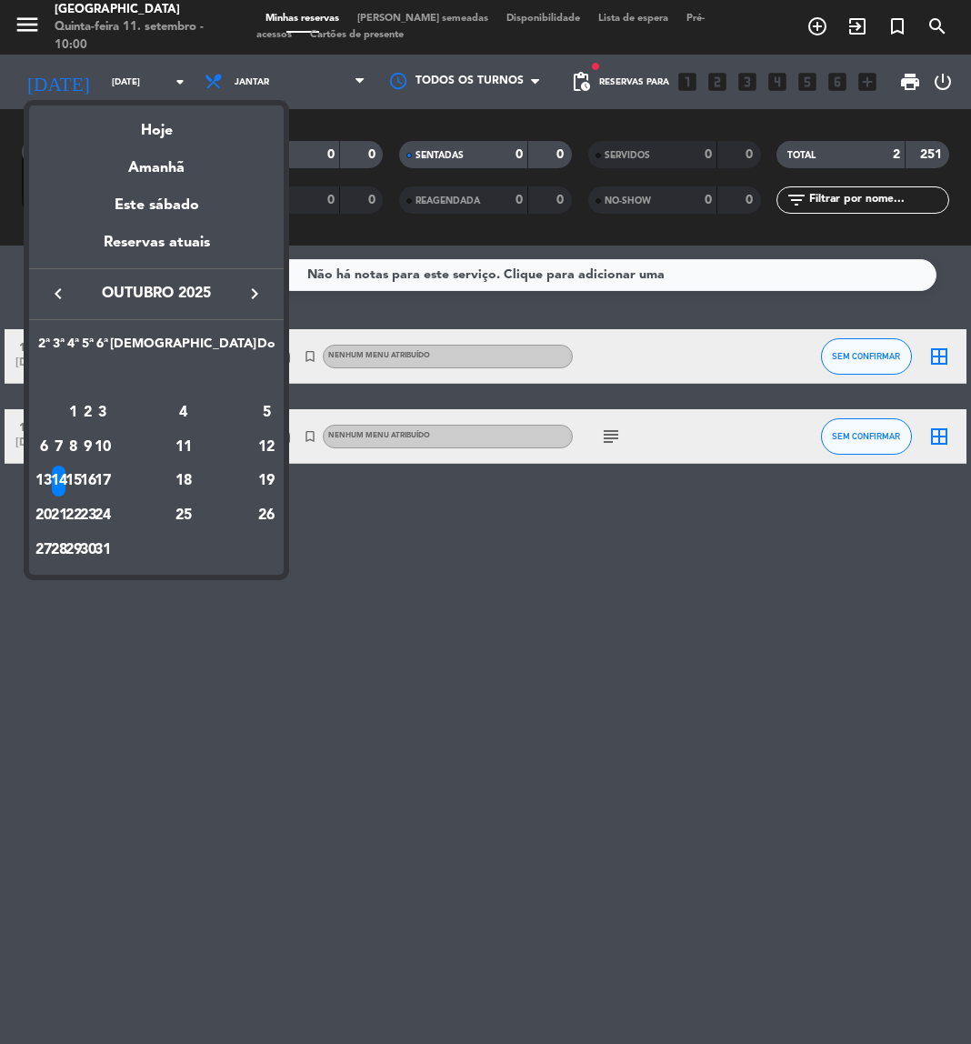
click at [251, 294] on icon "keyboard_arrow_right" at bounding box center [255, 294] width 22 height 22
click at [95, 417] on div "4" at bounding box center [89, 412] width 14 height 31
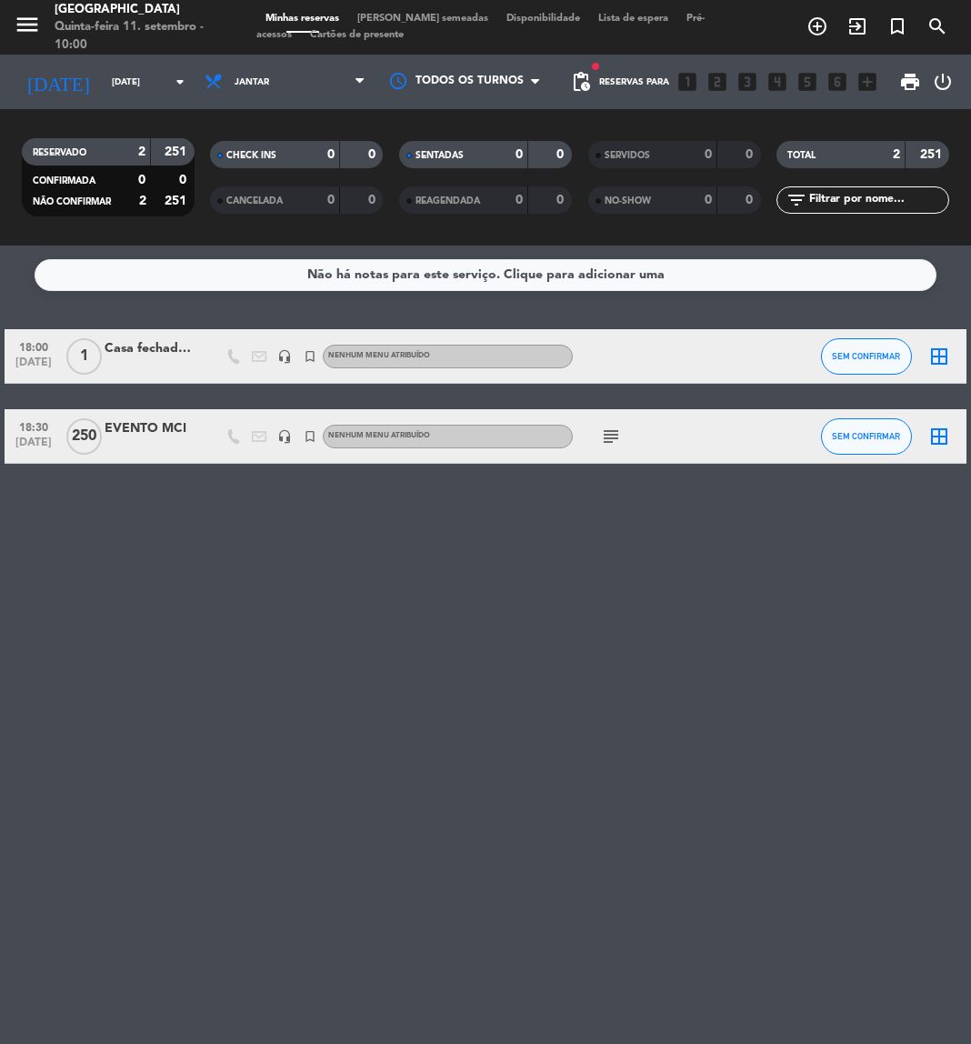
type input "[DATE]"
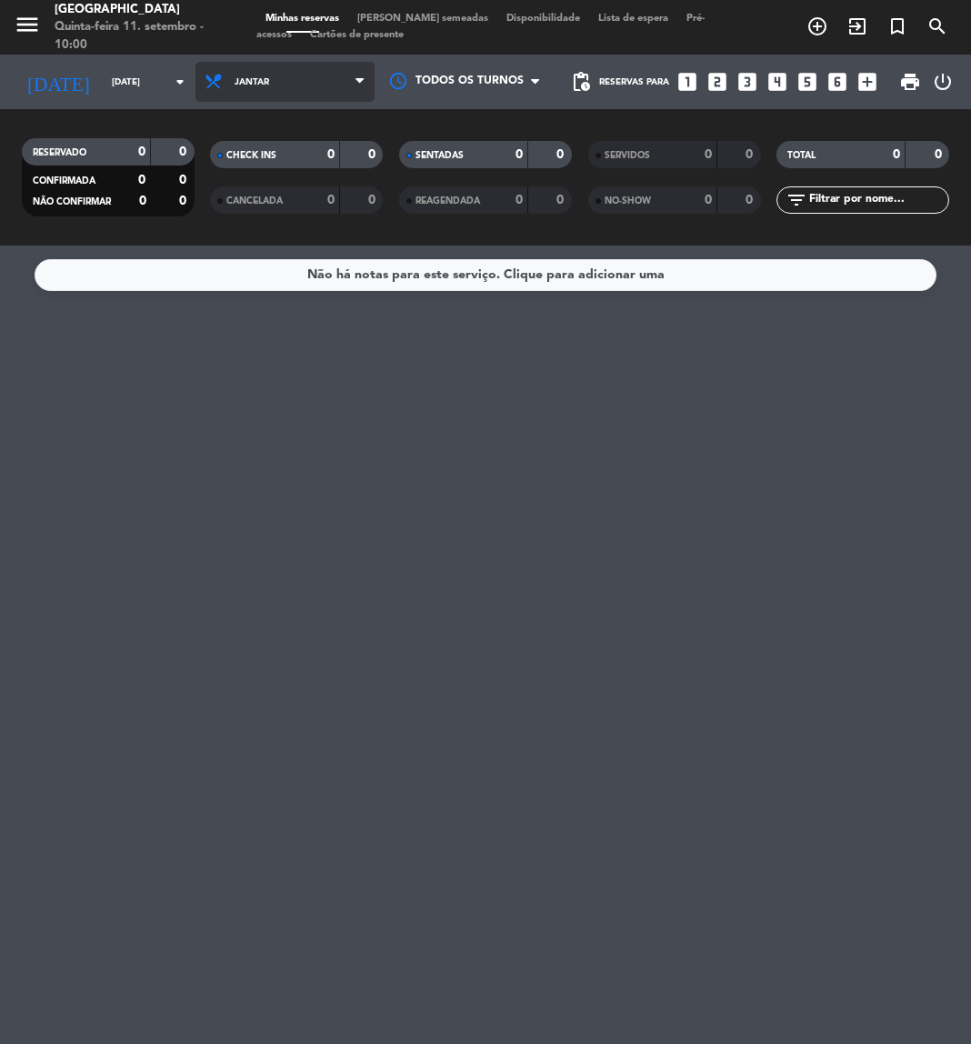
click at [328, 81] on span "Jantar" at bounding box center [285, 82] width 179 height 40
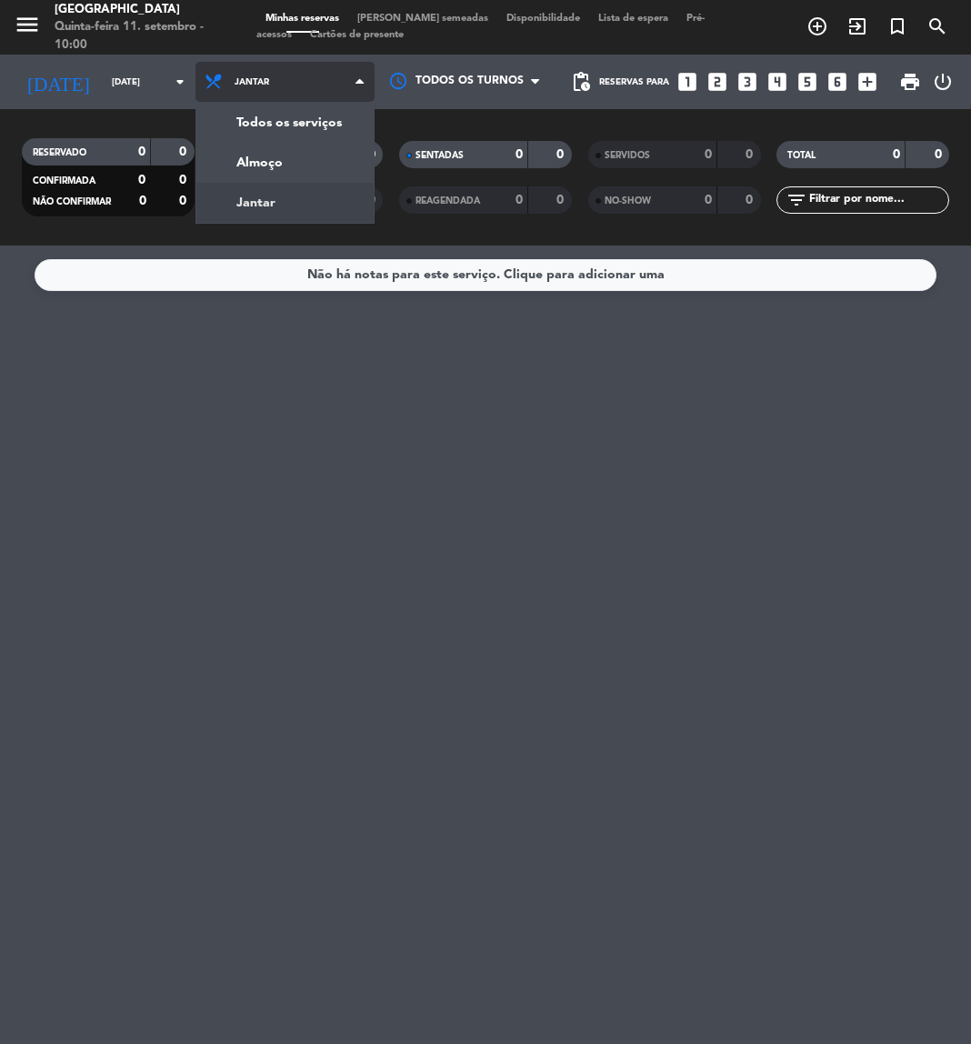
click at [273, 212] on div "menu [GEOGRAPHIC_DATA] Quinta-feira 11. setembro - 10:00 Minhas reservas Mesas …" at bounding box center [485, 123] width 971 height 246
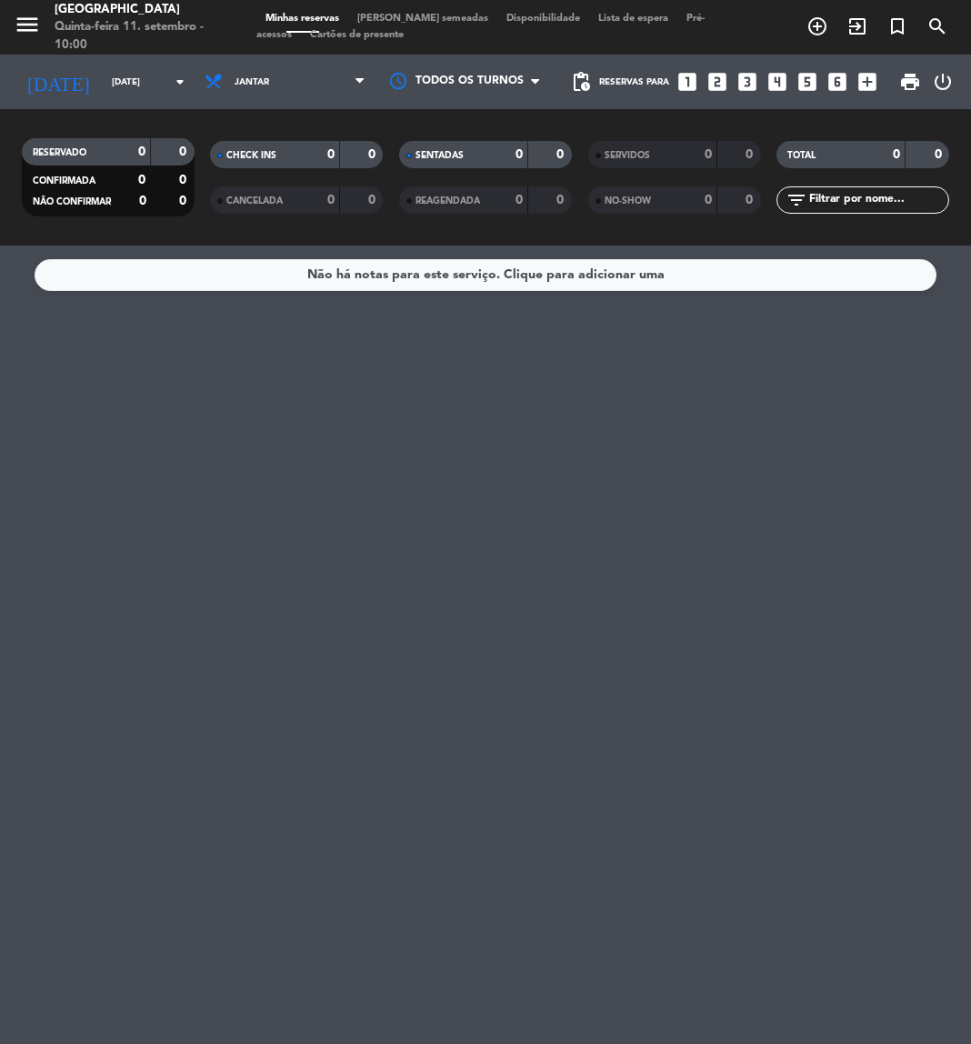
click at [459, 558] on div "Não há notas para este serviço. Clique para adicionar uma" at bounding box center [485, 645] width 971 height 799
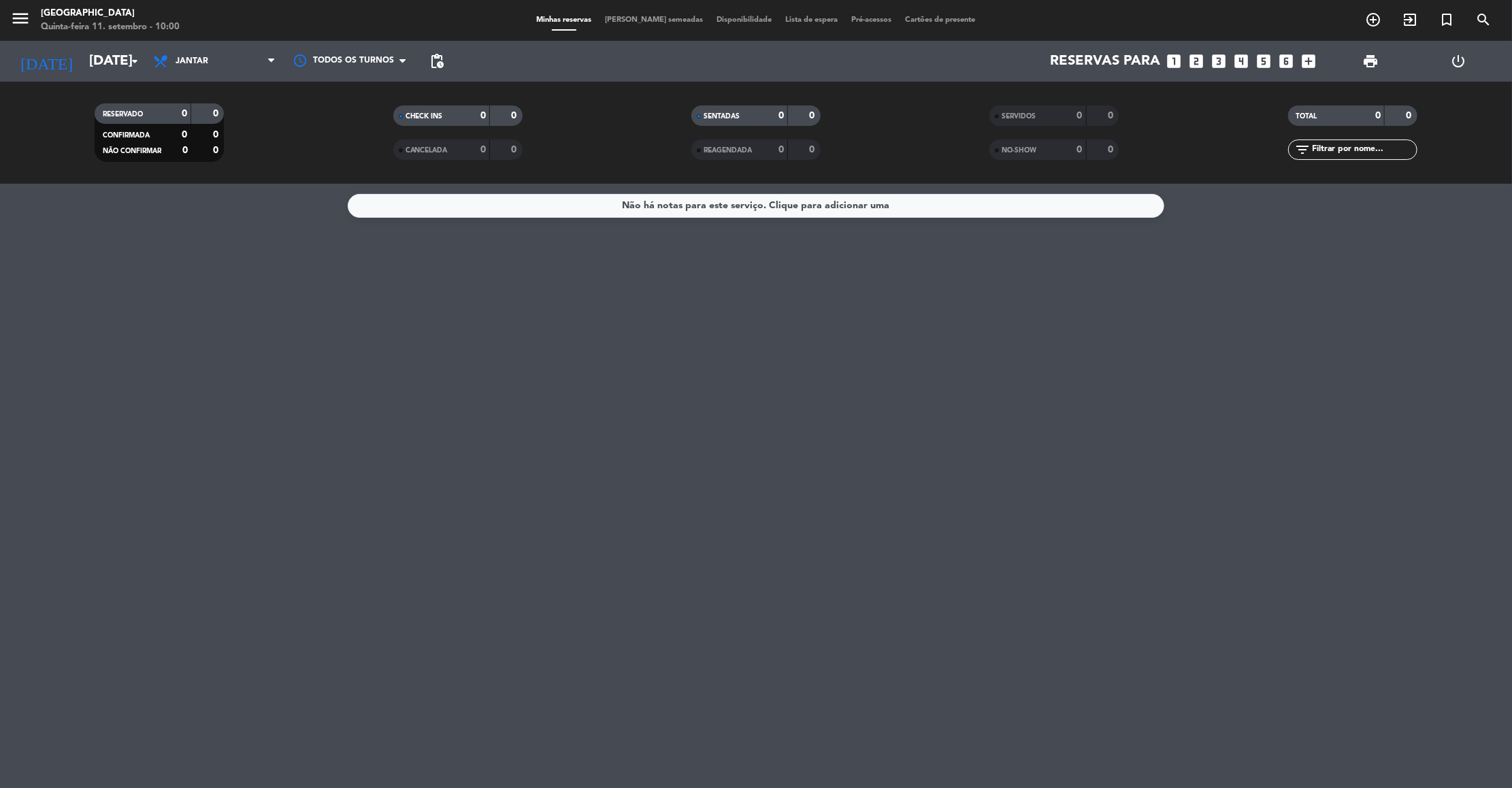
click at [447, 70] on span "pending_actions" at bounding box center [437, 61] width 27 height 27
click at [436, 58] on span "pending_actions" at bounding box center [437, 61] width 16 height 16
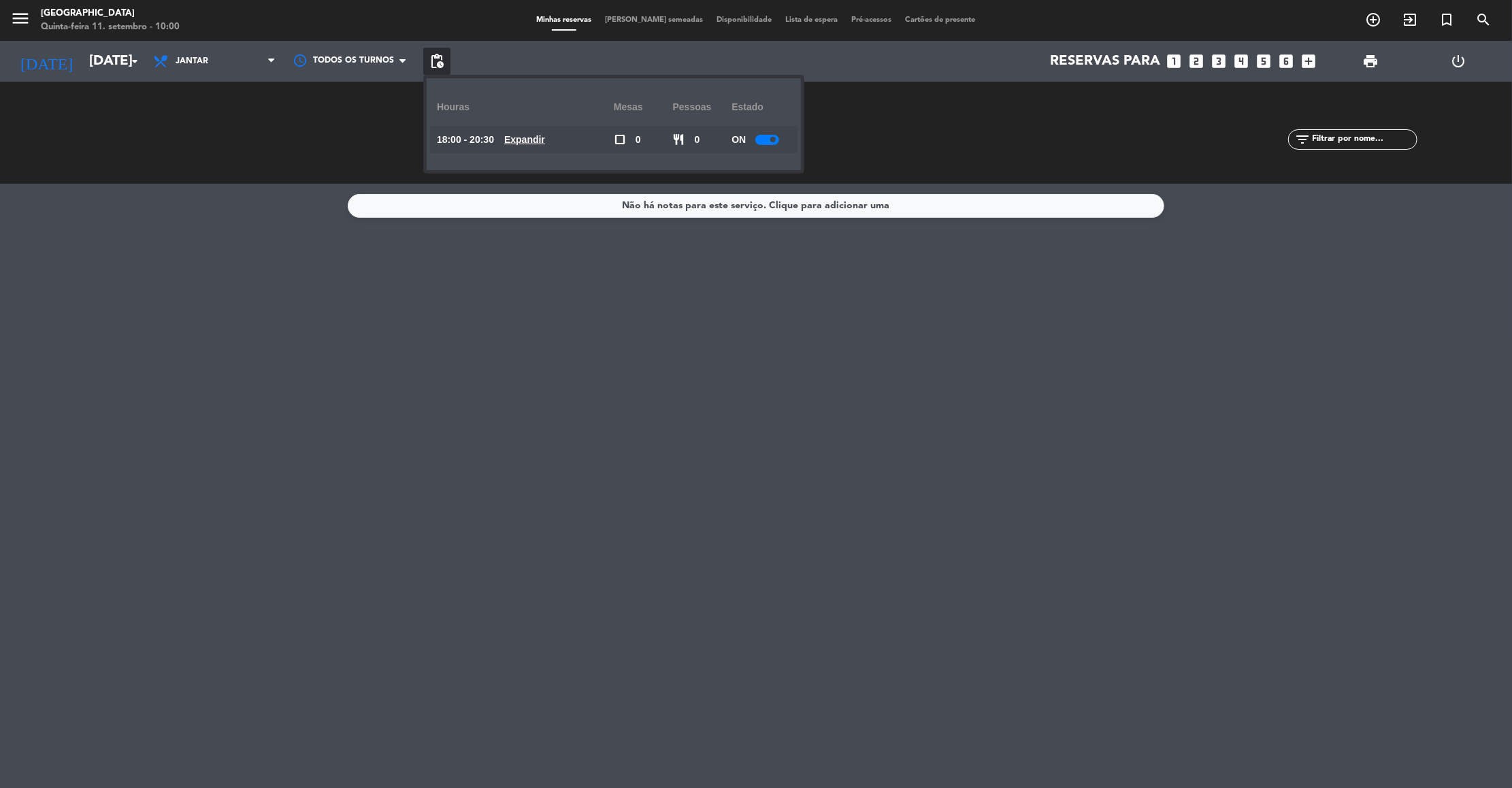
click at [826, 372] on div "Não há notas para este serviço. Clique para adicionar uma" at bounding box center [756, 486] width 1512 height 605
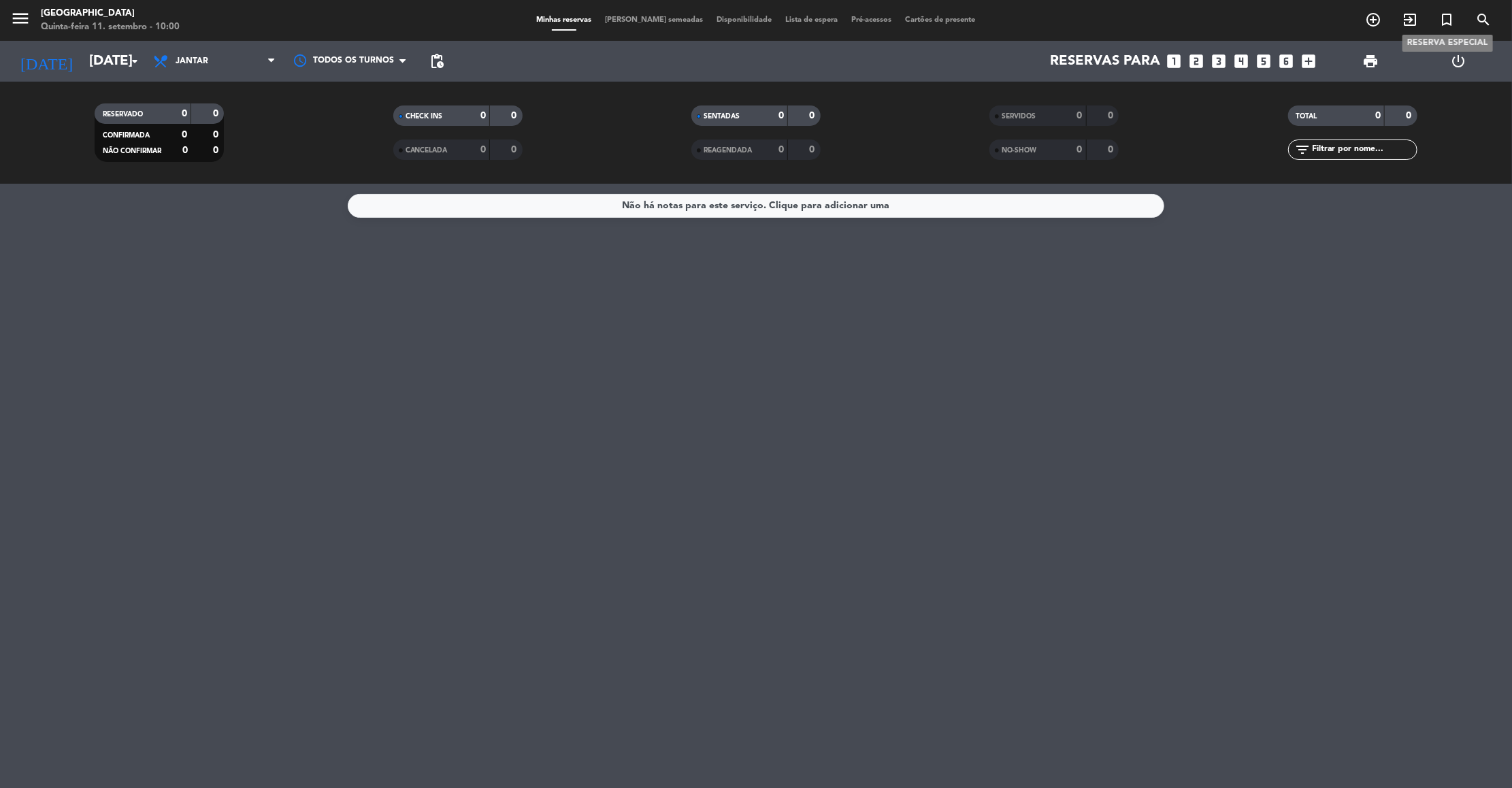
click at [1450, 13] on icon "turned_in_not" at bounding box center [1447, 19] width 16 height 16
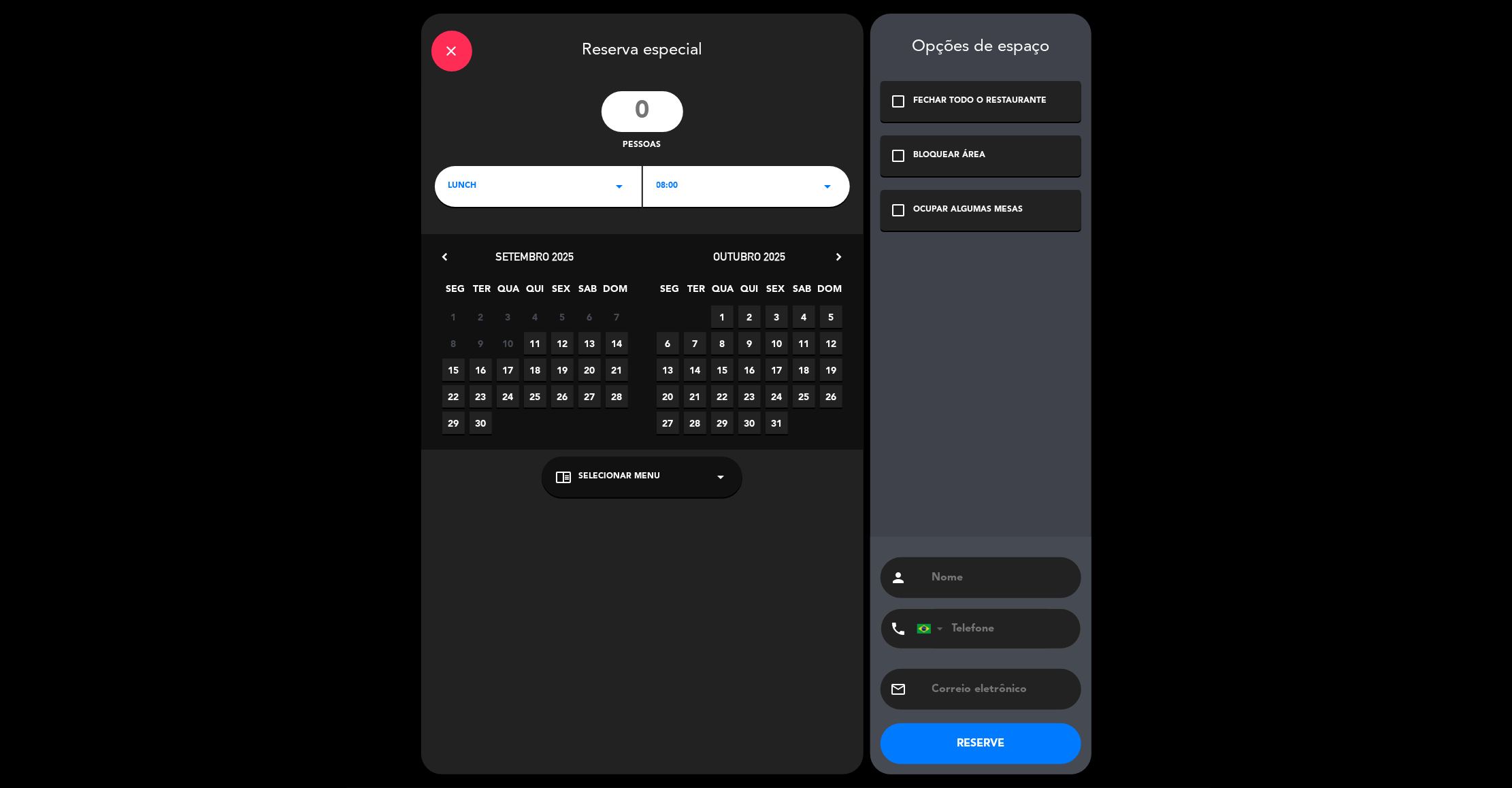
click at [661, 126] on input "number" at bounding box center [642, 112] width 82 height 41
type input "200"
click at [534, 180] on div "LUNCH arrow_drop_down" at bounding box center [538, 186] width 206 height 41
click at [488, 246] on div "Jantar" at bounding box center [538, 243] width 180 height 13
click at [730, 177] on div "18:00 arrow_drop_down" at bounding box center [746, 186] width 206 height 41
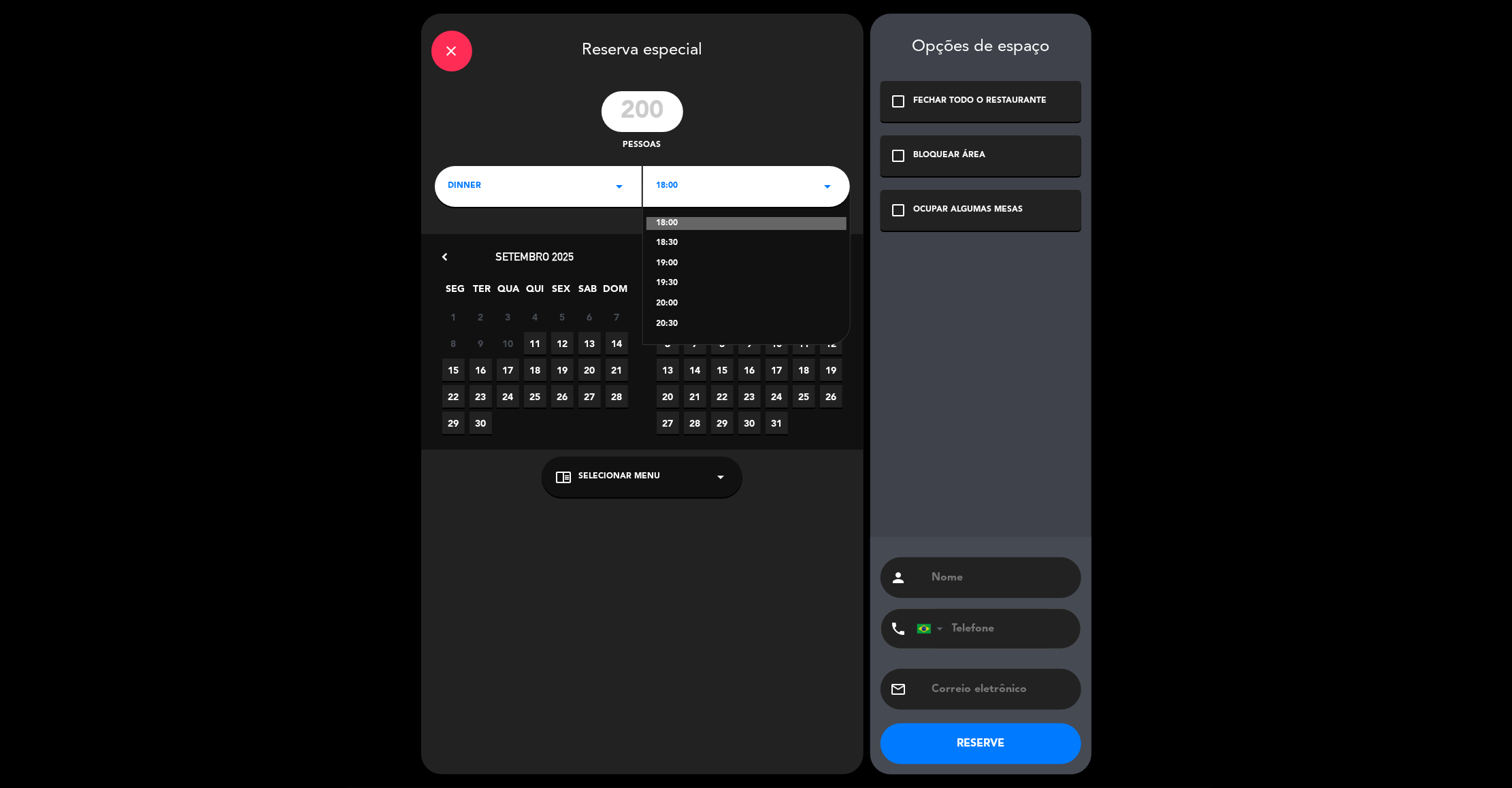
click at [658, 220] on div "18:00" at bounding box center [746, 224] width 200 height 13
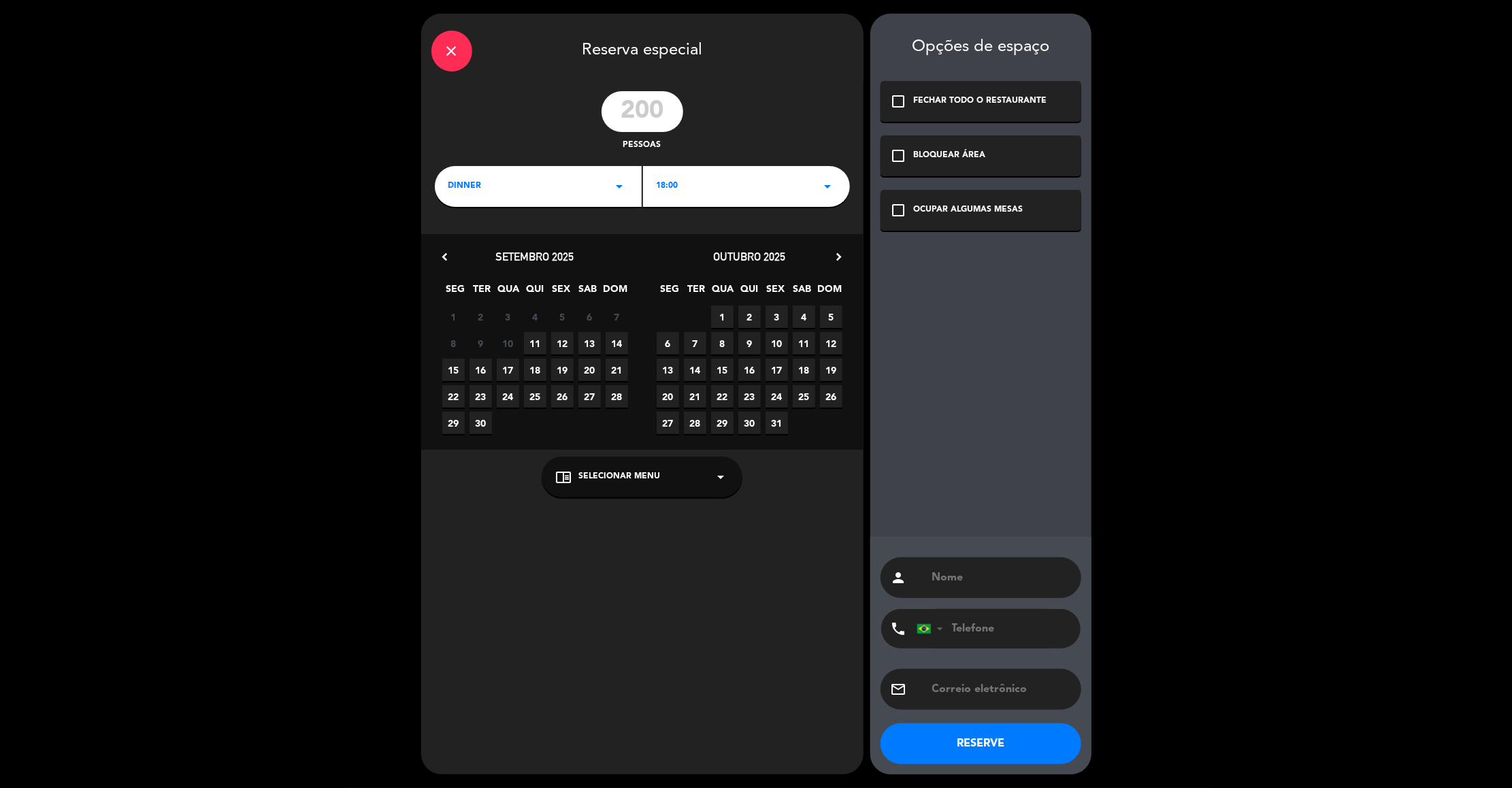
click at [828, 257] on div "[DATE] chevron_right" at bounding box center [750, 257] width 214 height 19
click at [841, 260] on icon "chevron_right" at bounding box center [839, 257] width 14 height 14
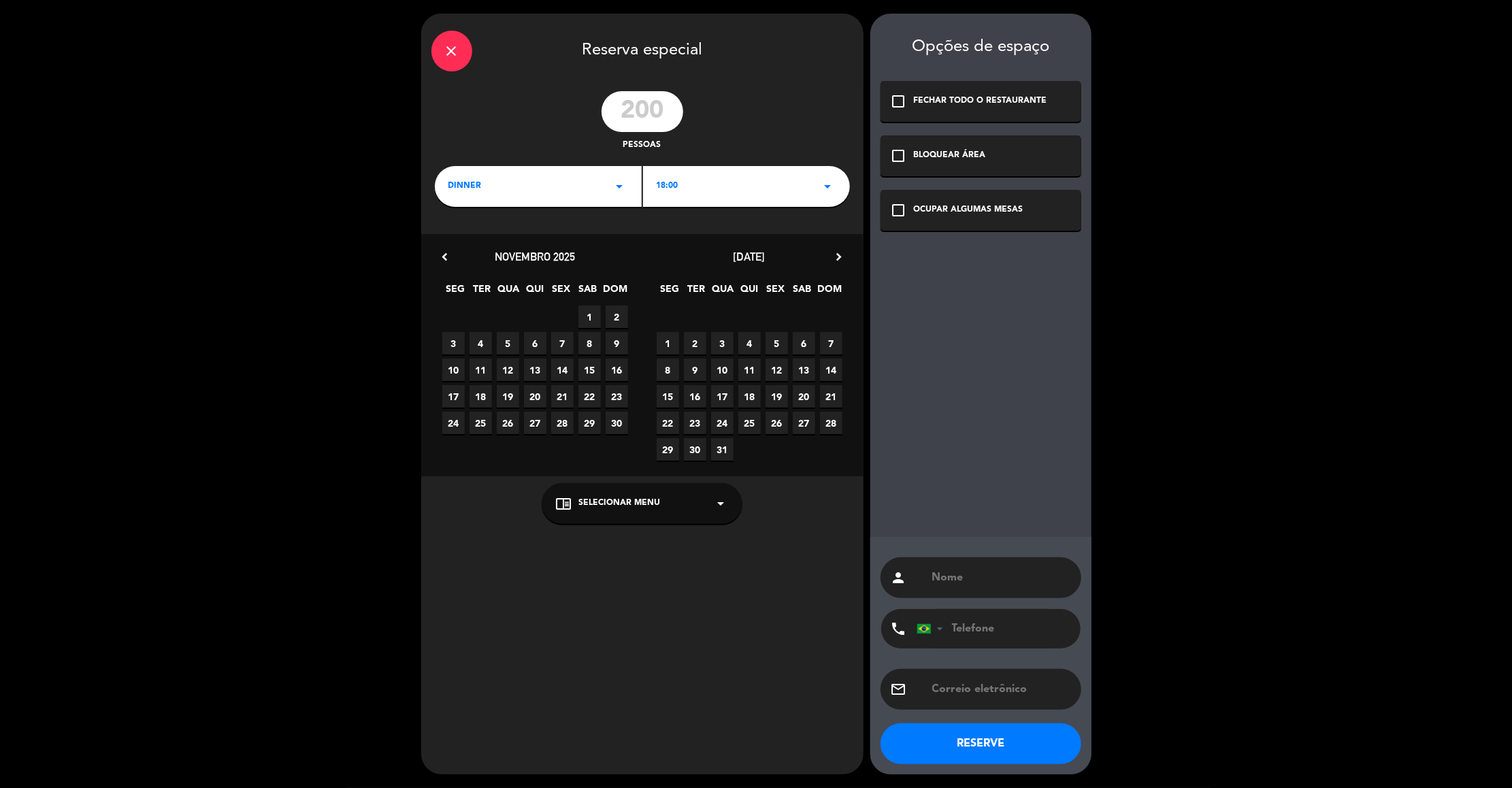
click at [751, 342] on span "4" at bounding box center [750, 343] width 22 height 22
click at [985, 558] on div "person" at bounding box center [981, 578] width 201 height 41
click at [961, 565] on div "person" at bounding box center [981, 578] width 201 height 41
click at [953, 574] on input "text" at bounding box center [1000, 577] width 140 height 19
type input "EVENTO SEMESP"
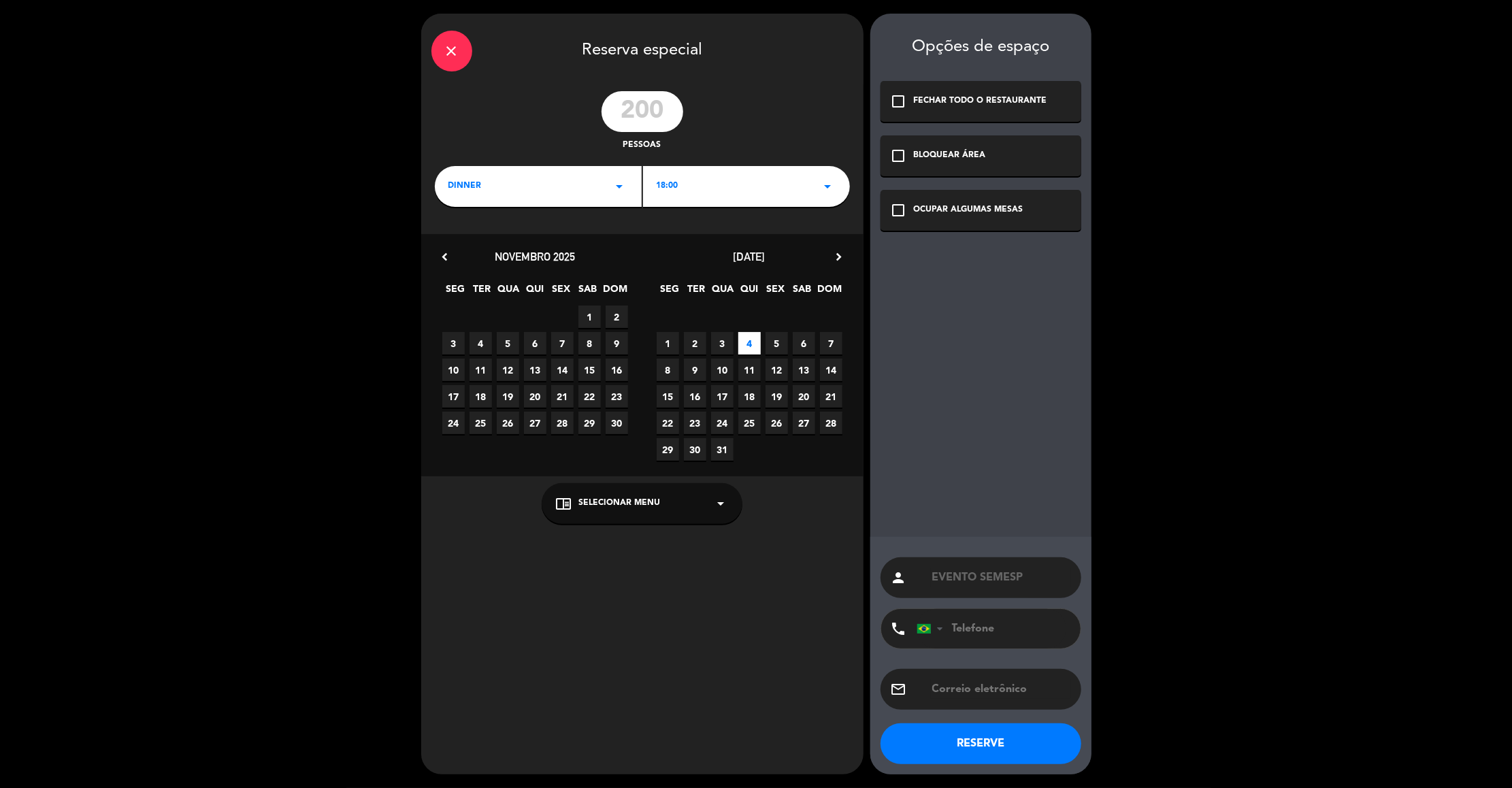
click at [960, 745] on button "RESERVE" at bounding box center [981, 744] width 201 height 41
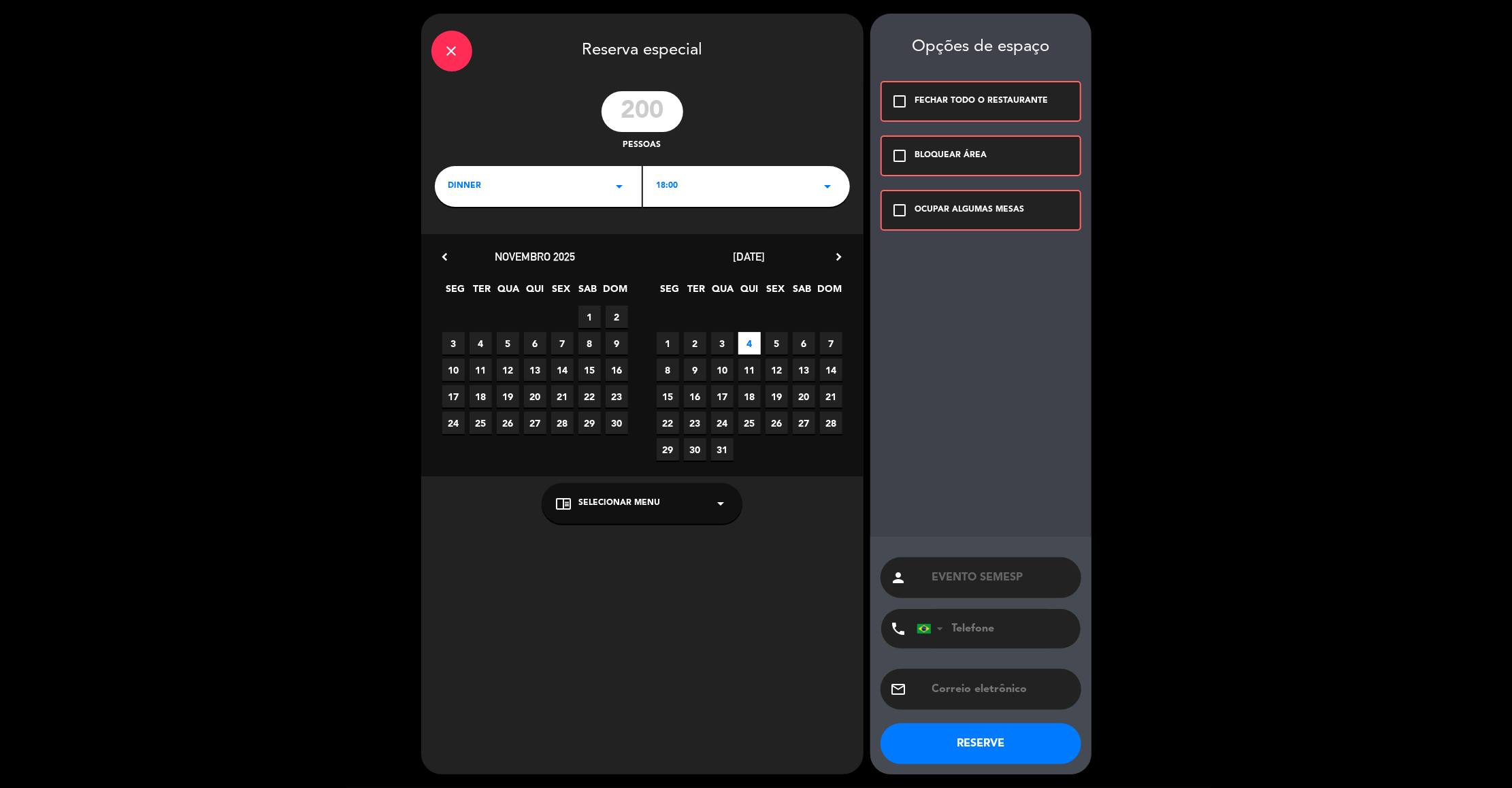
click at [902, 160] on icon "check_box_outline_blank" at bounding box center [900, 156] width 16 height 16
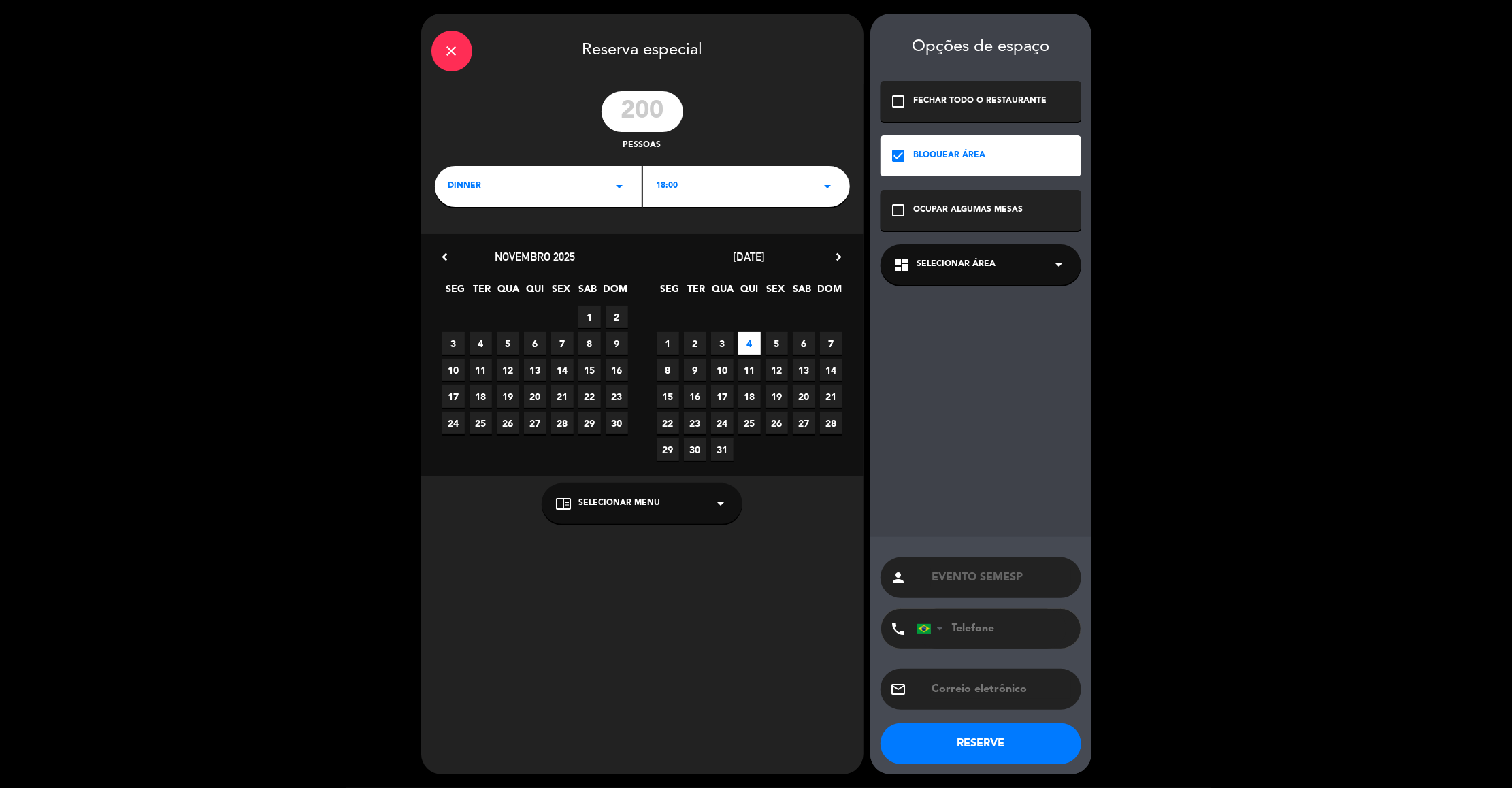
click at [919, 252] on div "dashboard Selecionar área arrow_drop_down" at bounding box center [981, 265] width 201 height 41
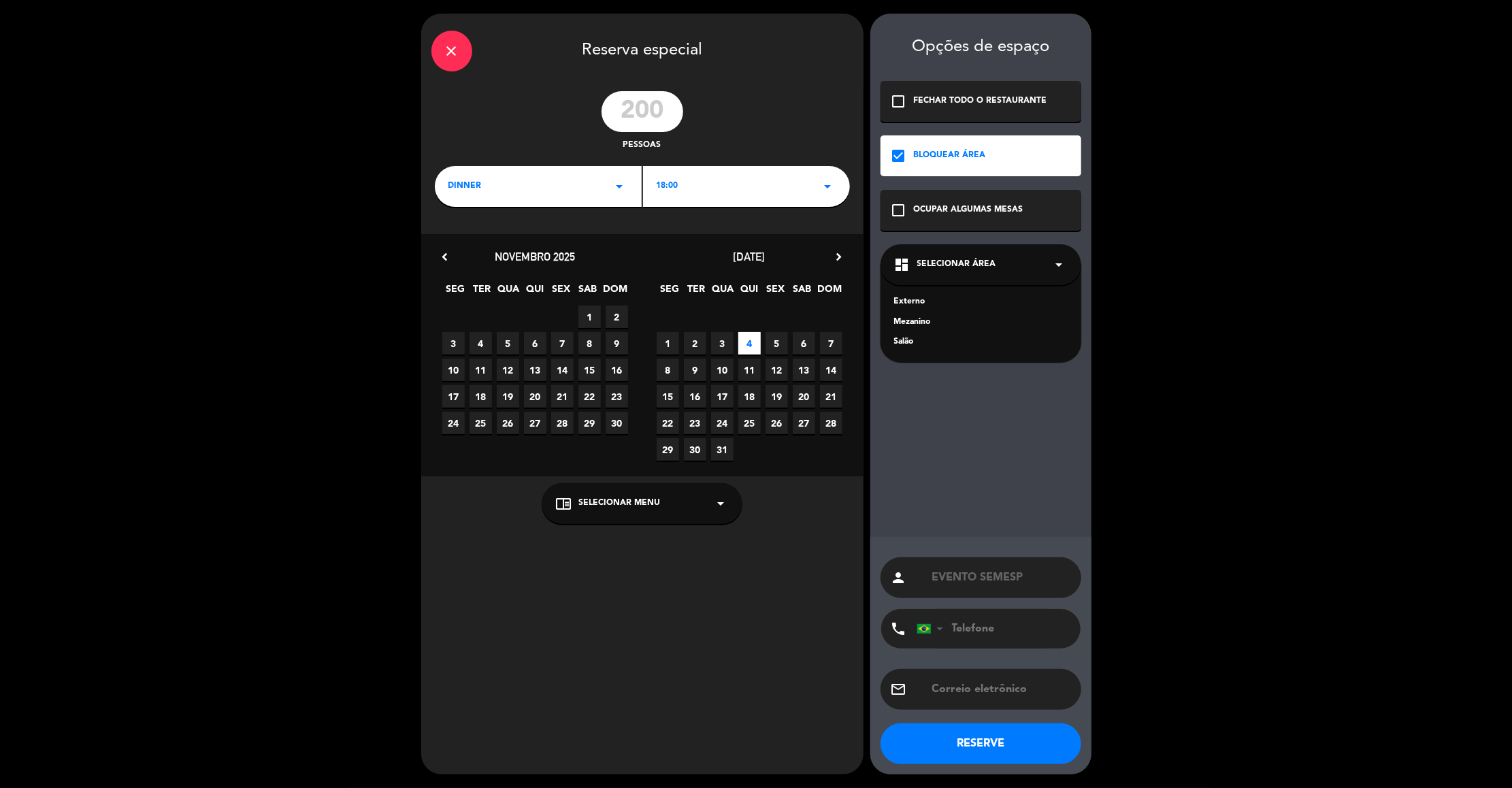
click at [899, 296] on div "Externo" at bounding box center [981, 302] width 174 height 13
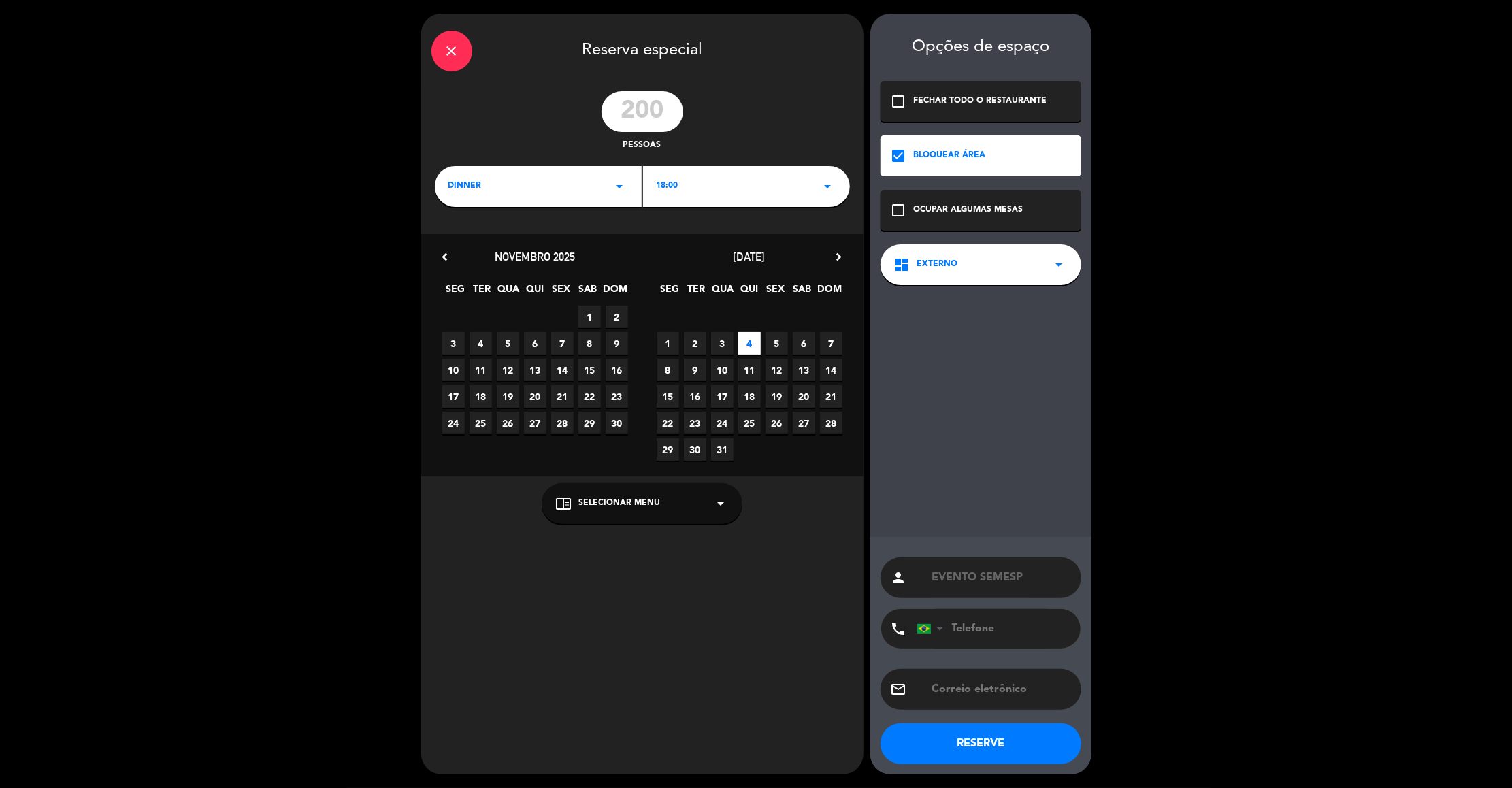
click at [951, 736] on button "RESERVE" at bounding box center [981, 744] width 201 height 41
